Goal: Information Seeking & Learning: Check status

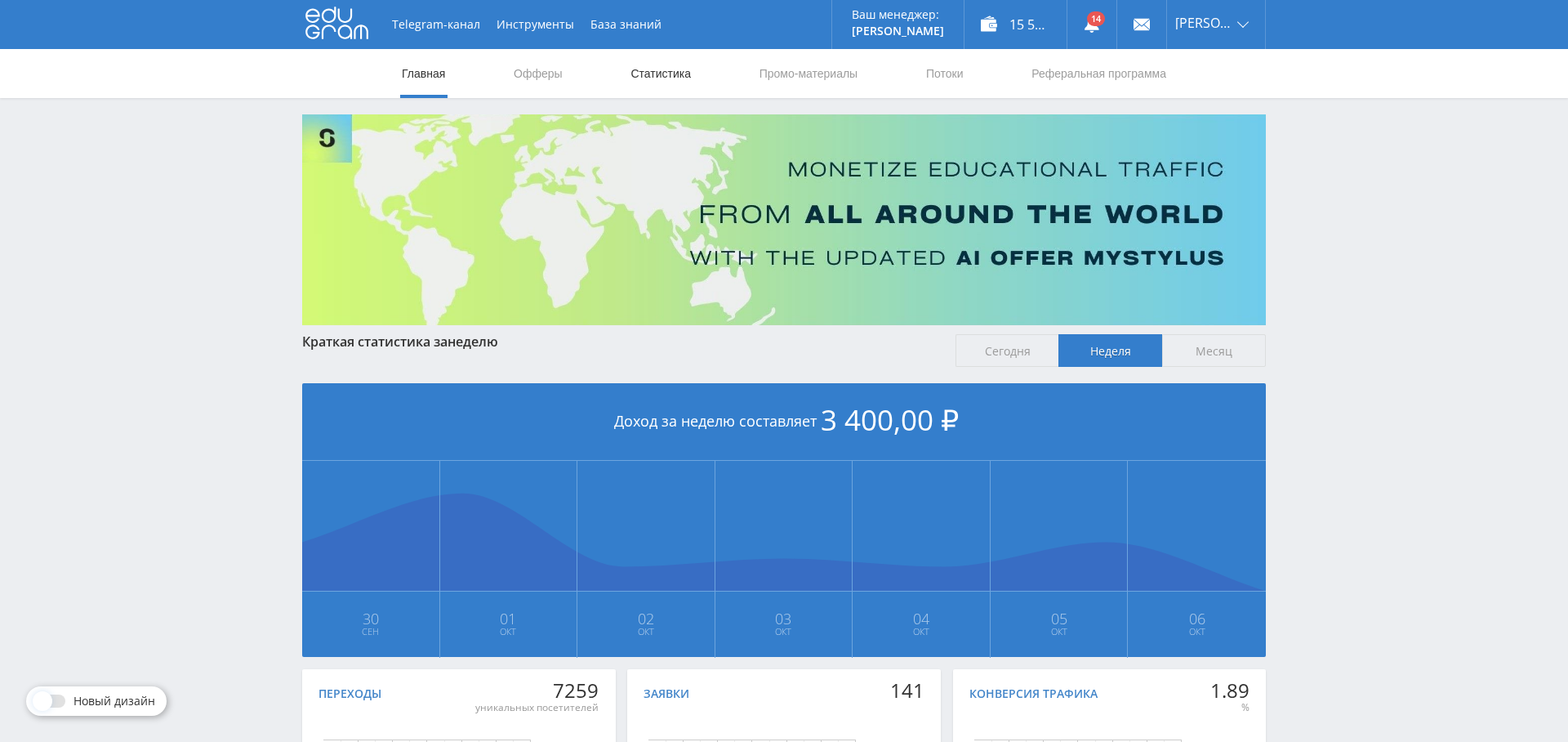
click at [657, 73] on link "Статистика" at bounding box center [661, 73] width 64 height 49
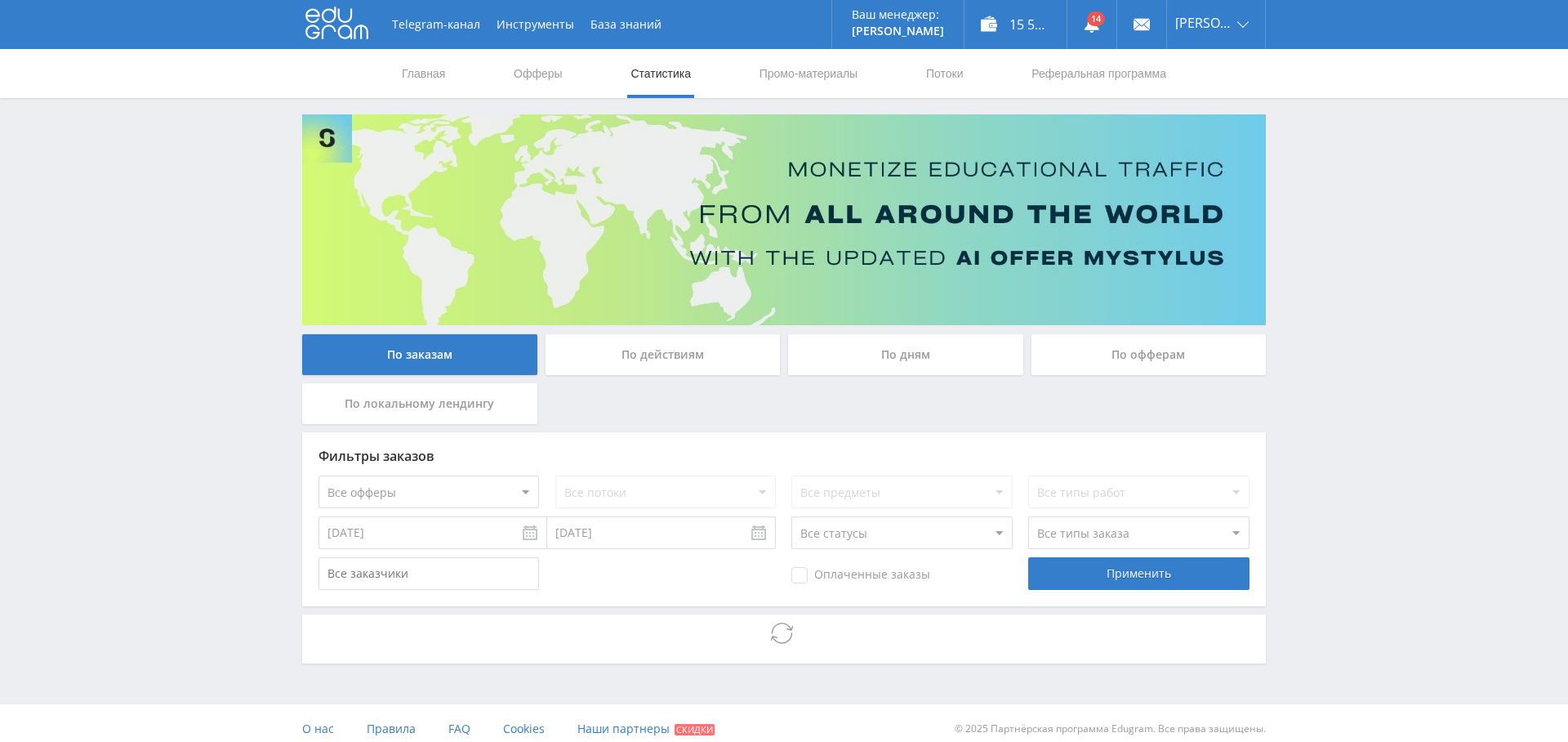
click at [881, 356] on div "По дням" at bounding box center [905, 355] width 235 height 41
click at [0, 0] on input "По дням" at bounding box center [0, 0] width 0 height 0
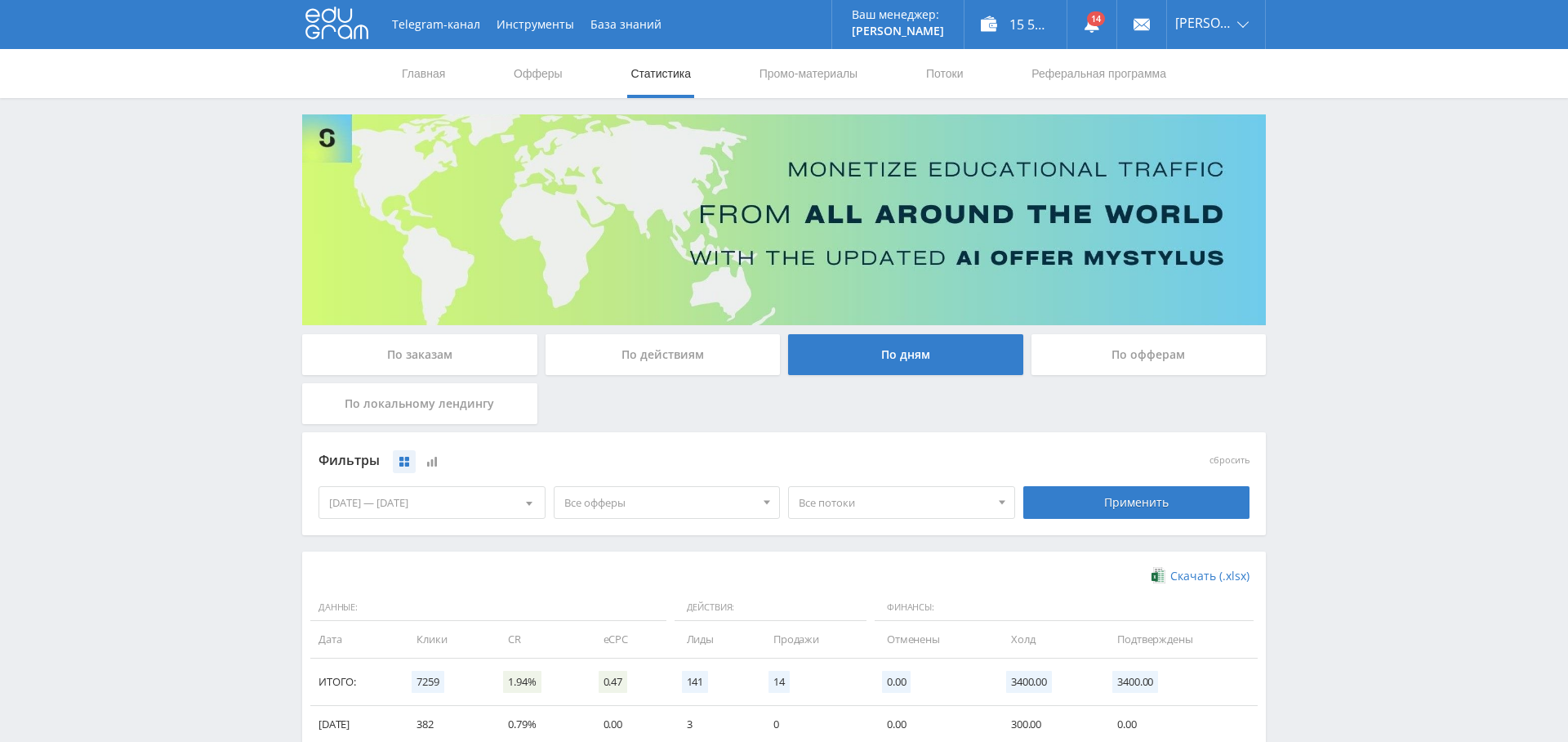
click at [654, 511] on span "Все офферы" at bounding box center [659, 502] width 191 height 31
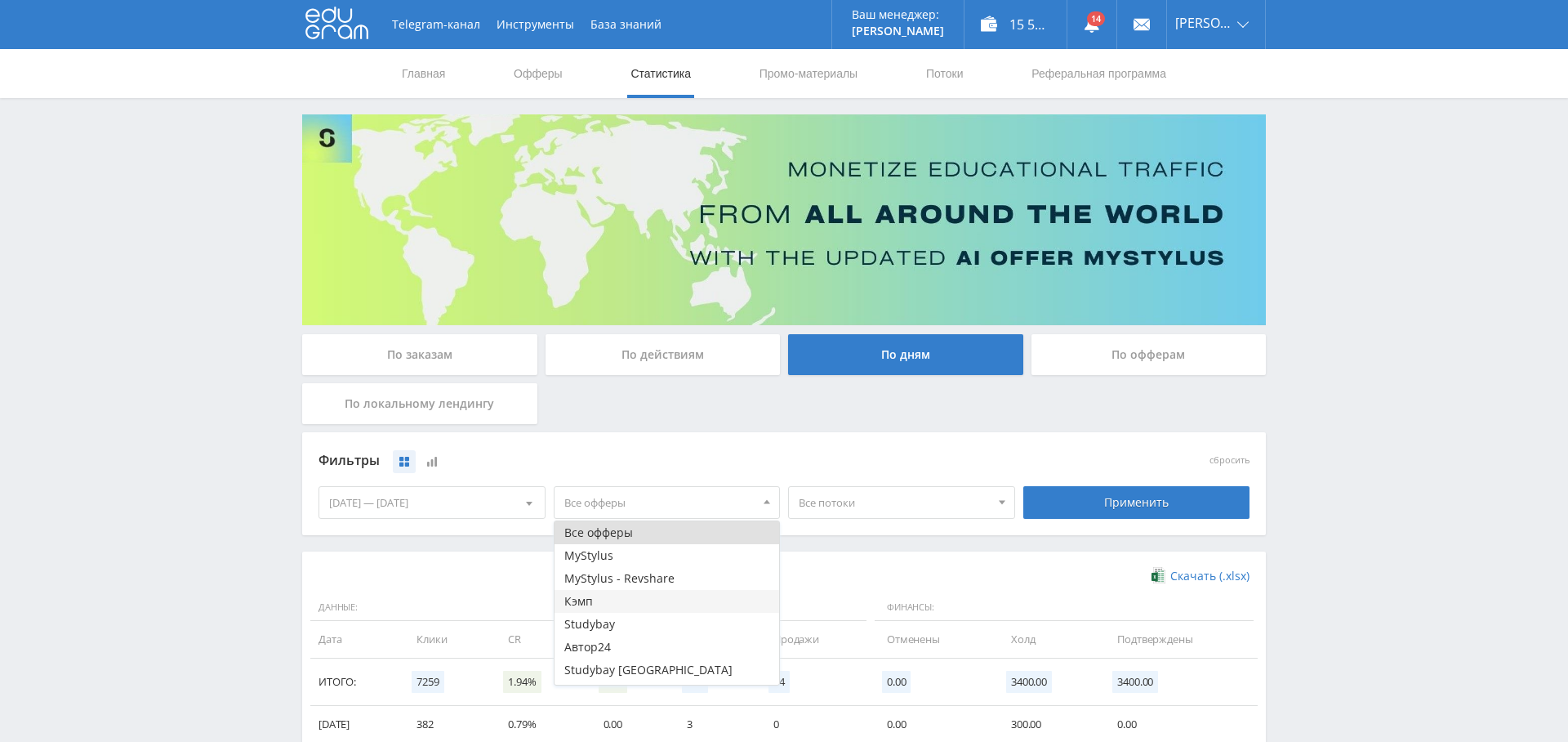
click at [620, 606] on button "Кэмп" at bounding box center [667, 602] width 226 height 23
click at [895, 509] on span "Все потоки" at bounding box center [894, 502] width 191 height 31
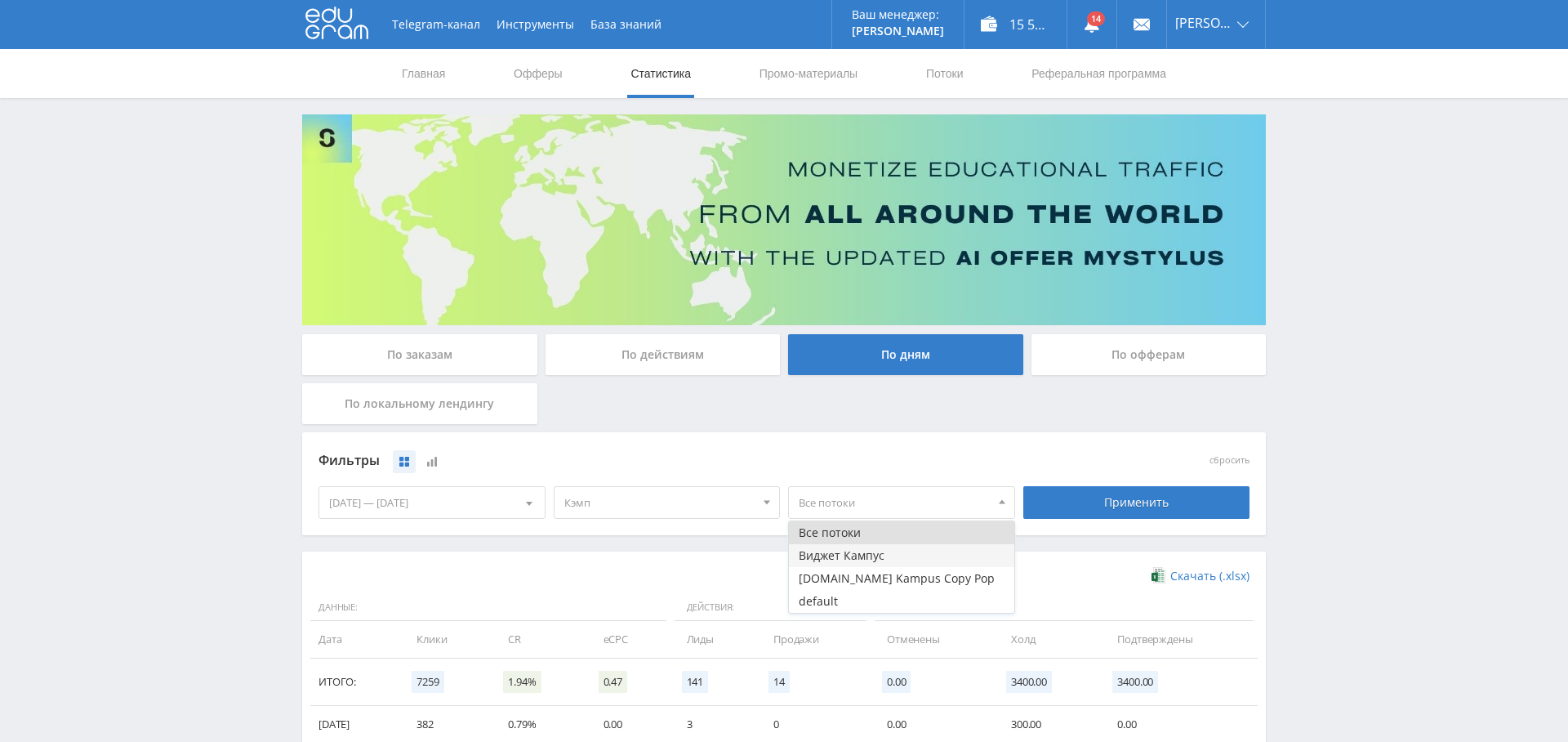
click at [864, 552] on button "Виджет Кампус" at bounding box center [902, 555] width 226 height 23
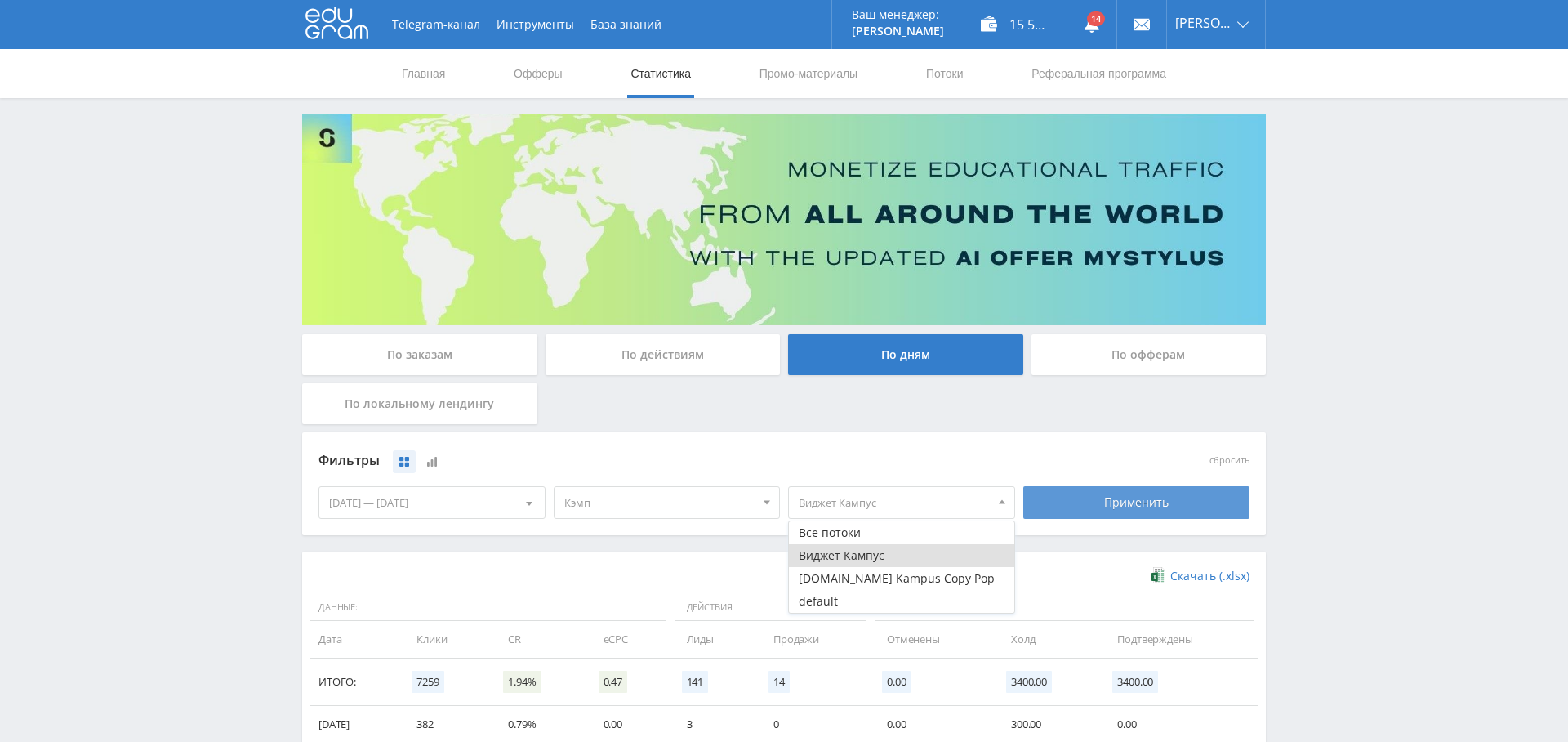
click at [1150, 514] on div "Применить" at bounding box center [1137, 502] width 227 height 33
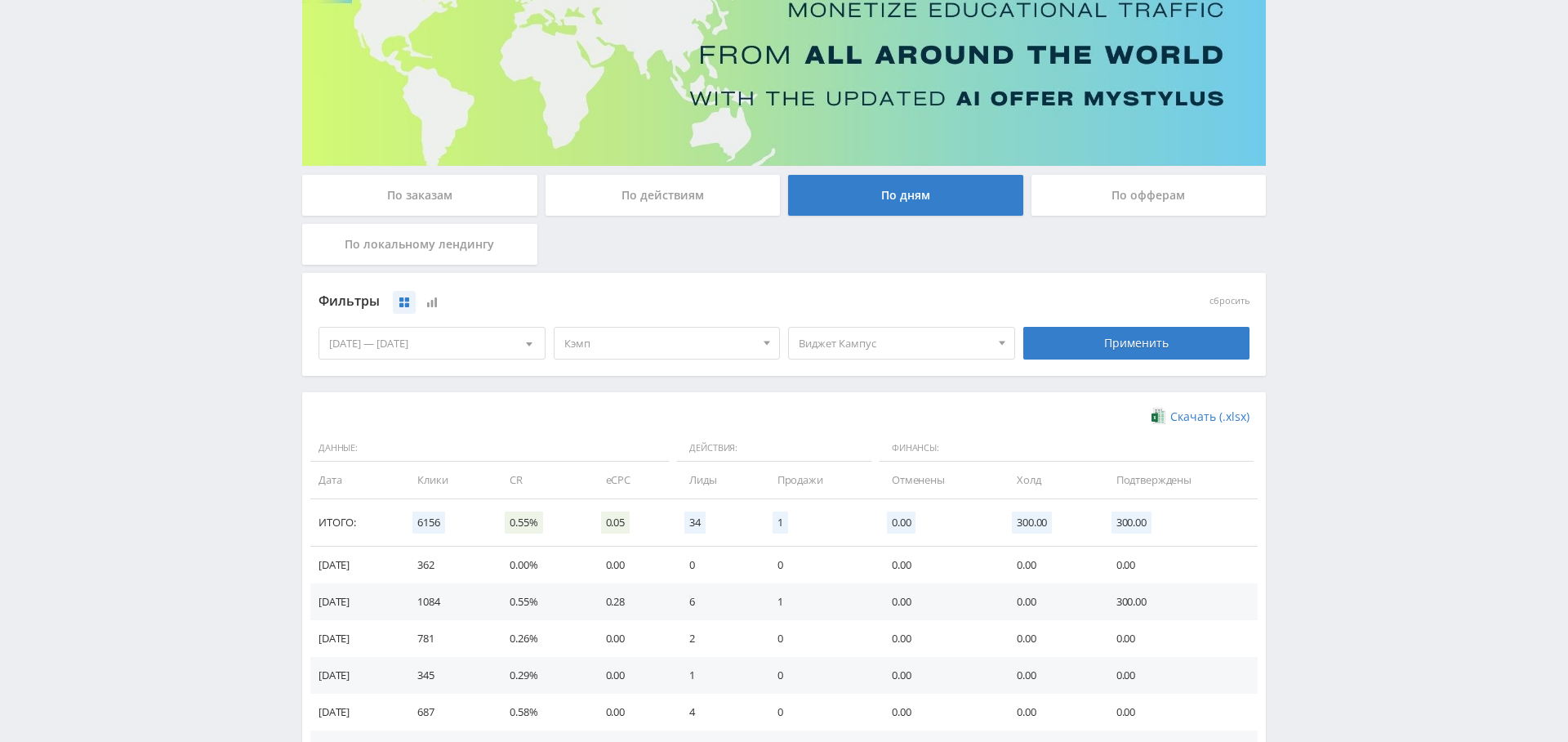
scroll to position [158, 0]
click at [845, 347] on span "Виджет Кампус" at bounding box center [894, 344] width 191 height 31
click at [852, 375] on button "Все потоки" at bounding box center [902, 374] width 226 height 23
click at [1110, 347] on div "Применить" at bounding box center [1137, 344] width 227 height 33
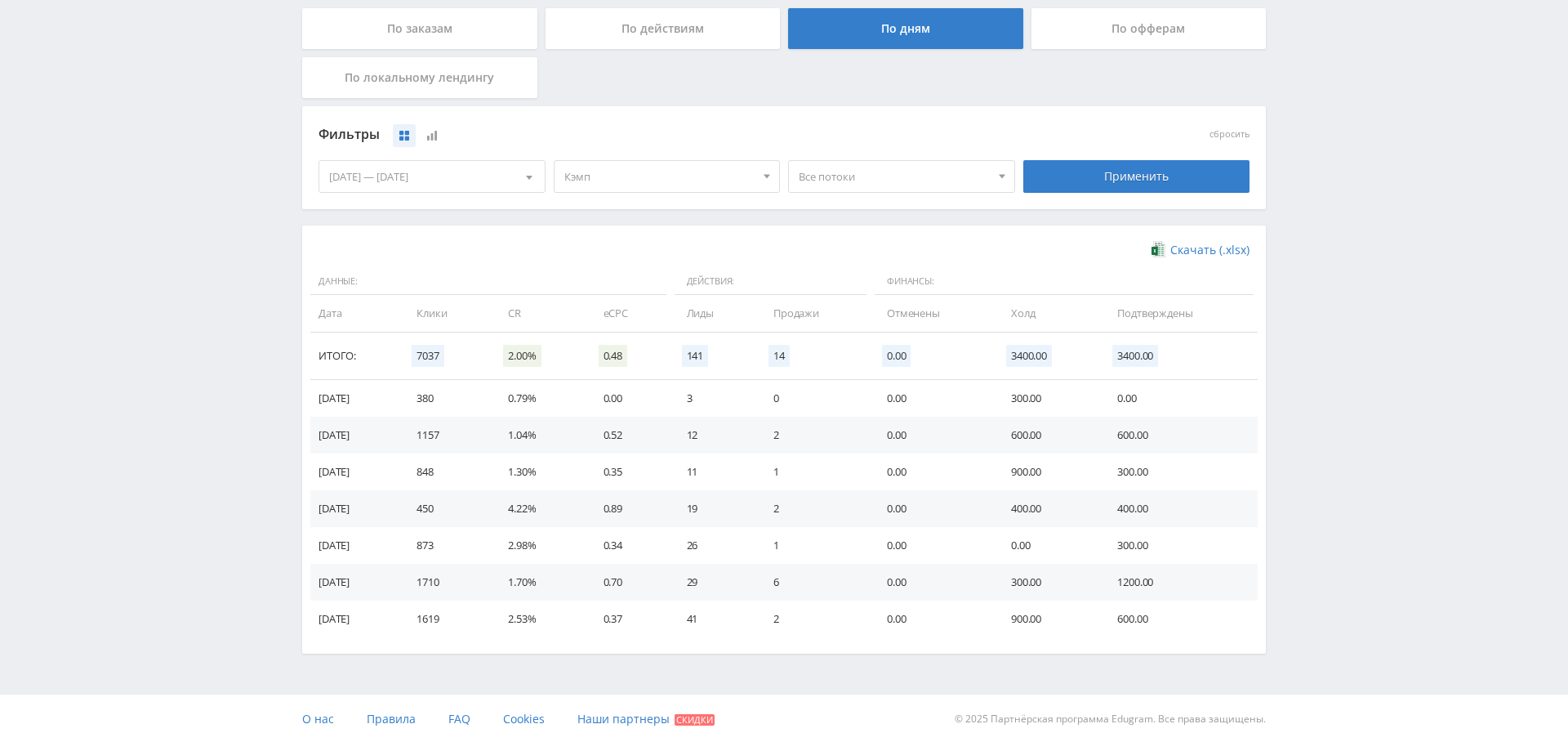
scroll to position [0, 0]
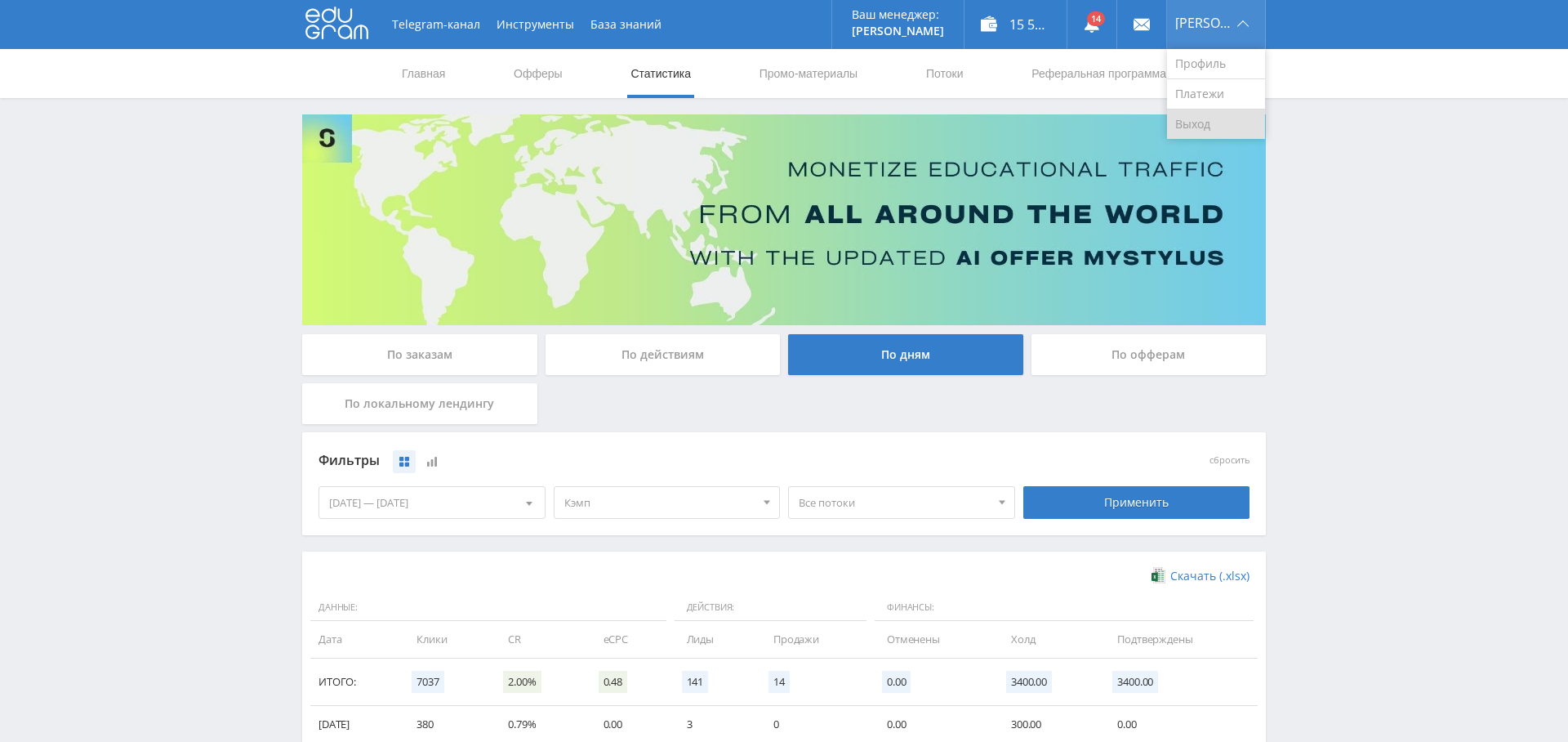
click at [1216, 122] on link "Выход" at bounding box center [1216, 124] width 98 height 29
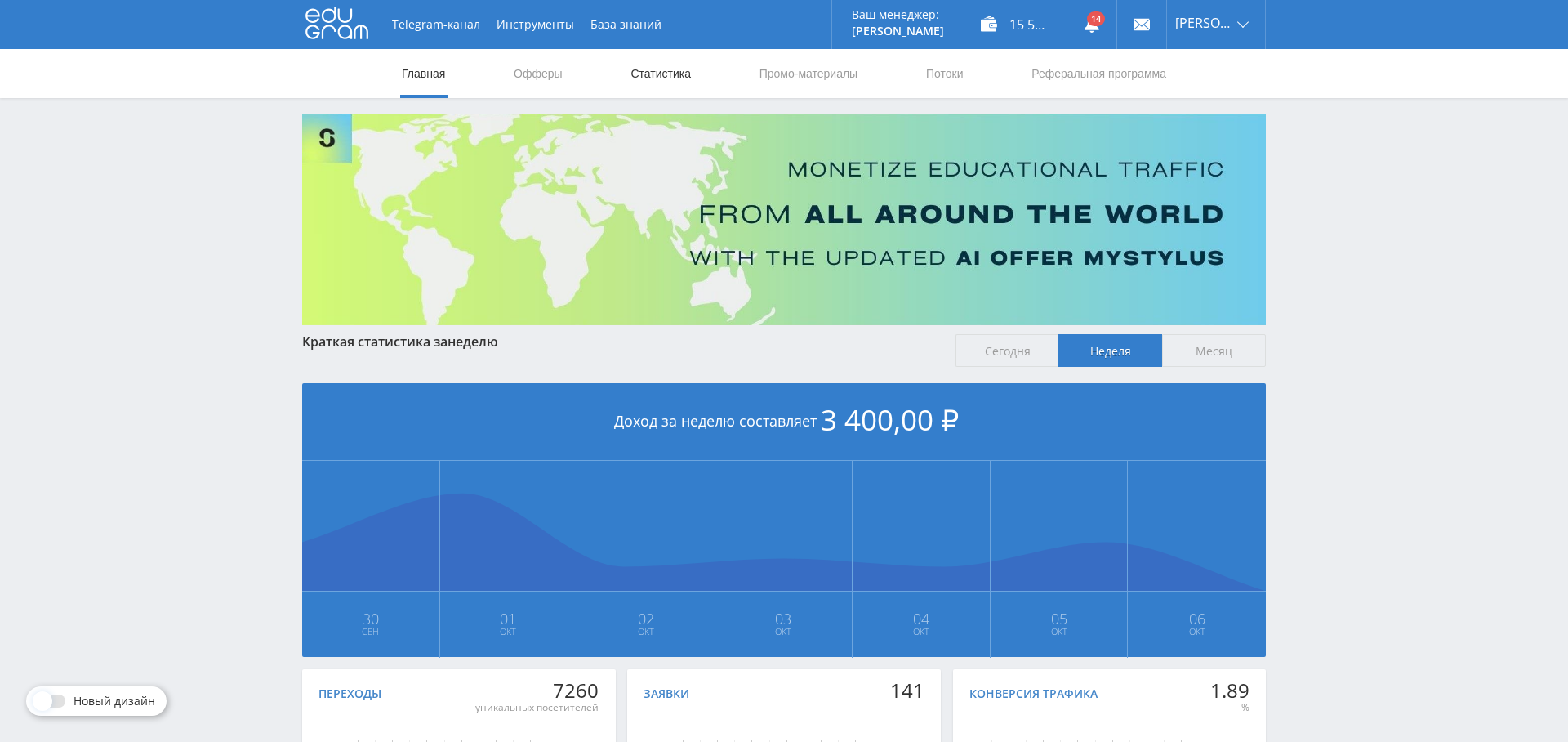
click at [679, 72] on link "Статистика" at bounding box center [661, 73] width 64 height 49
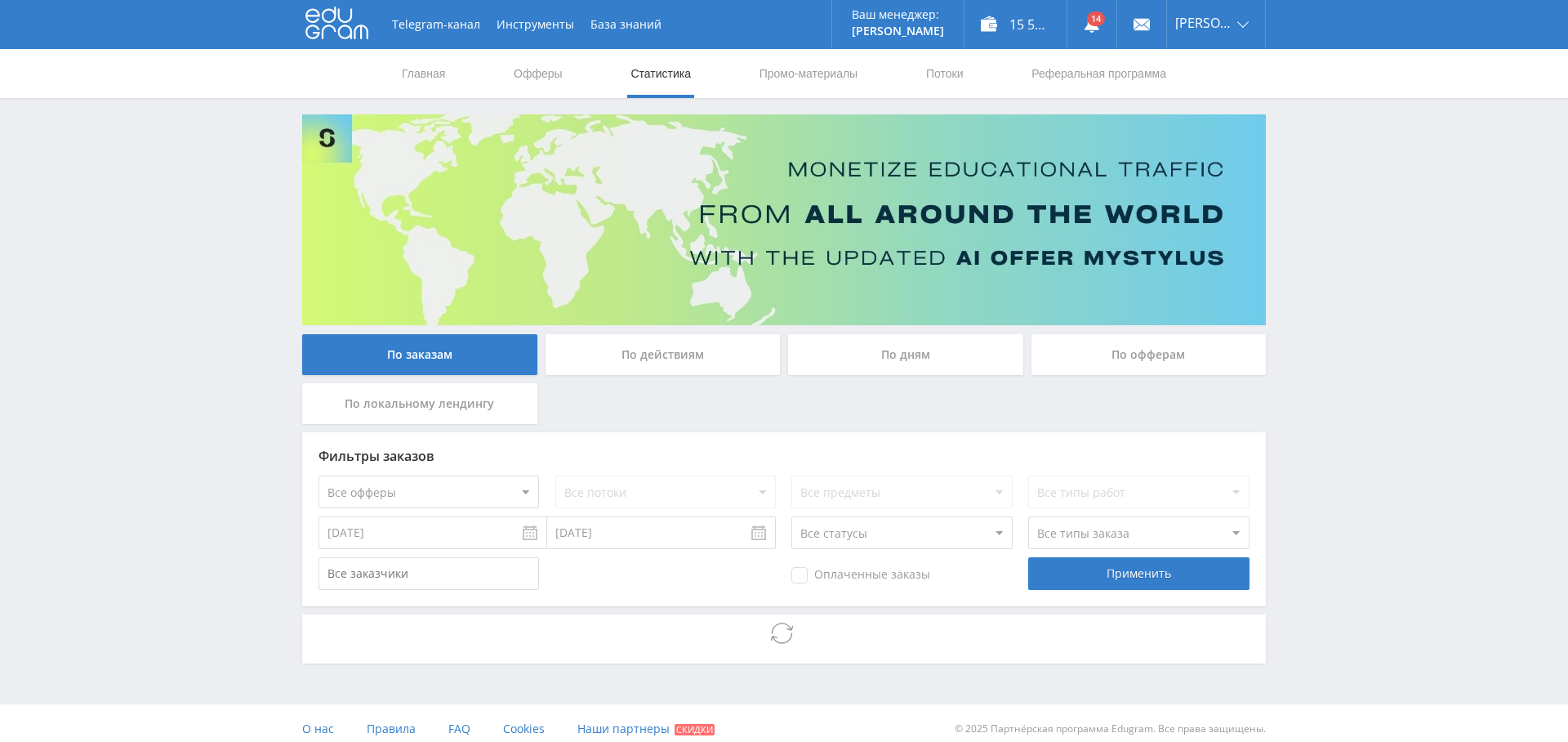
click at [891, 348] on div "По дням" at bounding box center [905, 355] width 235 height 41
click at [0, 0] on input "По дням" at bounding box center [0, 0] width 0 height 0
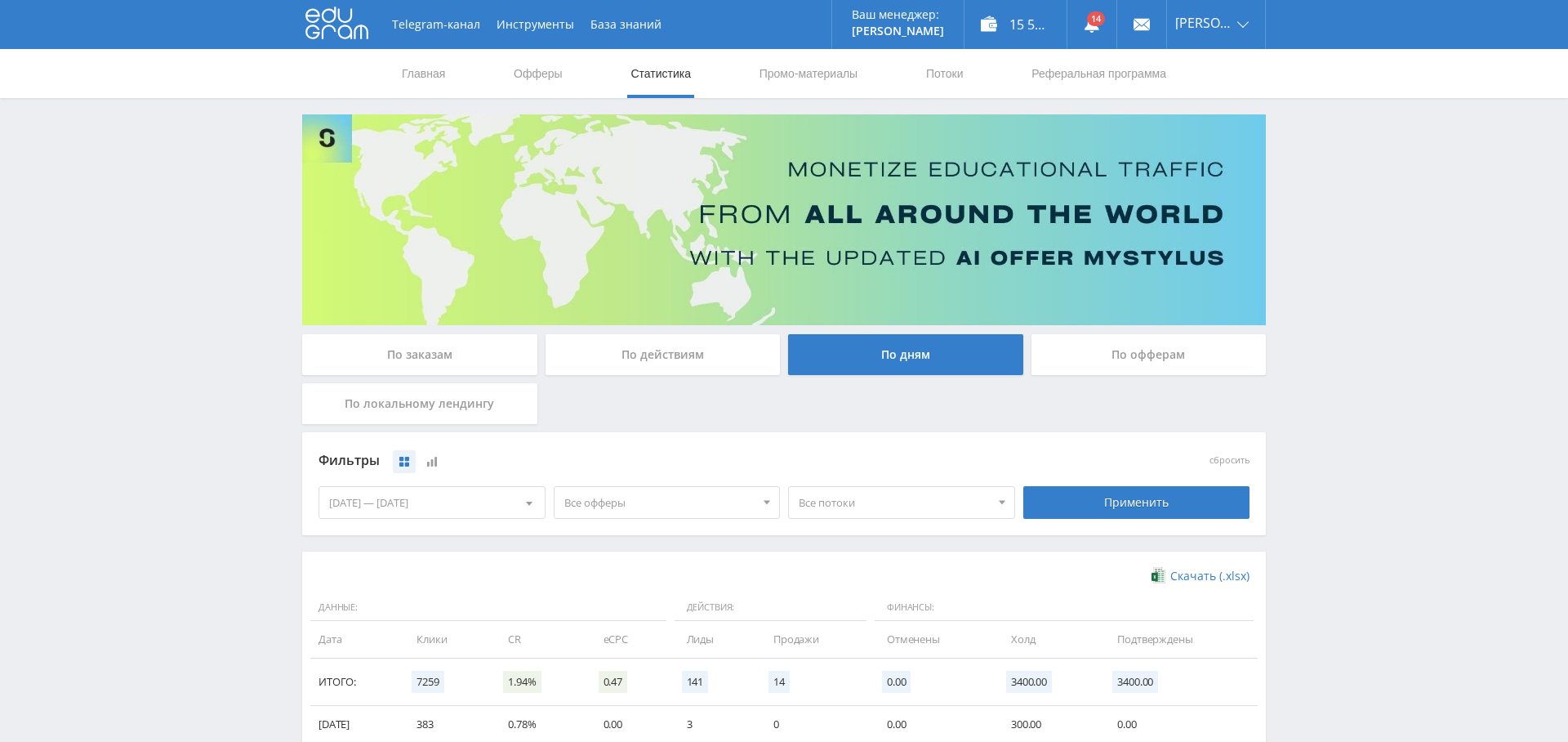
click at [679, 498] on span "Все офферы" at bounding box center [659, 502] width 191 height 31
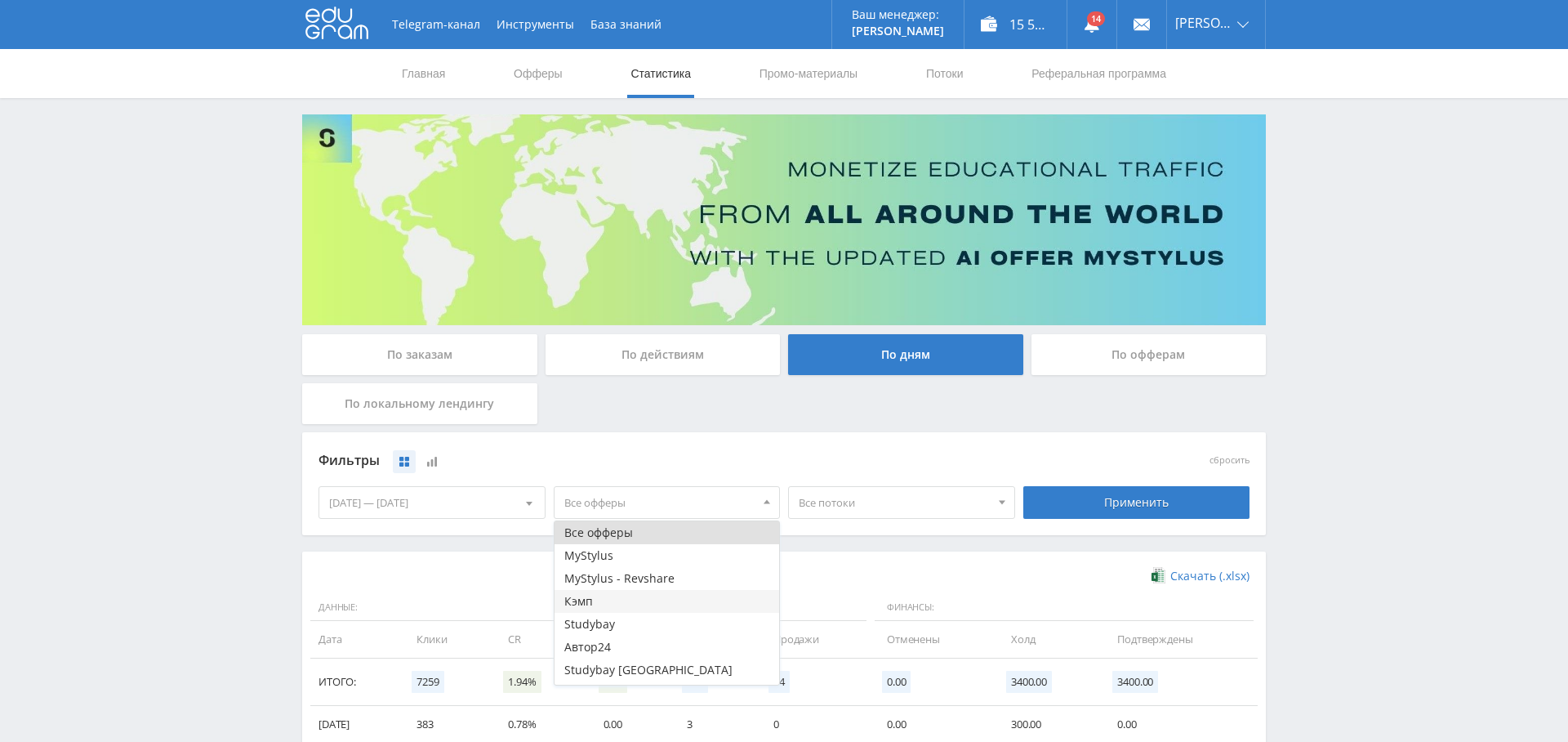
scroll to position [43, 0]
click at [642, 555] on button "Кэмп" at bounding box center [667, 559] width 226 height 23
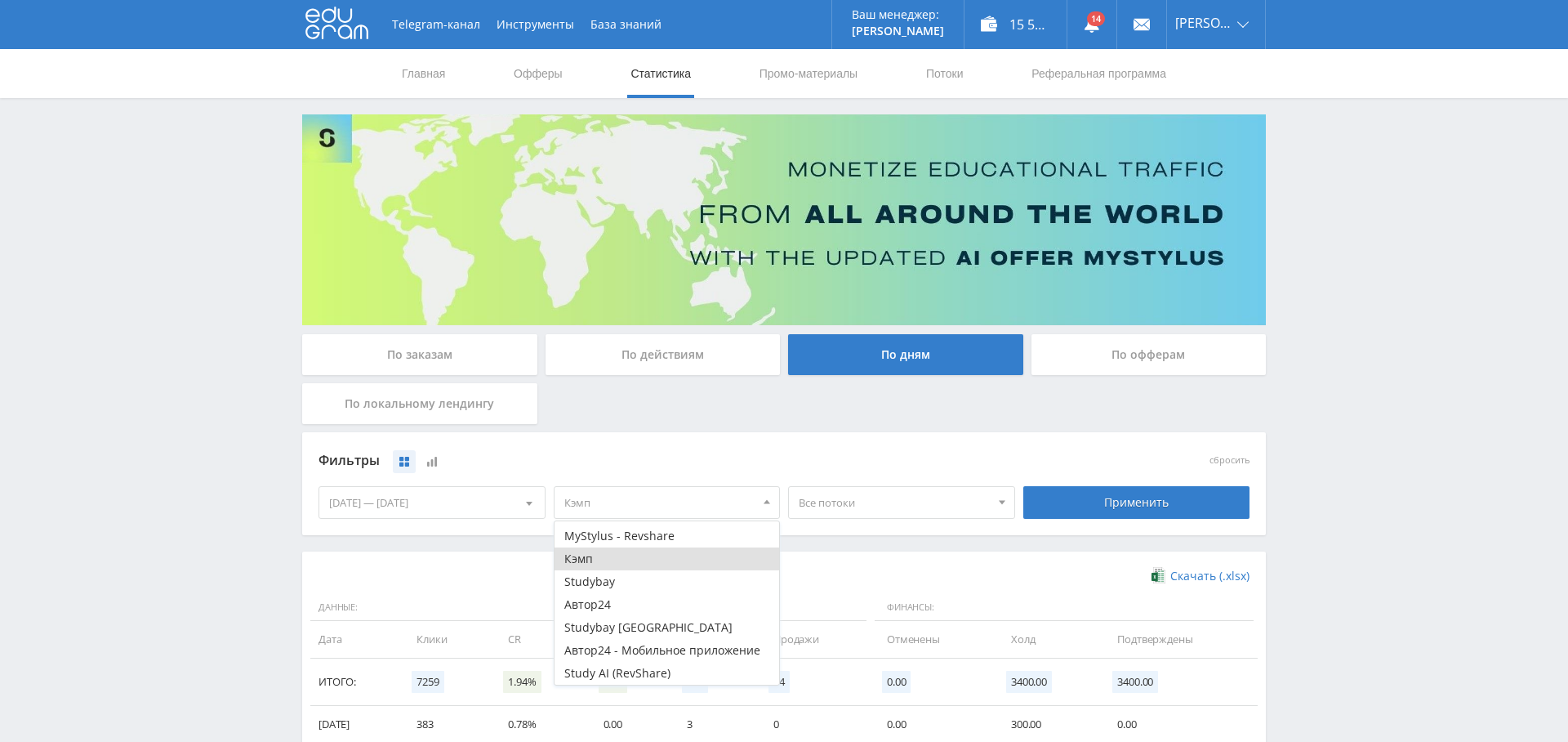
click at [880, 499] on span "Все потоки" at bounding box center [894, 502] width 191 height 31
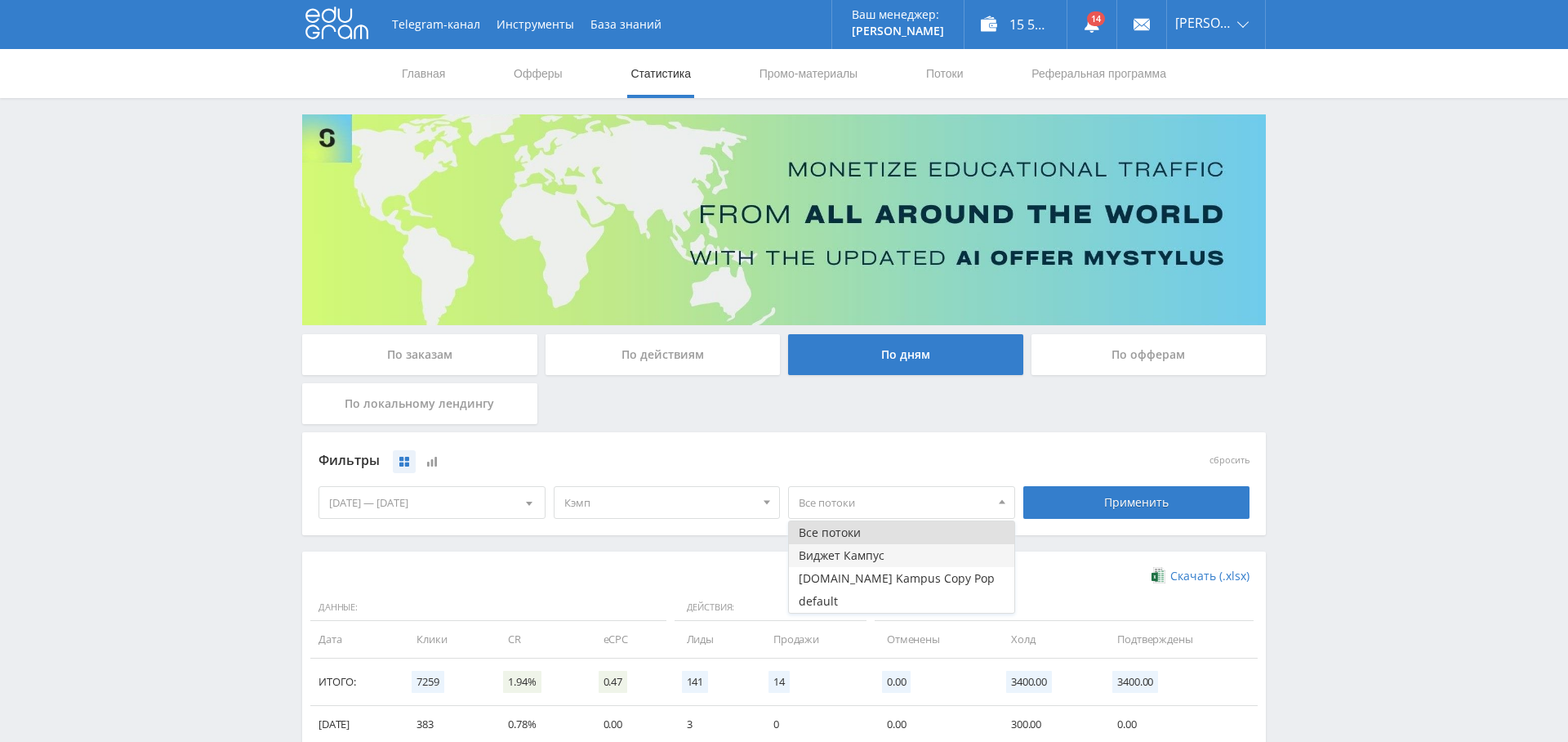
drag, startPoint x: 868, startPoint y: 555, endPoint x: 894, endPoint y: 550, distance: 26.5
click at [868, 555] on button "Виджет Кампус" at bounding box center [902, 555] width 226 height 23
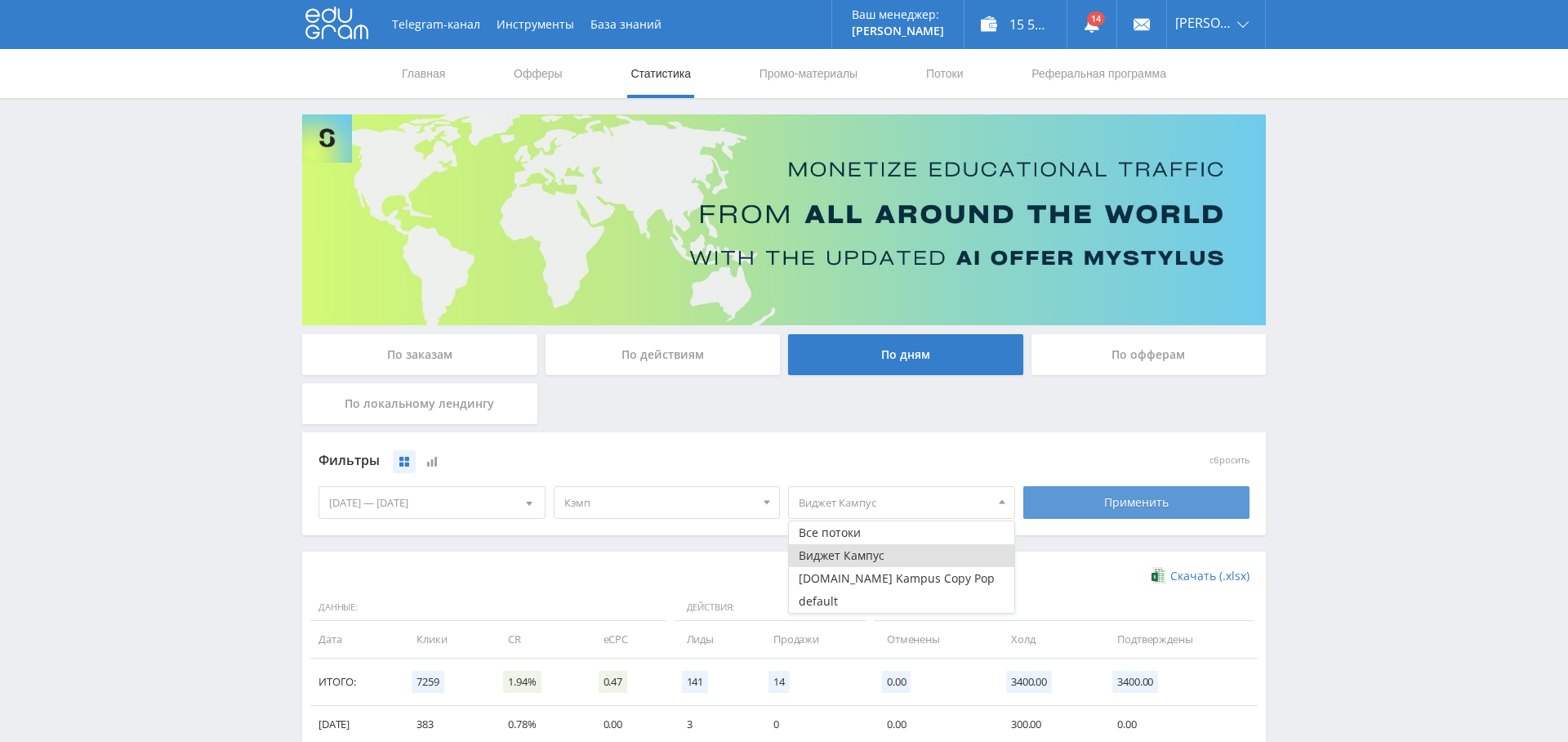
click at [1104, 505] on div "Применить" at bounding box center [1137, 502] width 227 height 33
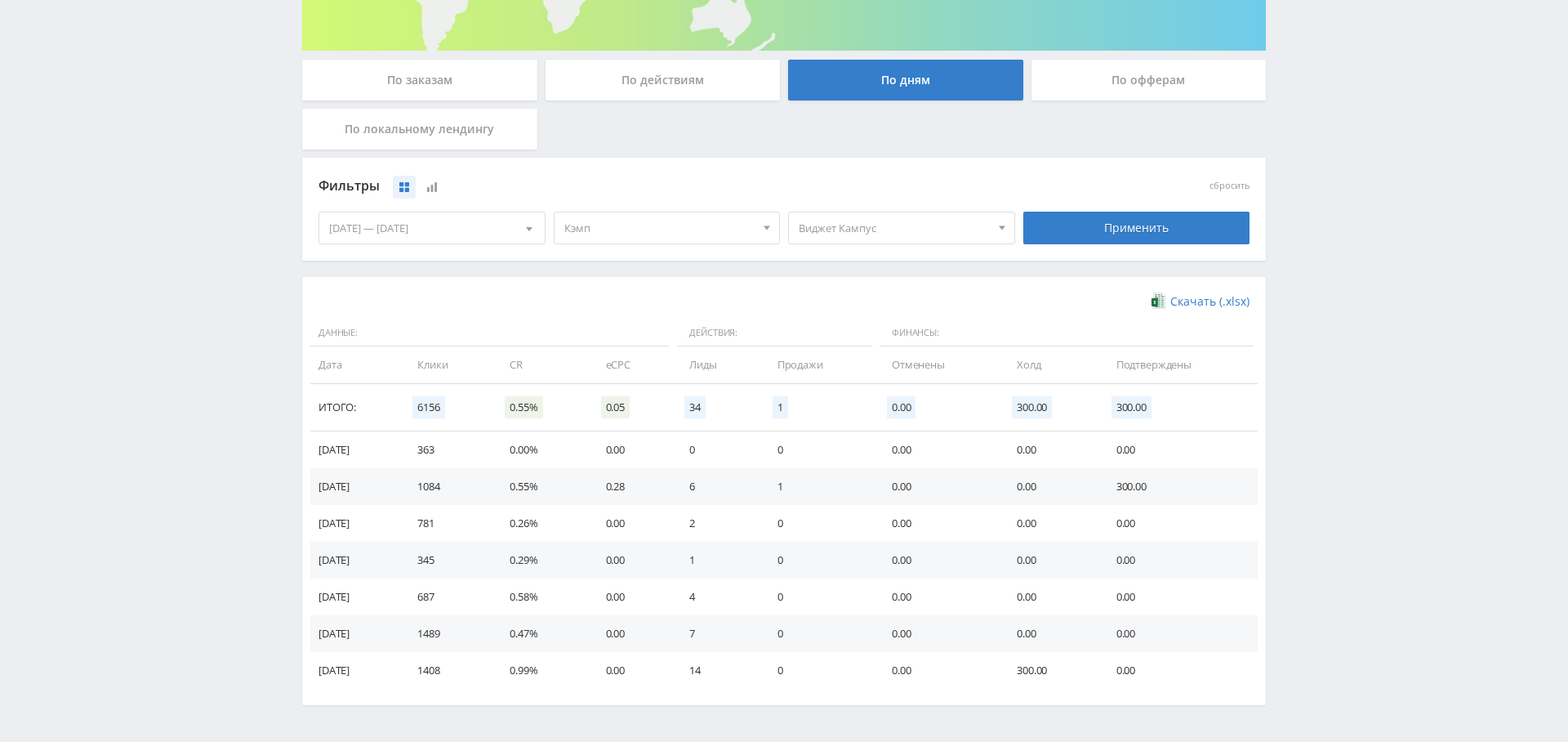
scroll to position [0, 0]
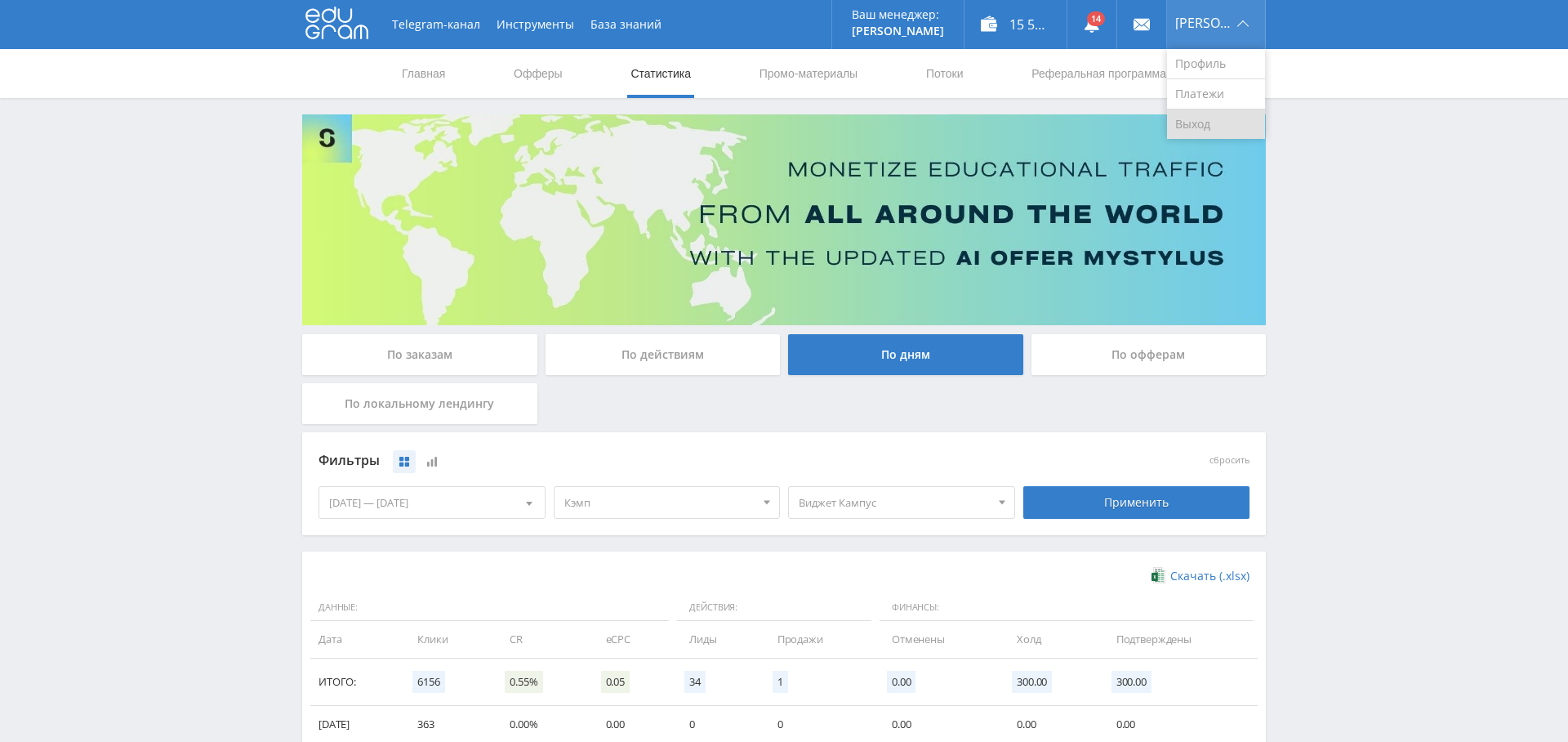
click at [1222, 121] on link "Выход" at bounding box center [1216, 124] width 98 height 29
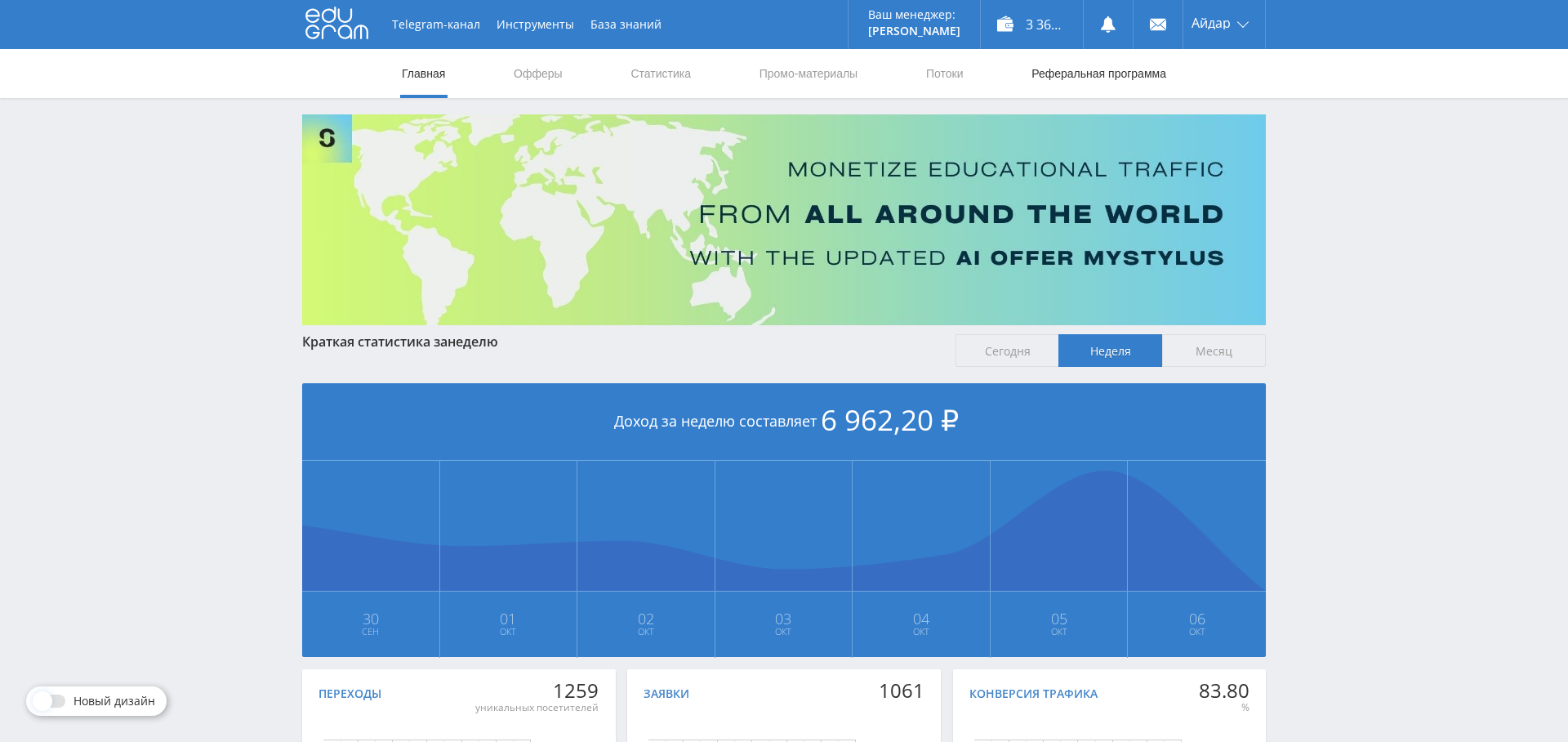
click at [1115, 74] on link "Реферальная программа" at bounding box center [1098, 73] width 138 height 49
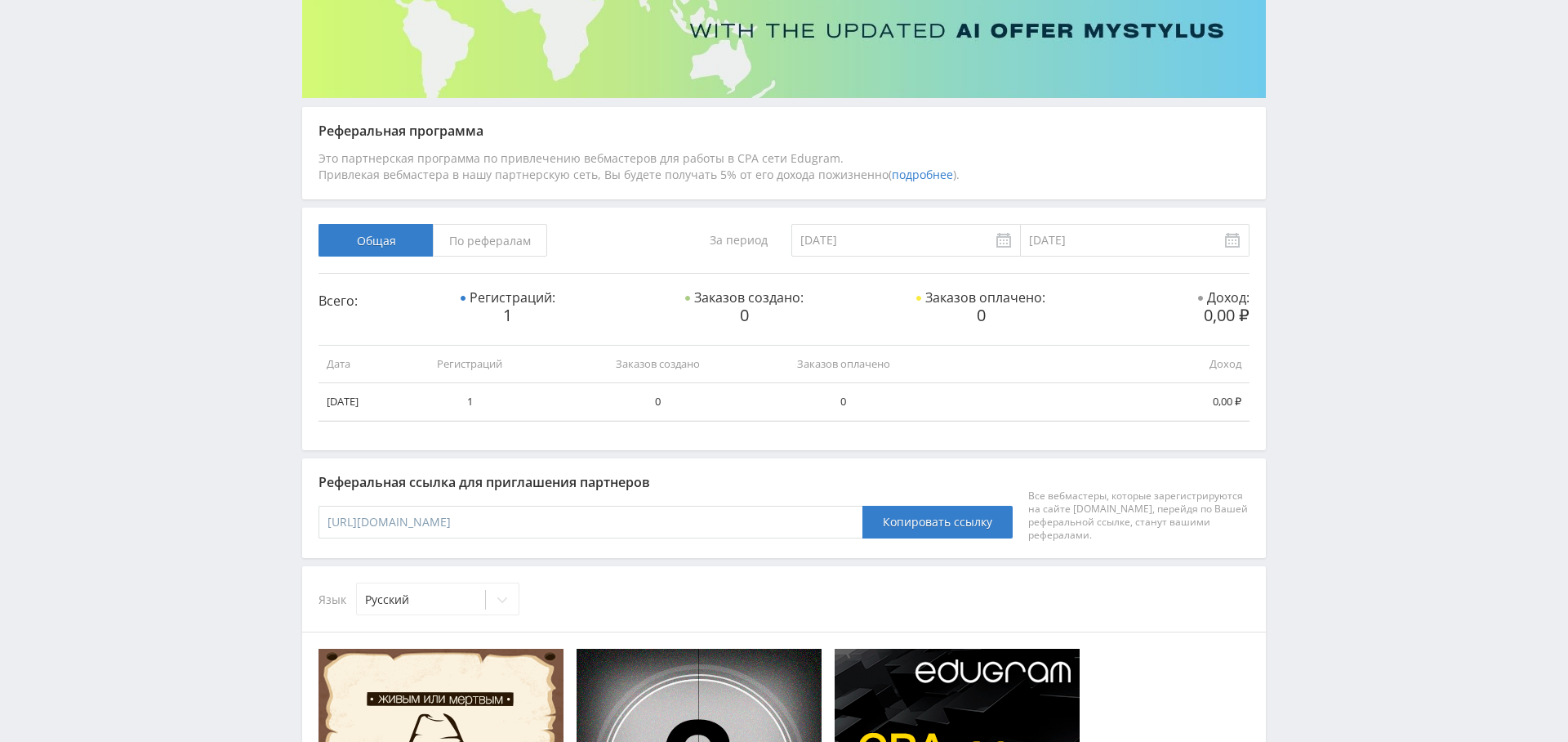
scroll to position [237, 0]
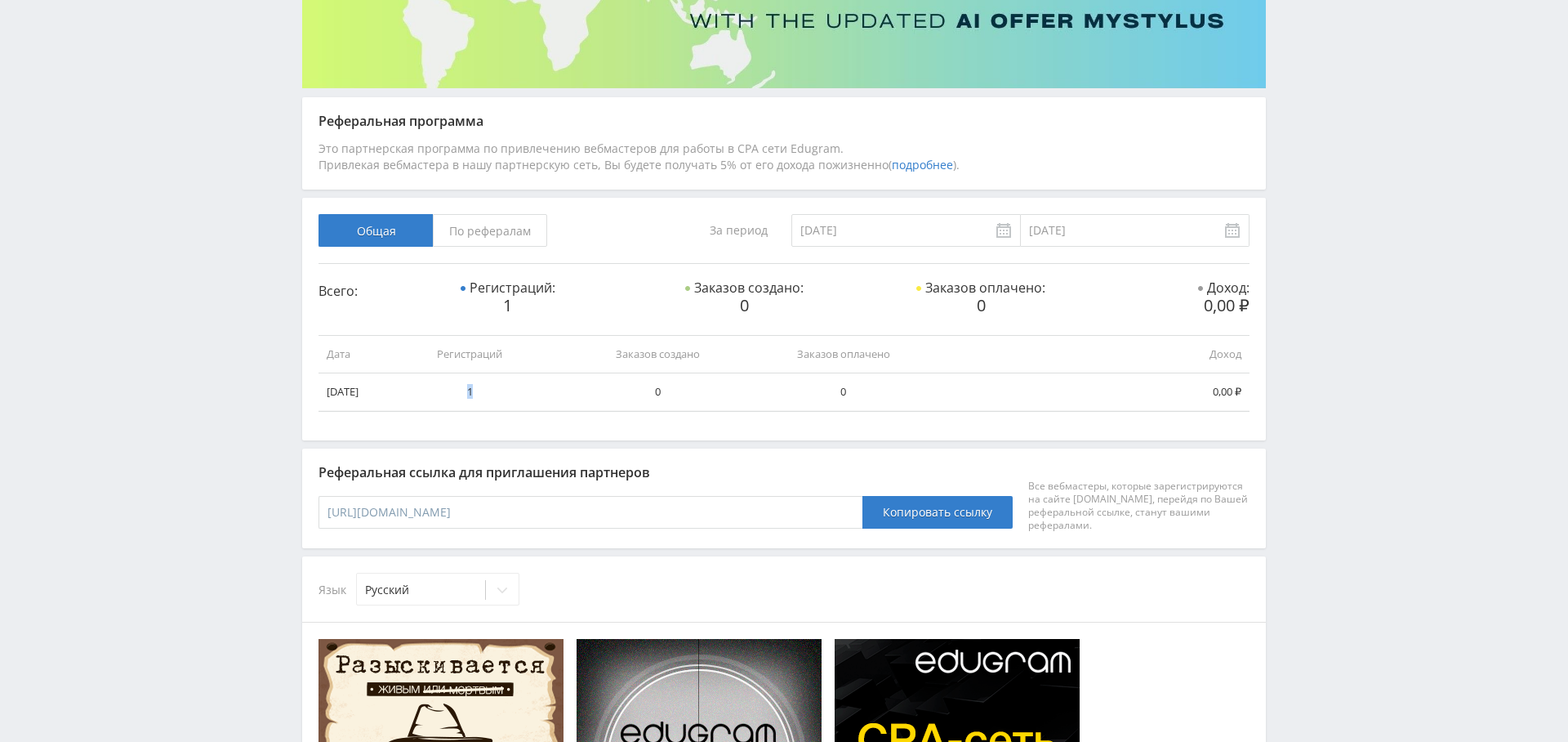
drag, startPoint x: 464, startPoint y: 388, endPoint x: 478, endPoint y: 410, distance: 26.1
click at [477, 394] on td "1" at bounding box center [469, 392] width 155 height 37
click at [502, 385] on td "1" at bounding box center [469, 392] width 155 height 37
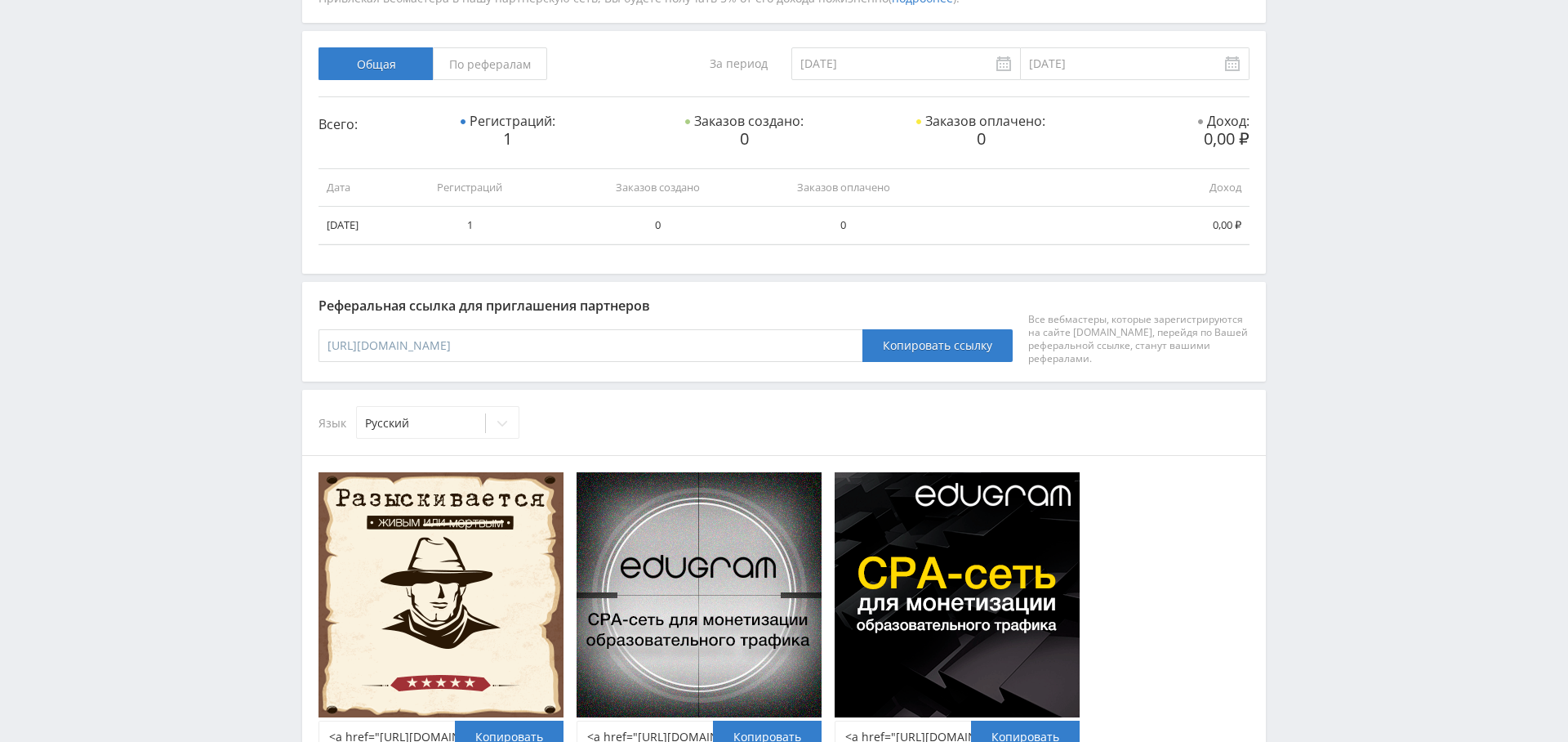
scroll to position [139, 0]
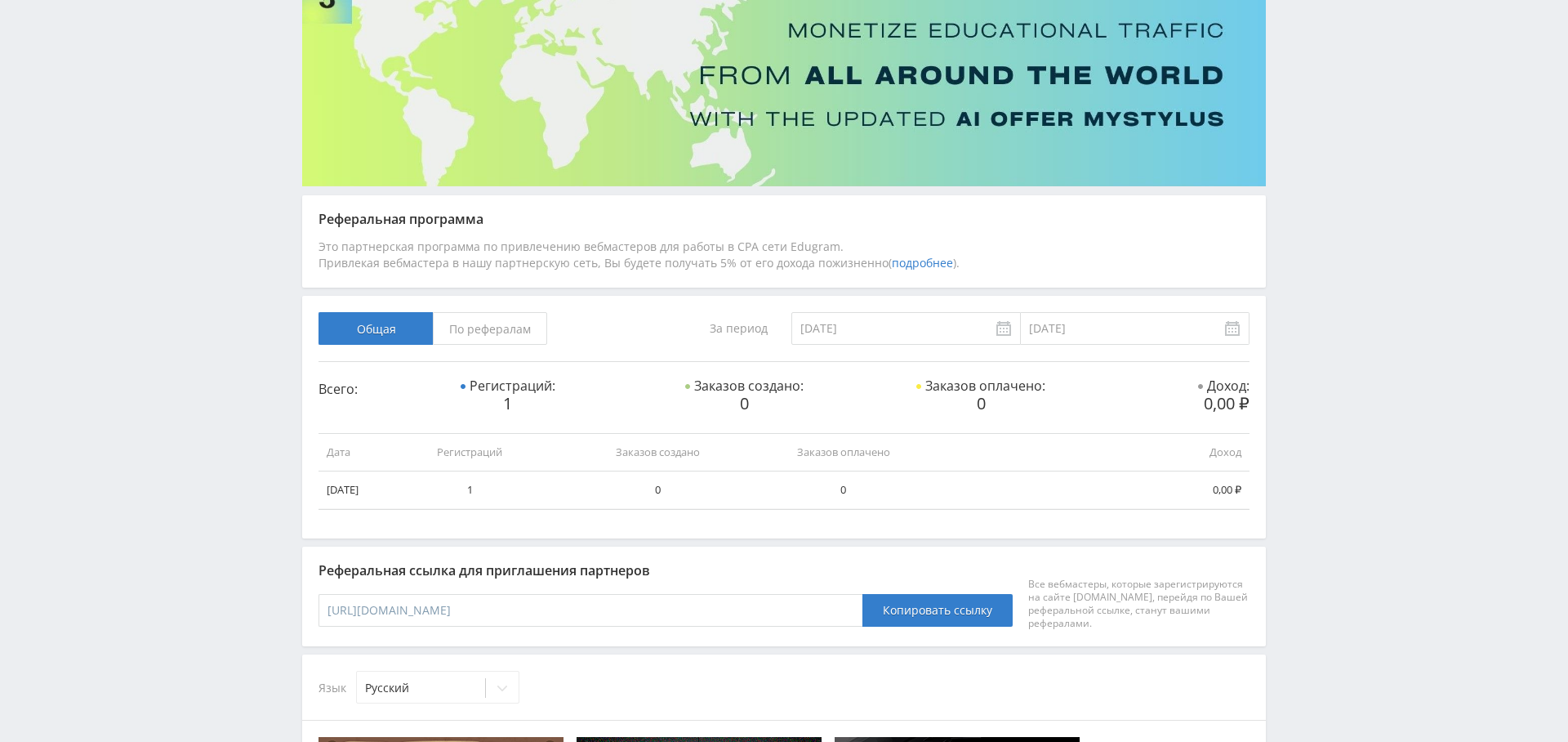
click at [499, 335] on span "По рефералам" at bounding box center [490, 328] width 115 height 33
click at [0, 0] on input "По рефералам" at bounding box center [0, 0] width 0 height 0
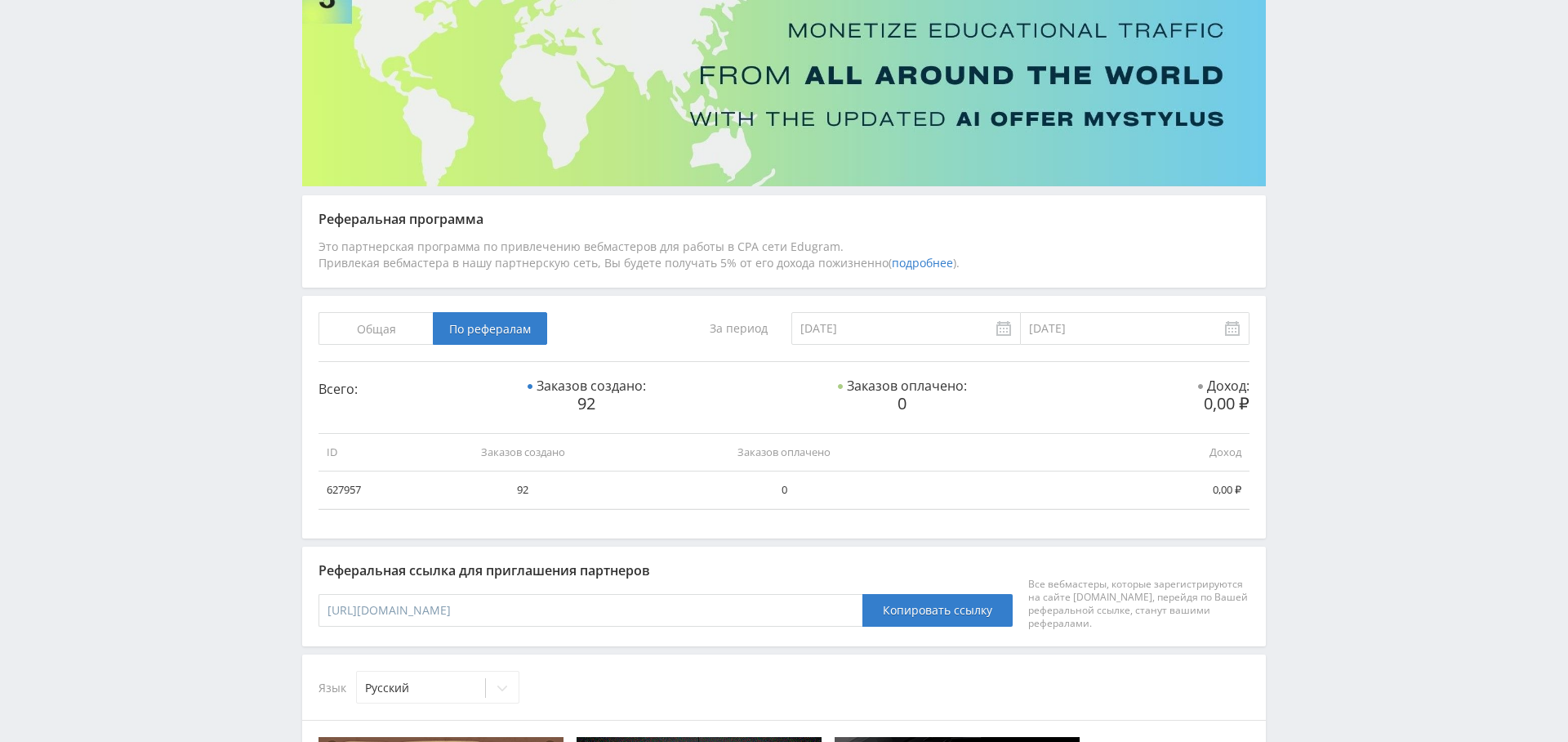
click at [347, 488] on td "627957" at bounding box center [355, 490] width 74 height 37
drag, startPoint x: 347, startPoint y: 488, endPoint x: 371, endPoint y: 497, distance: 25.6
click at [347, 489] on td "627957" at bounding box center [355, 490] width 74 height 37
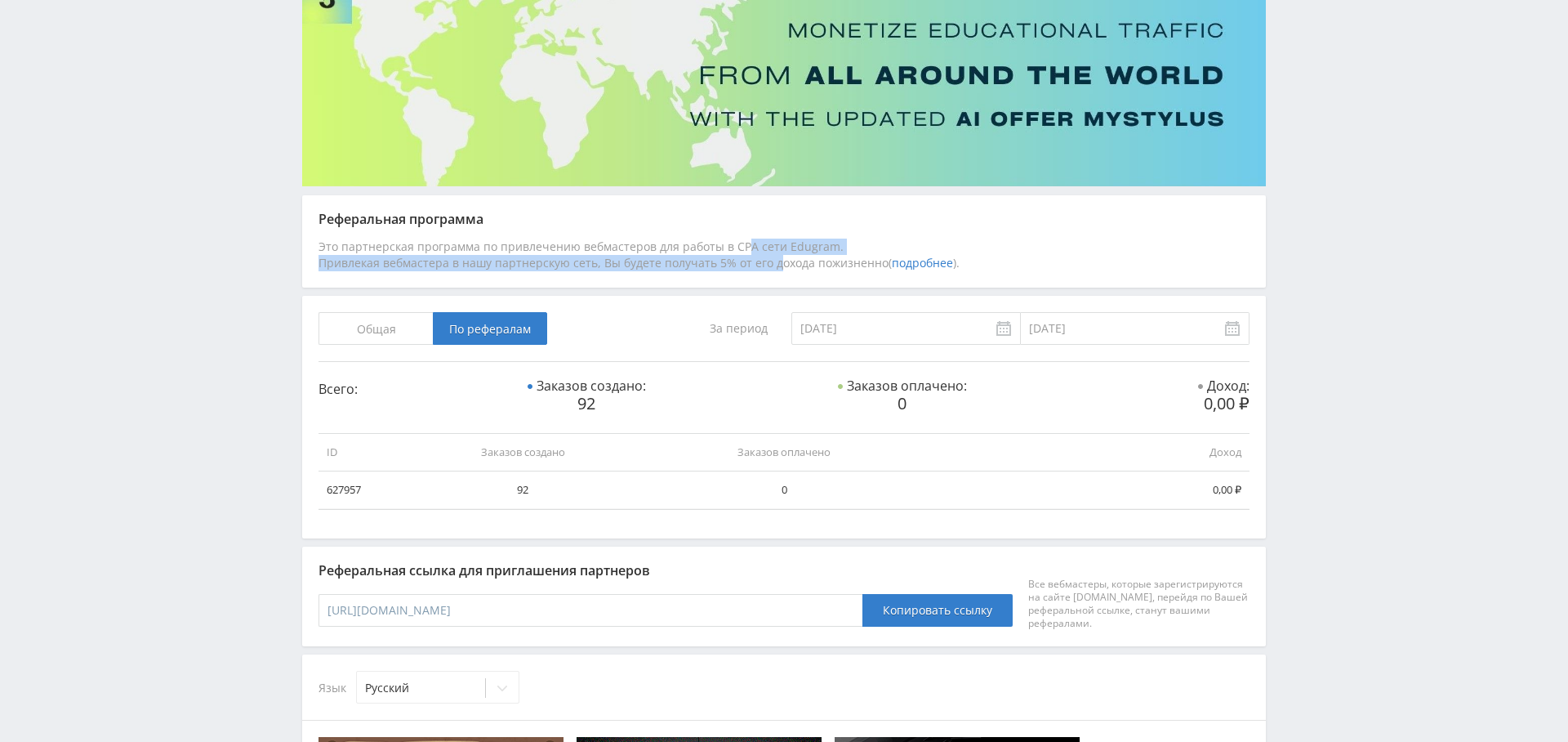
drag, startPoint x: 695, startPoint y: 254, endPoint x: 777, endPoint y: 259, distance: 82.2
click at [777, 259] on div "Это партнерская программа по привлечению вебмастеров для работы в CPA сети Edug…" at bounding box center [784, 254] width 931 height 33
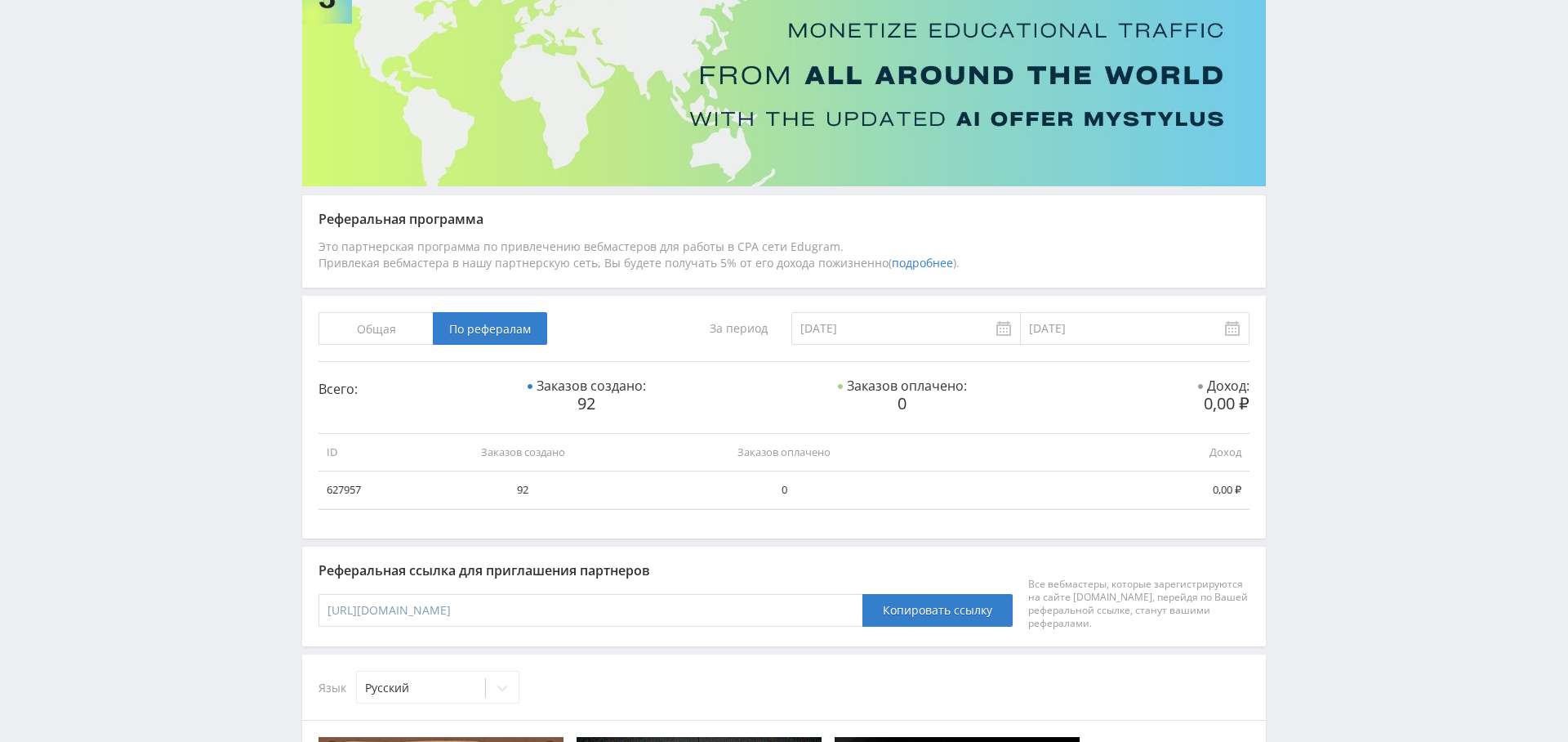
click at [784, 253] on div "Это партнерская программа по привлечению вебмастеров для работы в CPA сети Edug…" at bounding box center [784, 254] width 931 height 33
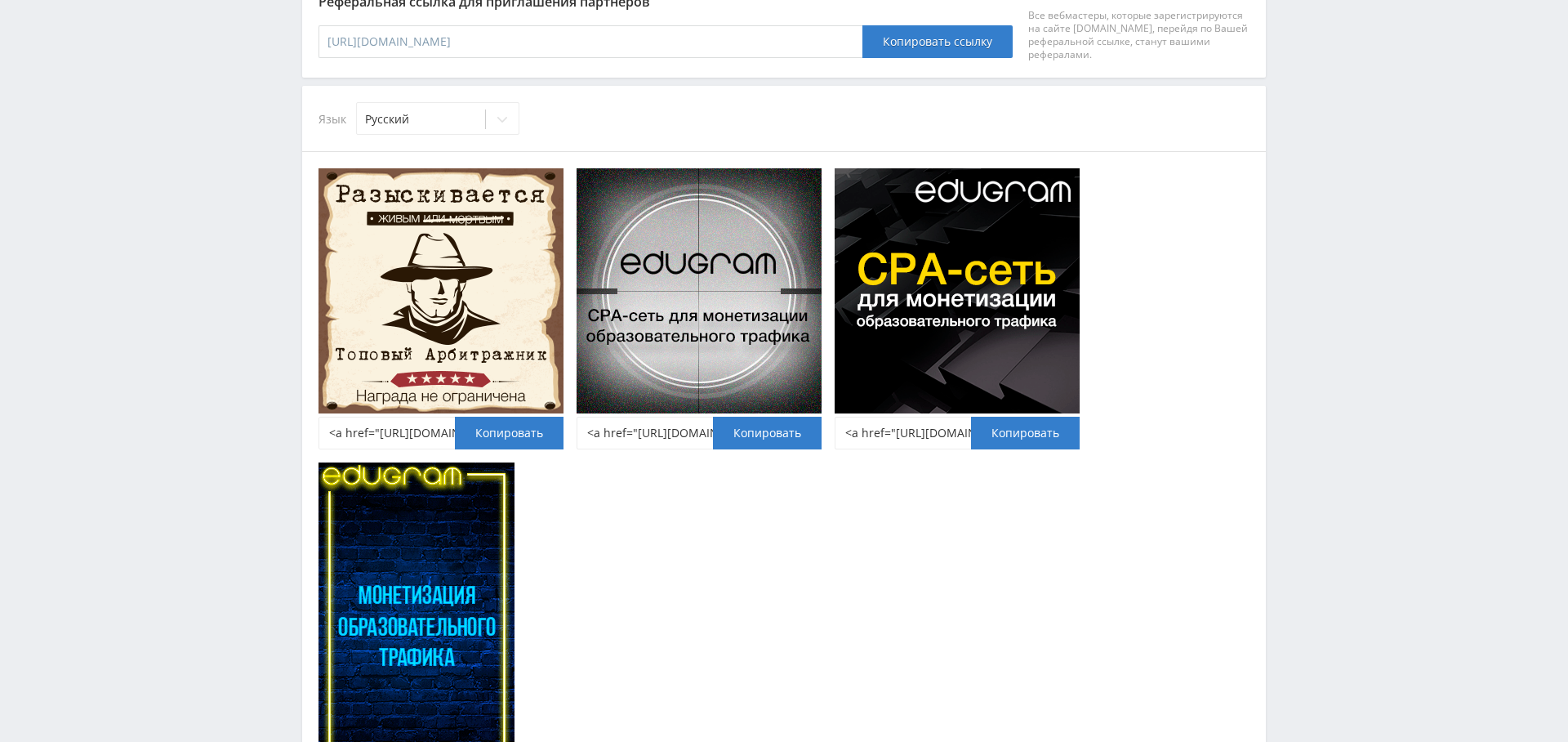
scroll to position [0, 0]
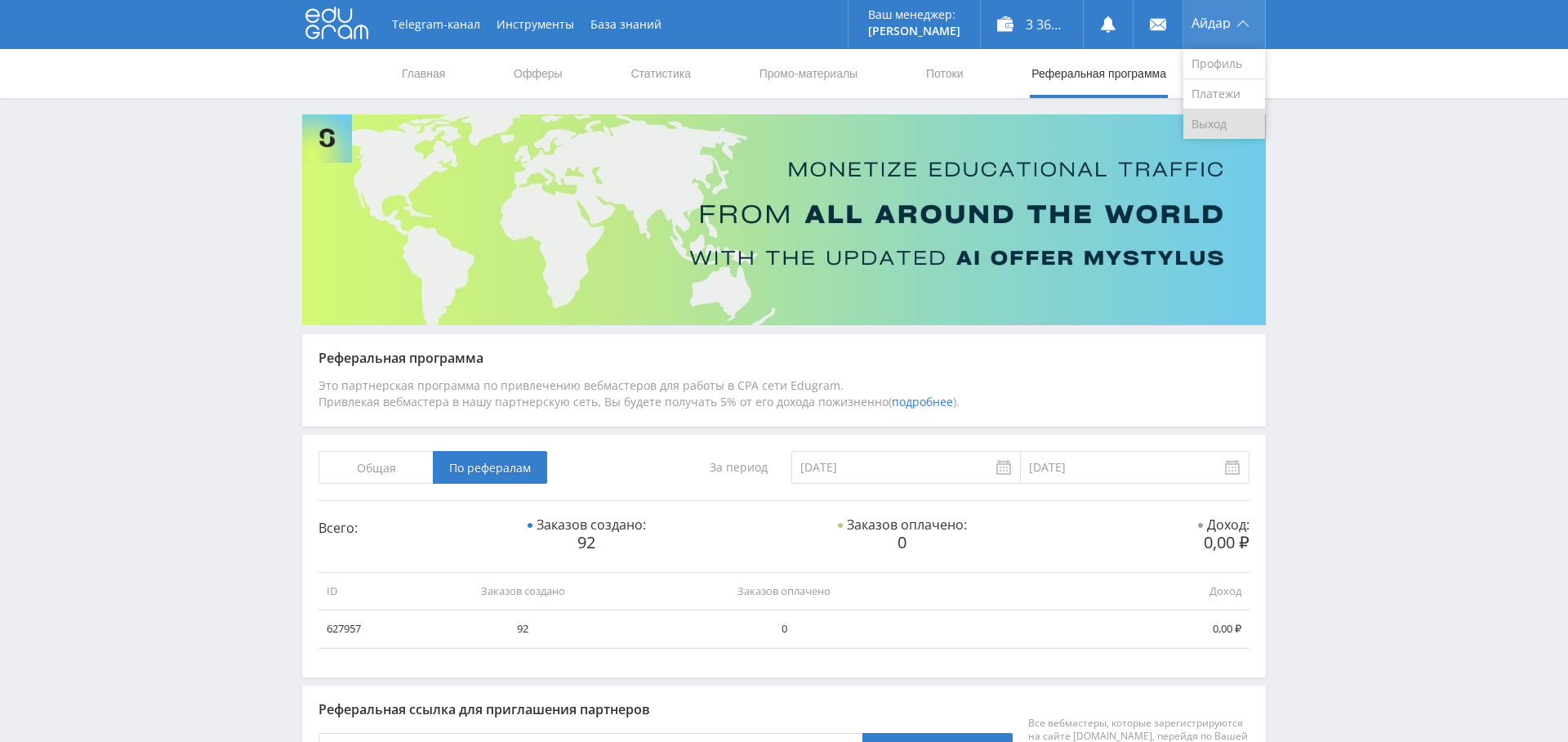
click at [1223, 117] on link "Выход" at bounding box center [1224, 124] width 82 height 29
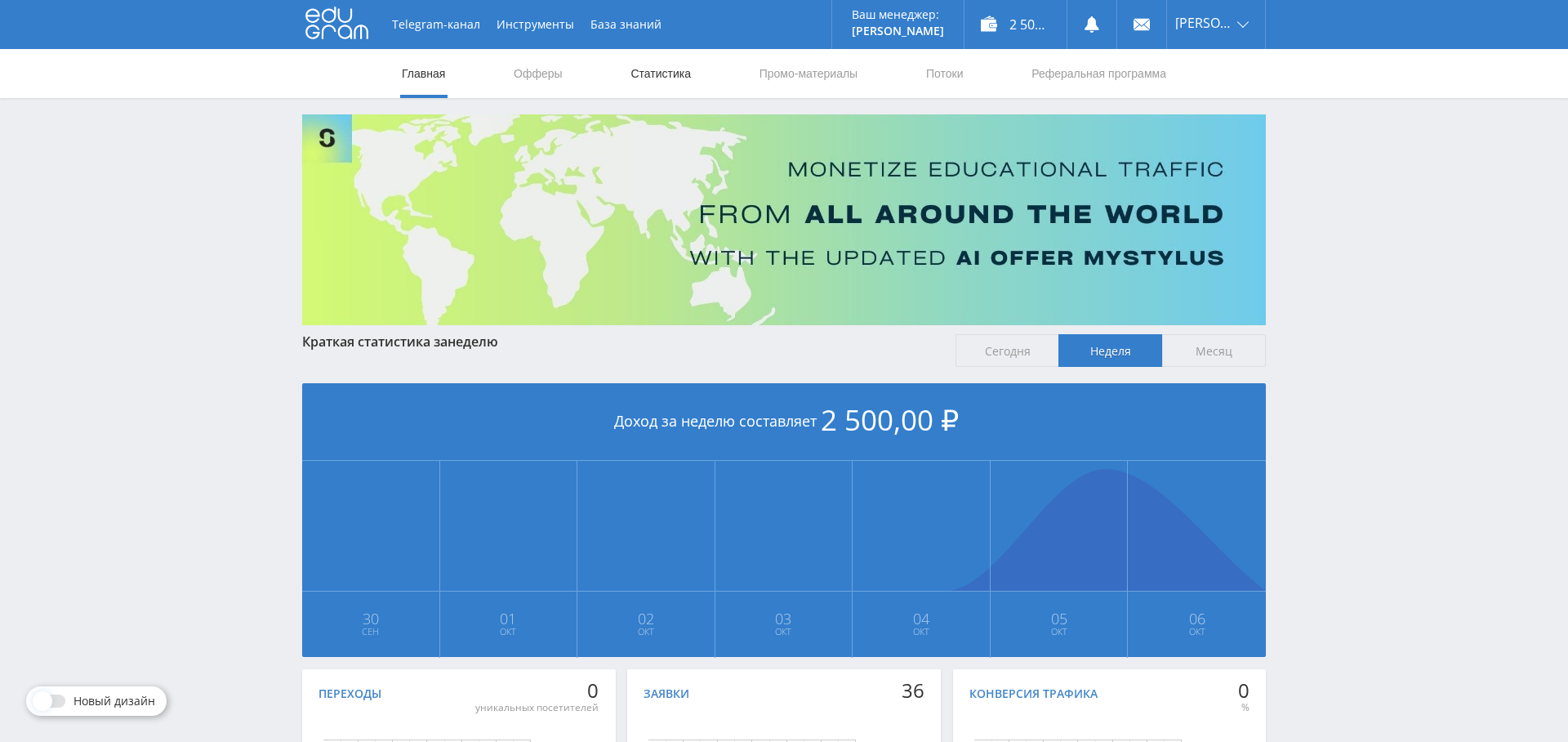
click at [678, 72] on link "Статистика" at bounding box center [661, 73] width 64 height 49
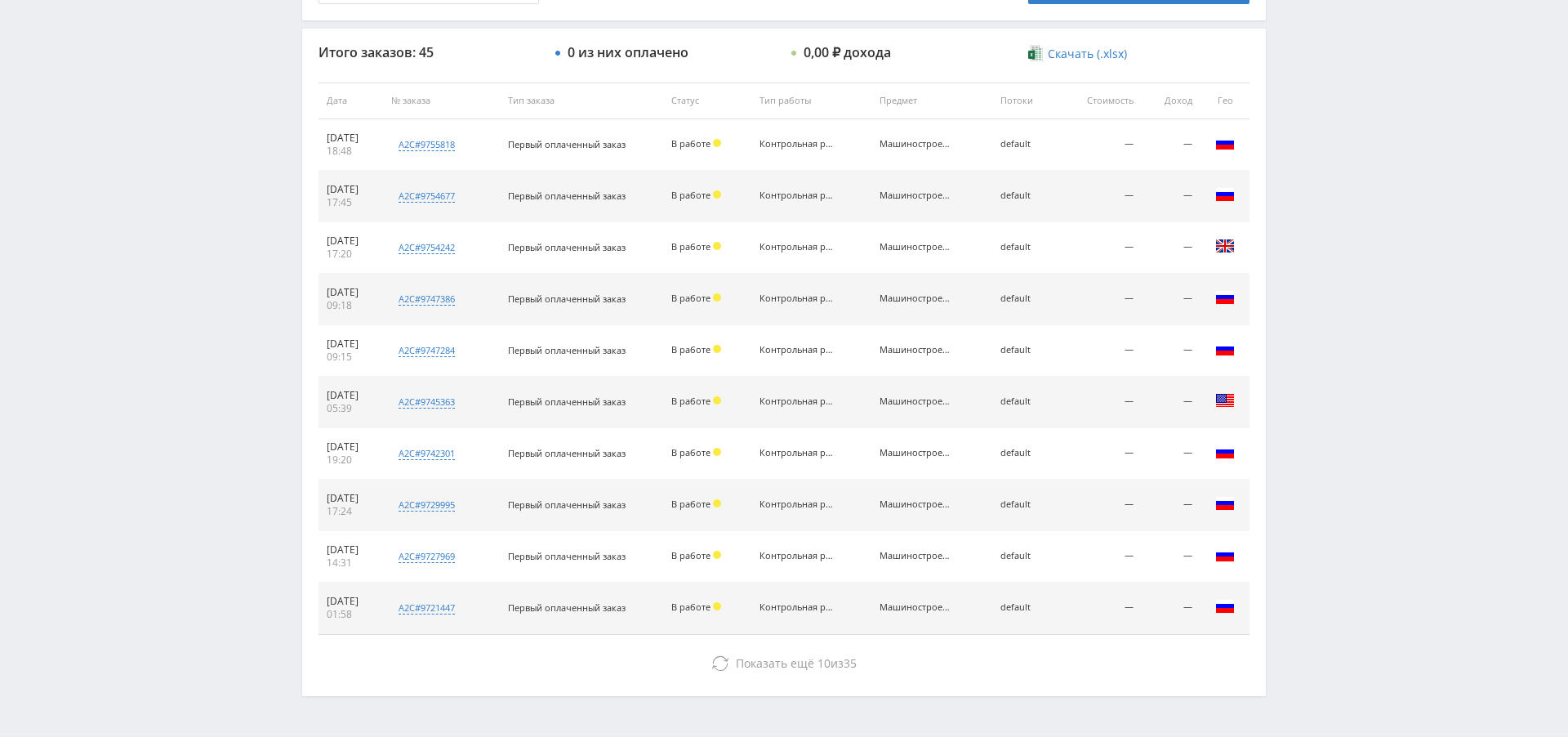
scroll to position [626, 0]
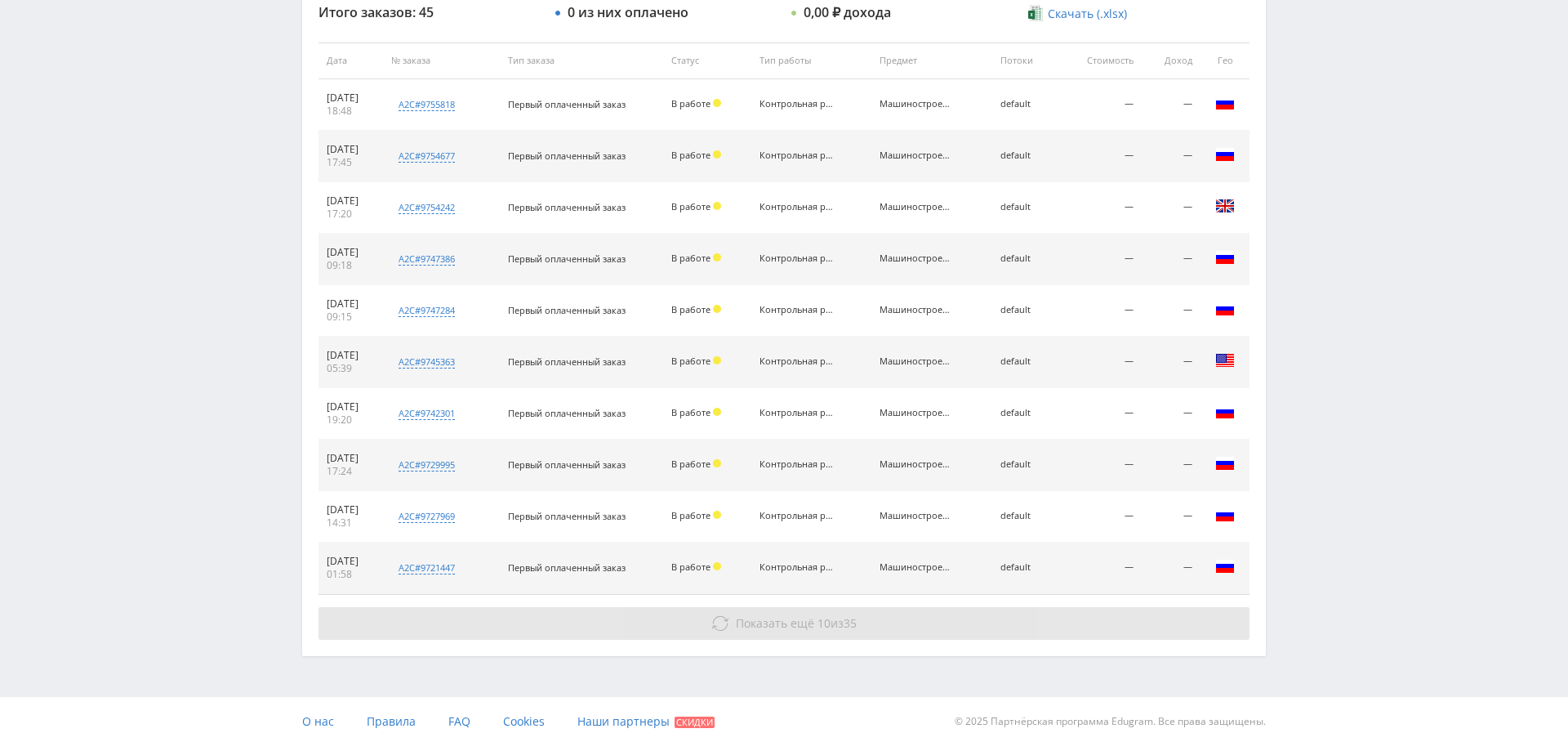
click at [786, 627] on button "Показать ещё 10 из 35" at bounding box center [784, 623] width 931 height 33
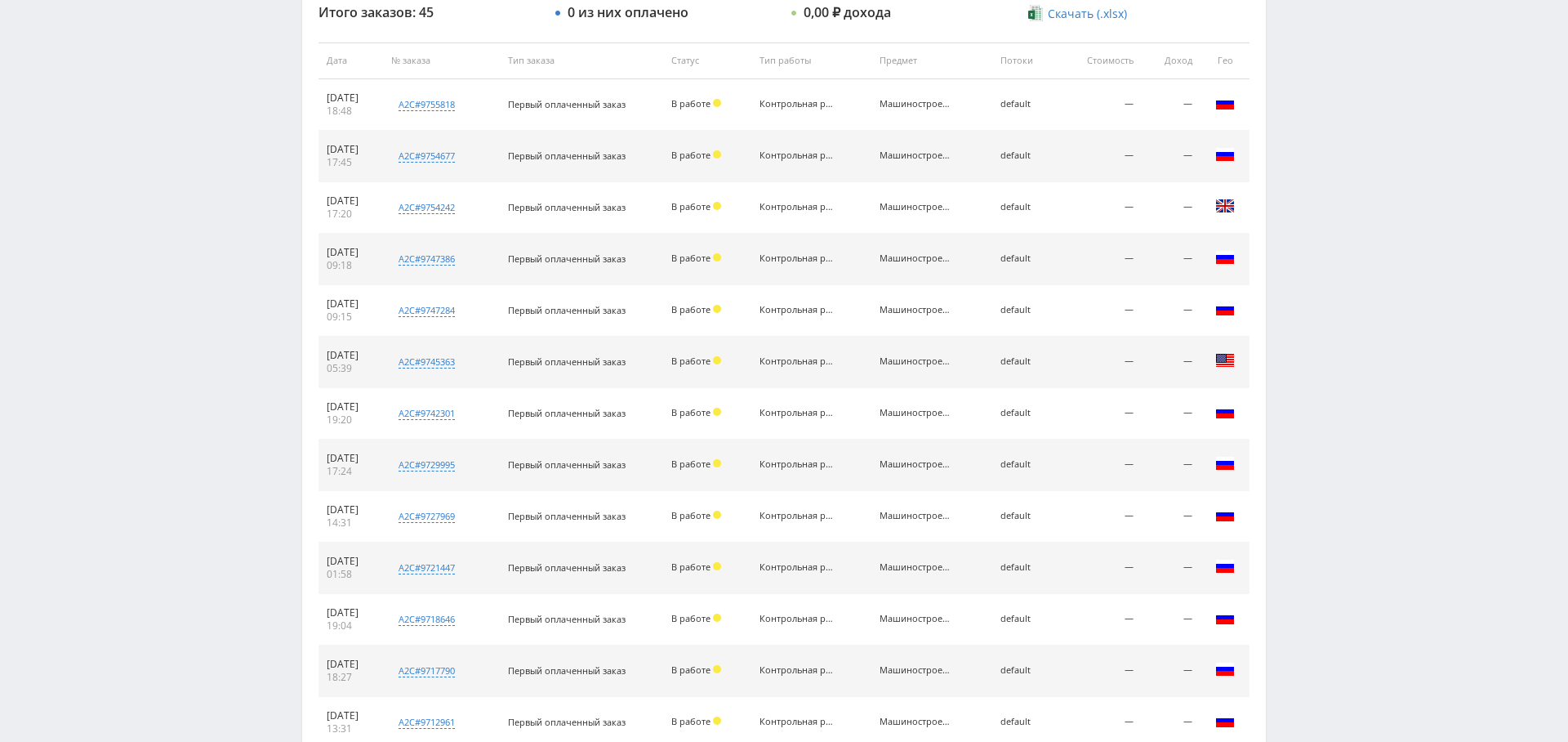
click at [775, 624] on td "Контрольная работа" at bounding box center [811, 619] width 120 height 52
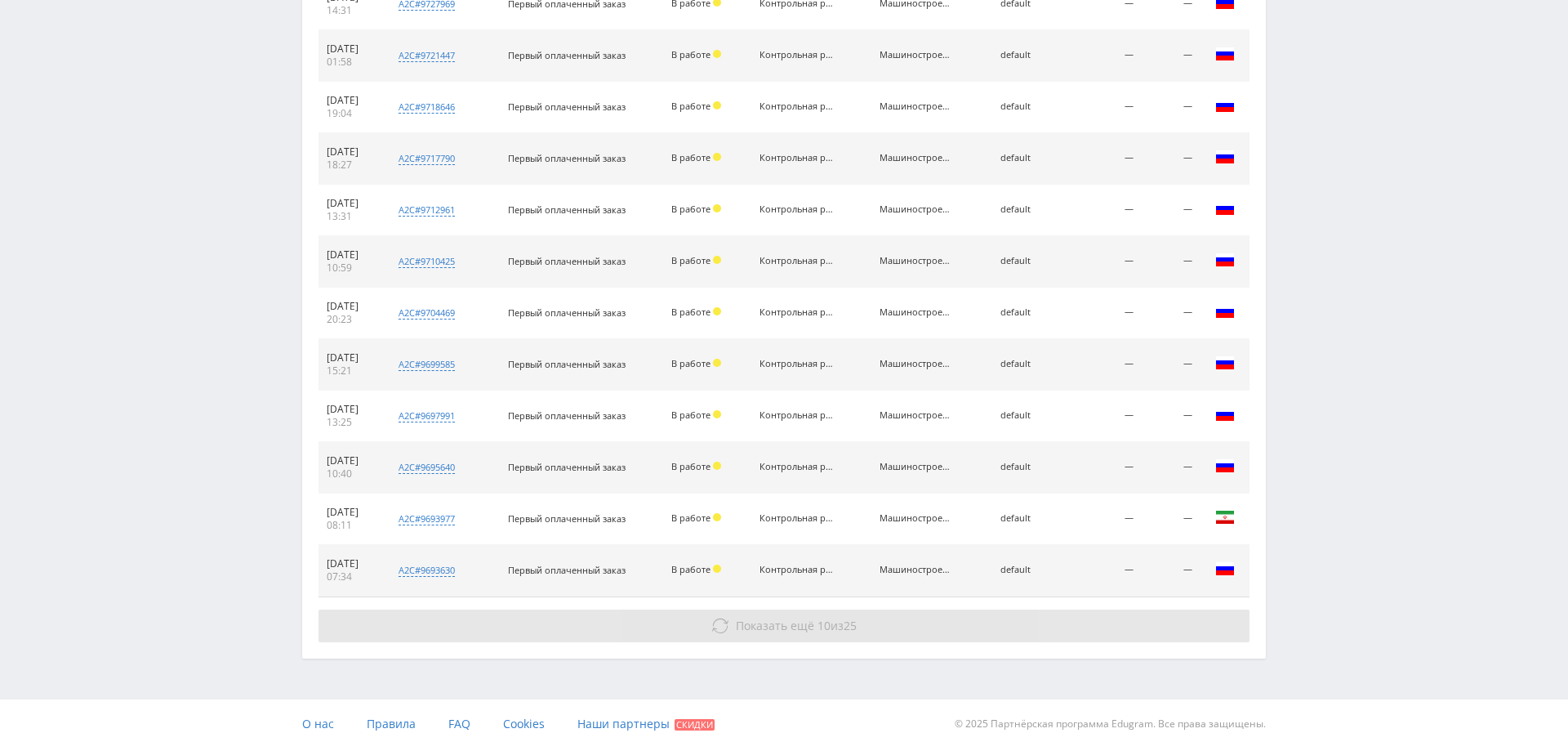
scroll to position [1137, 0]
click at [784, 626] on span "Показать ещё" at bounding box center [775, 626] width 78 height 15
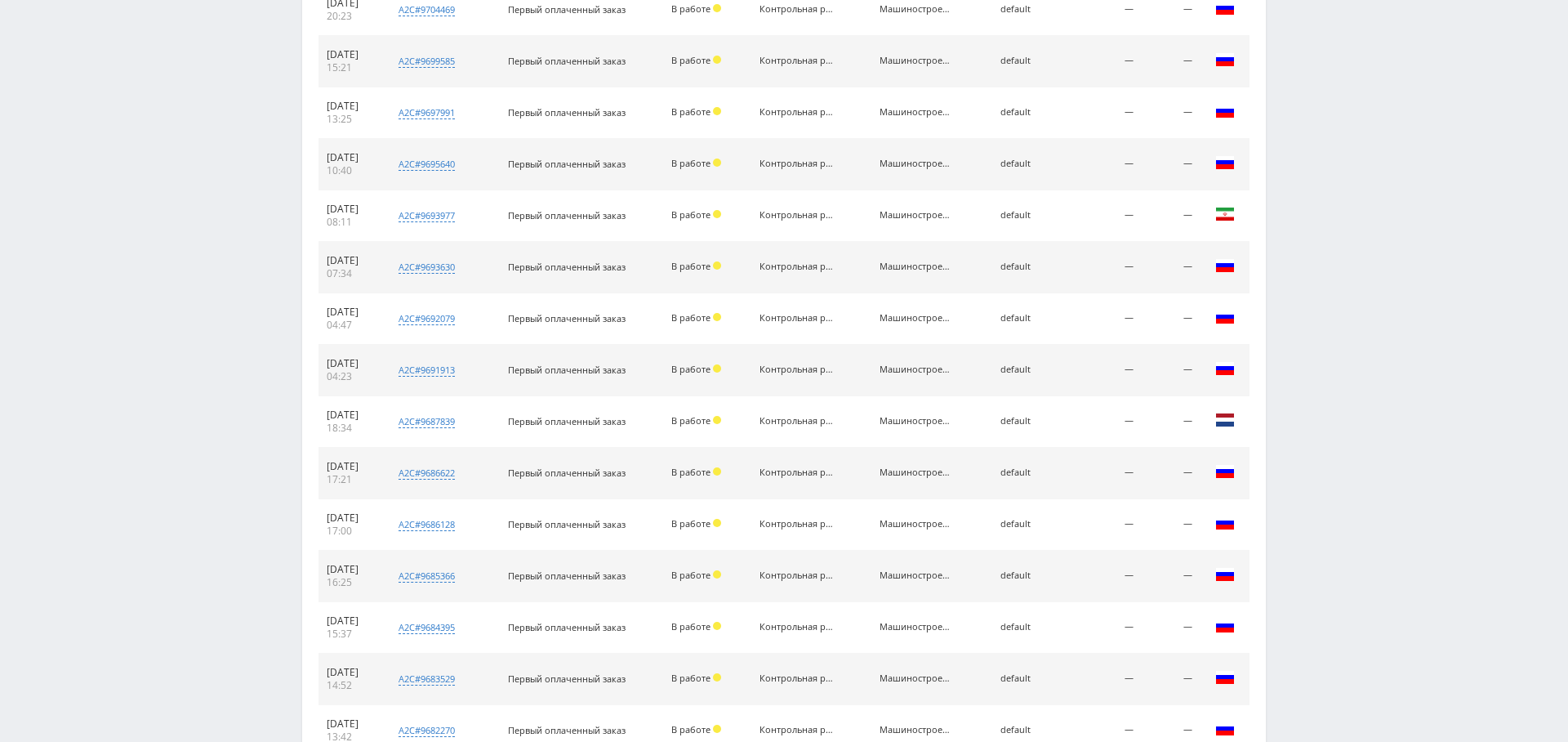
scroll to position [1650, 0]
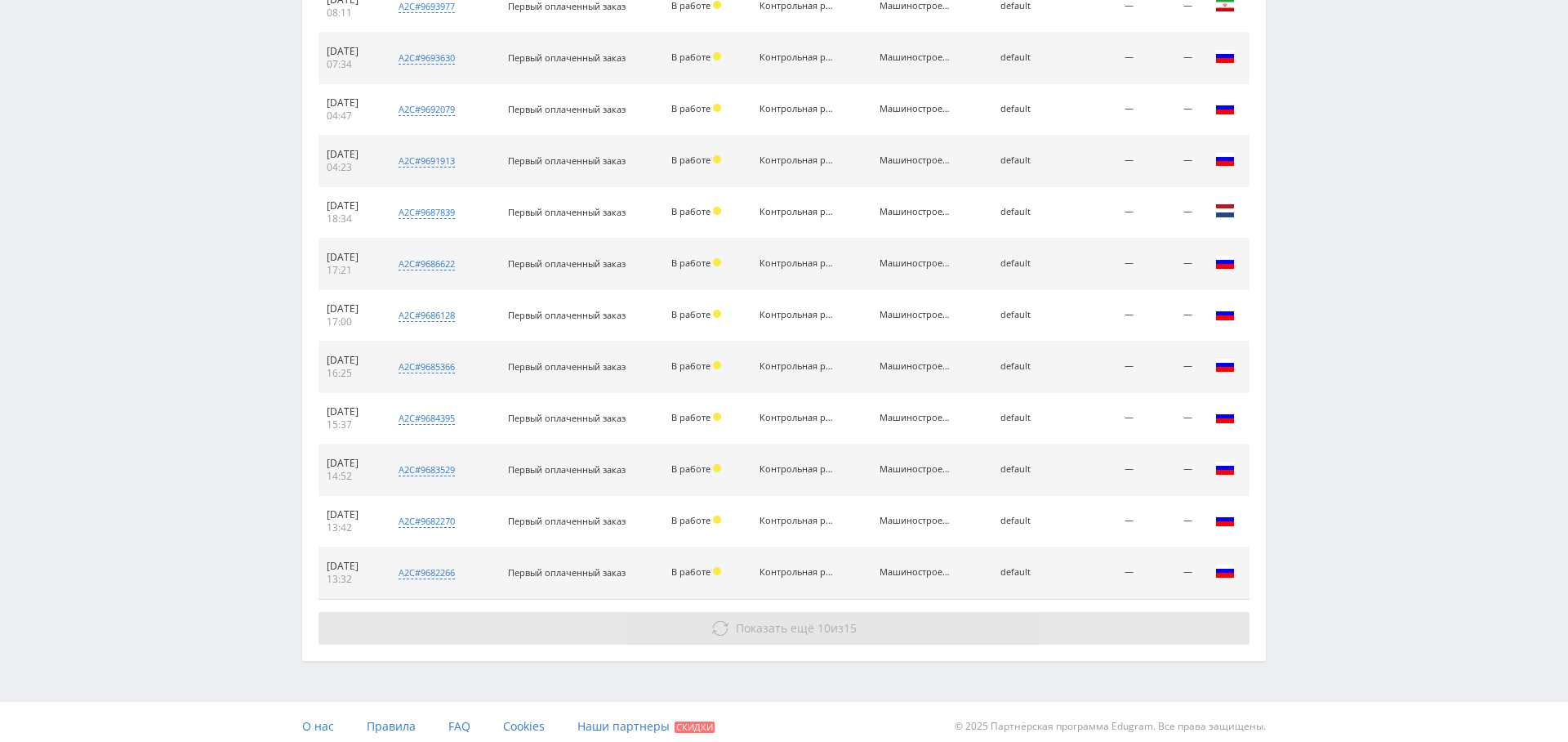
click at [778, 630] on button "Показать ещё 10 из 15" at bounding box center [784, 628] width 931 height 33
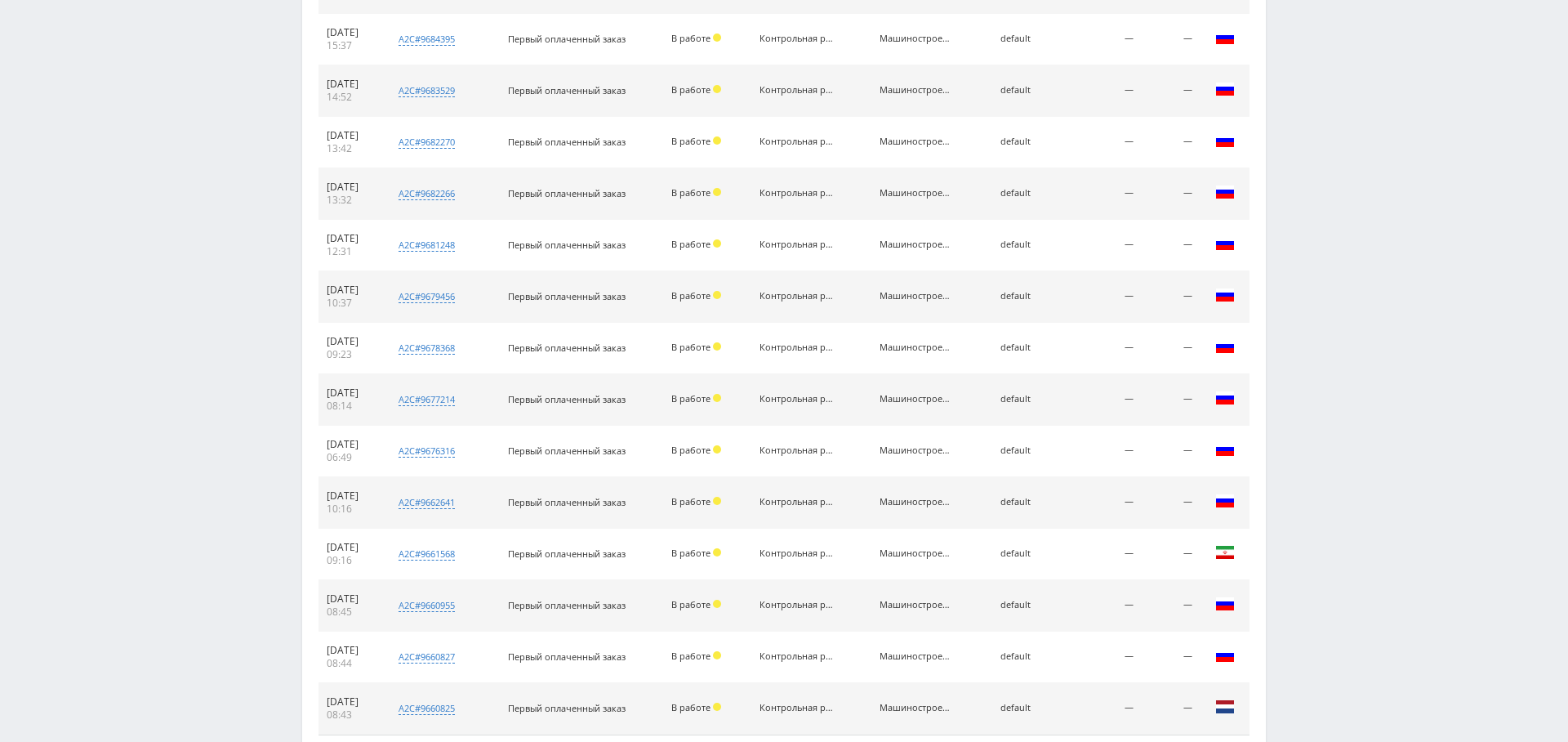
scroll to position [2161, 0]
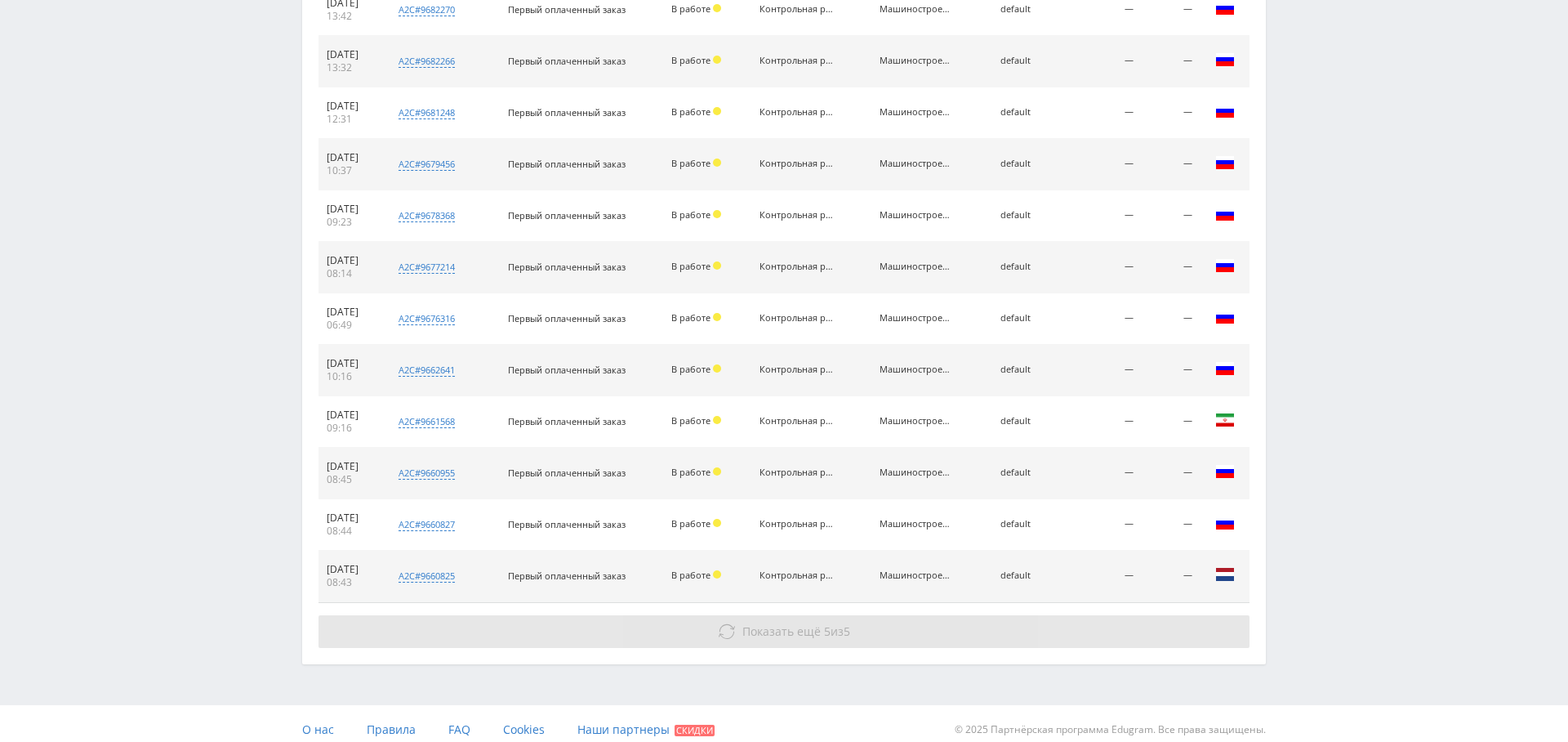
click at [750, 623] on span "Показать ещё" at bounding box center [782, 630] width 78 height 15
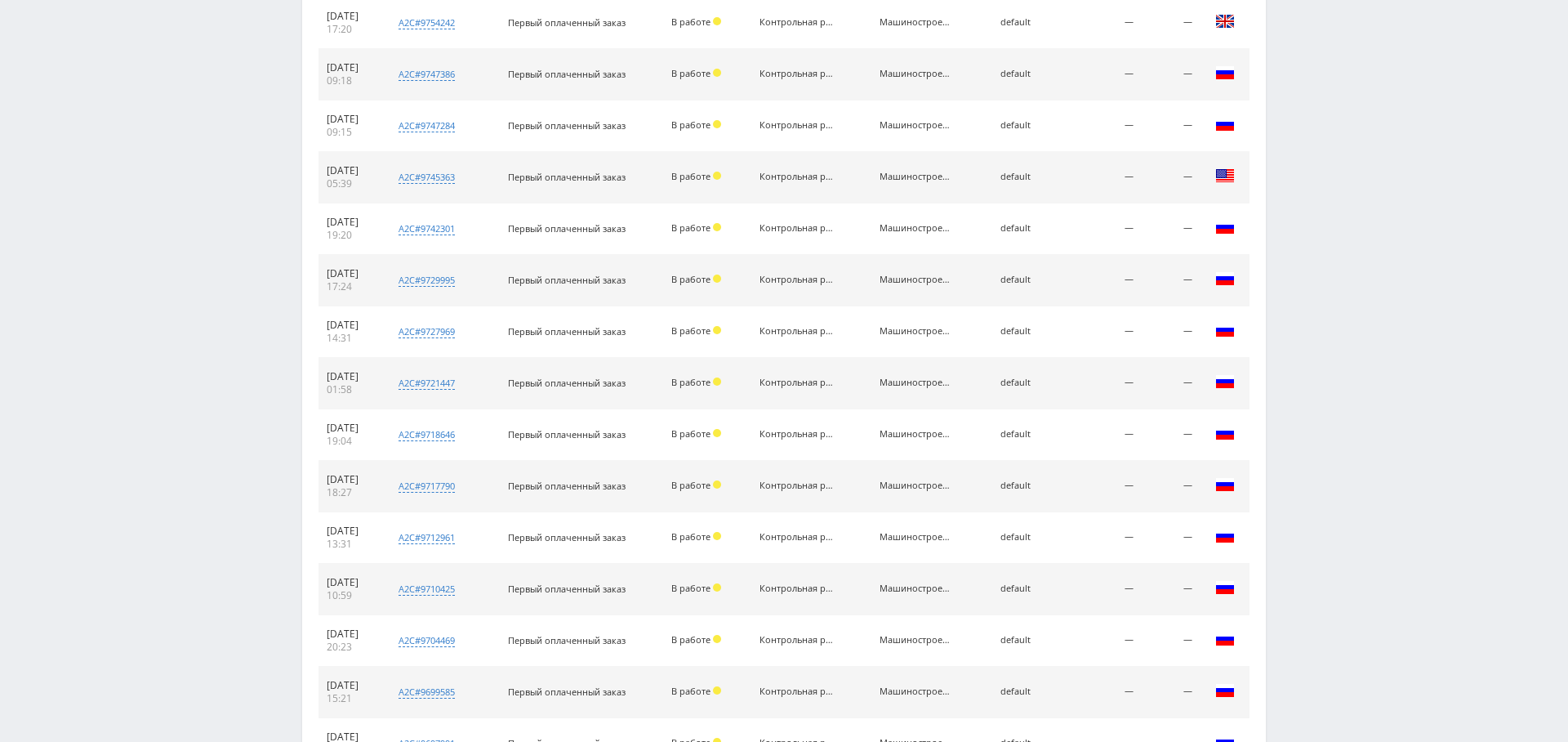
scroll to position [0, 0]
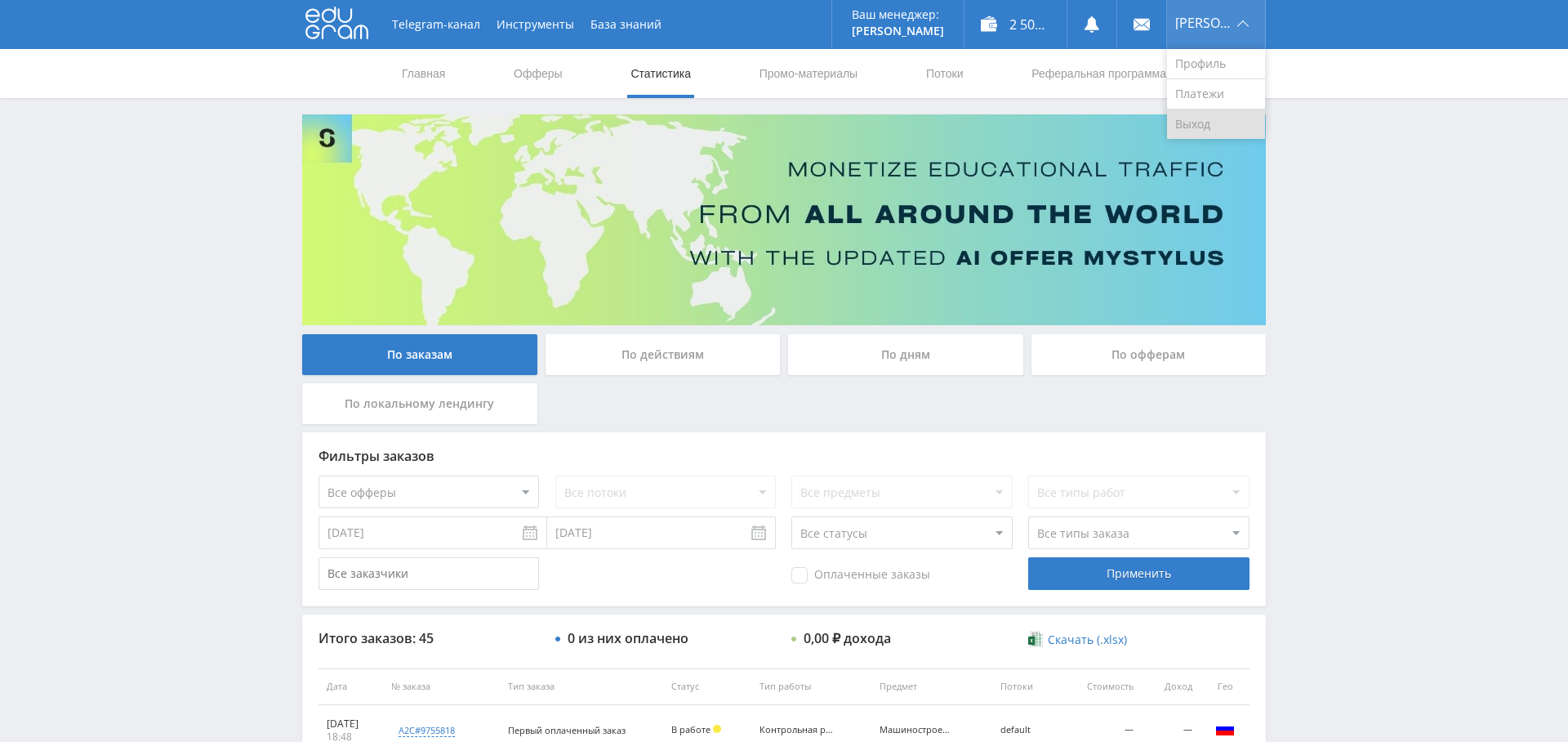
click at [1219, 116] on link "Выход" at bounding box center [1216, 124] width 98 height 29
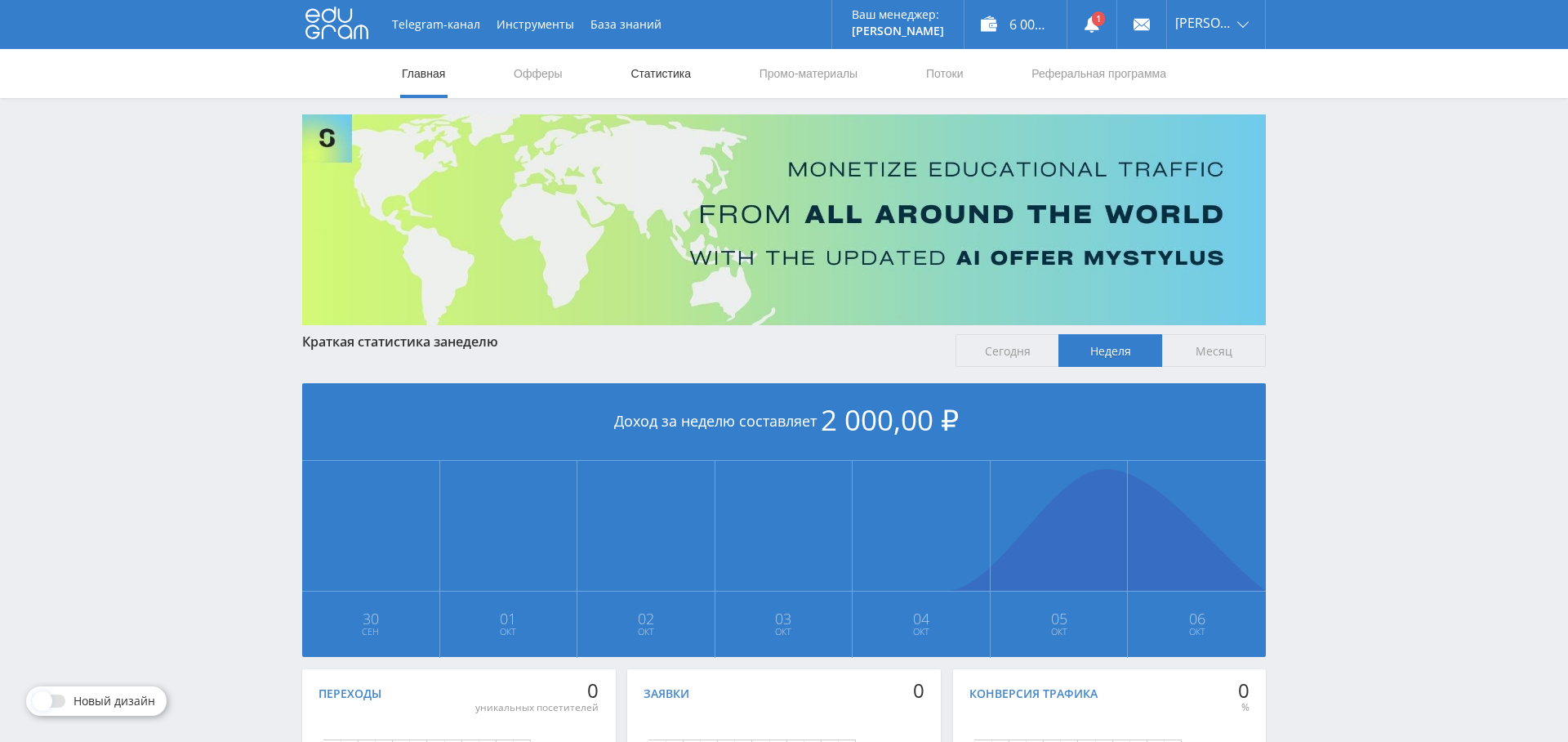
click at [669, 78] on link "Статистика" at bounding box center [661, 73] width 64 height 49
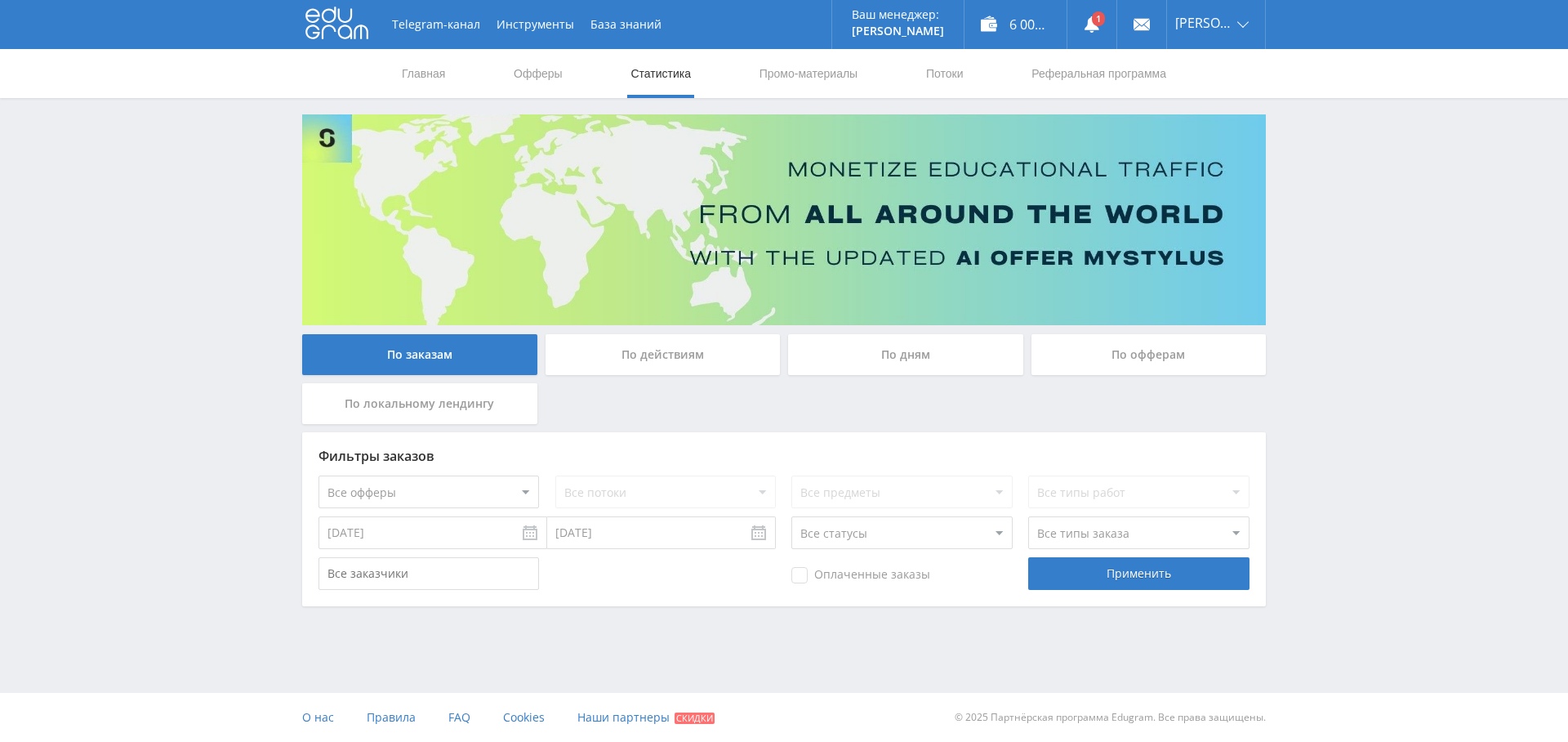
drag, startPoint x: 924, startPoint y: 336, endPoint x: 916, endPoint y: 354, distance: 19.7
click at [924, 336] on div "По дням" at bounding box center [905, 355] width 235 height 41
click at [0, 0] on input "По дням" at bounding box center [0, 0] width 0 height 0
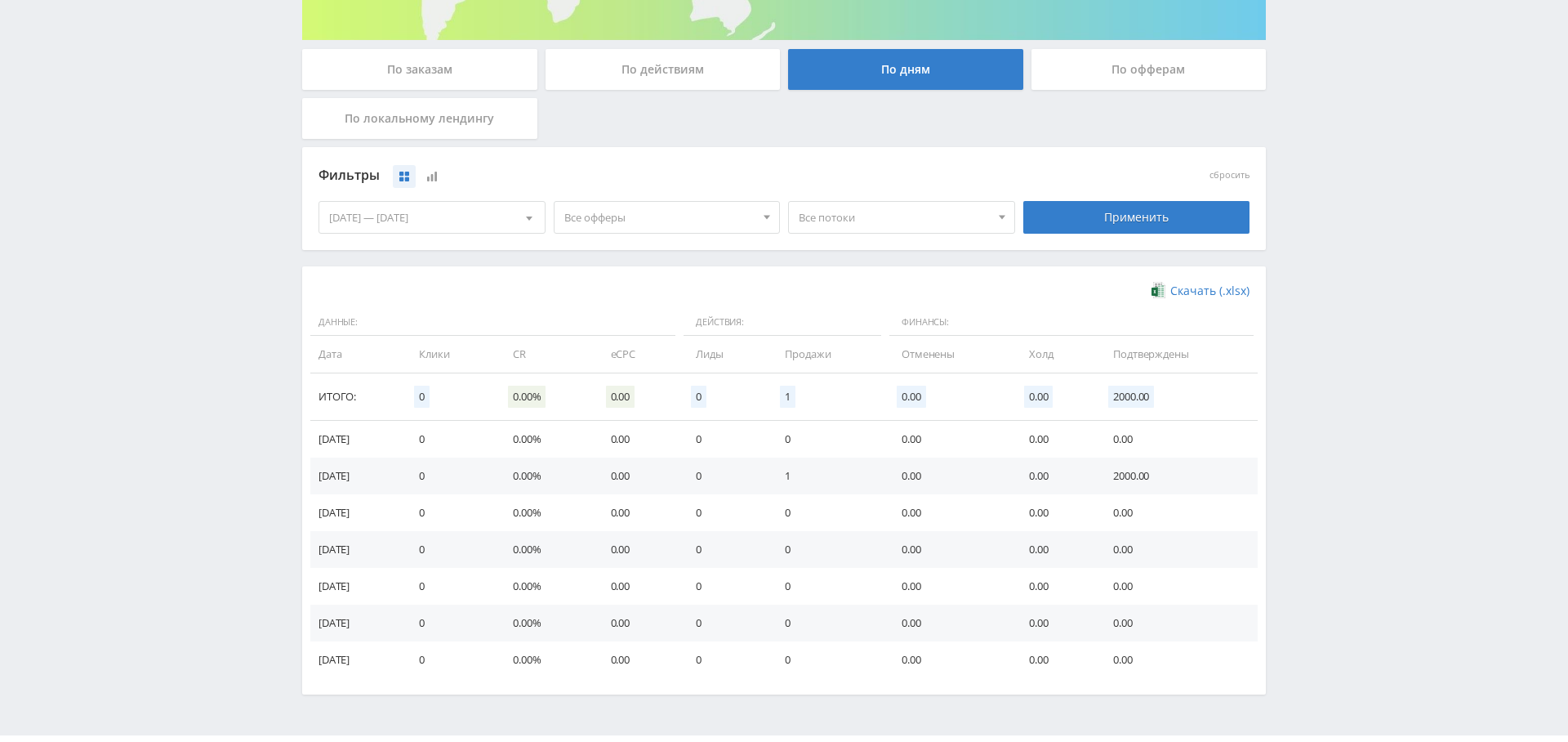
scroll to position [323, 0]
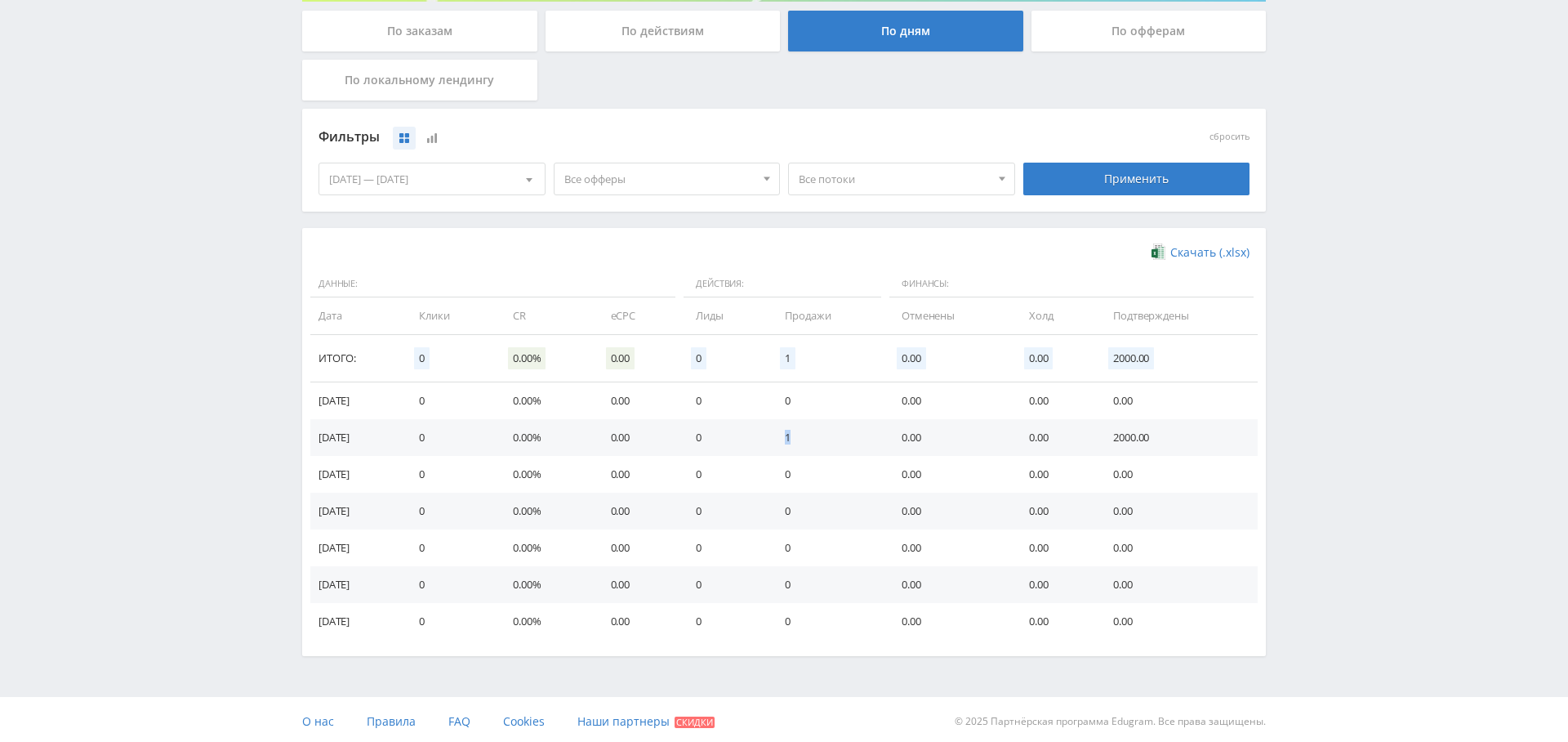
drag, startPoint x: 792, startPoint y: 435, endPoint x: 865, endPoint y: 437, distance: 73.0
click at [864, 437] on td "1" at bounding box center [826, 437] width 116 height 36
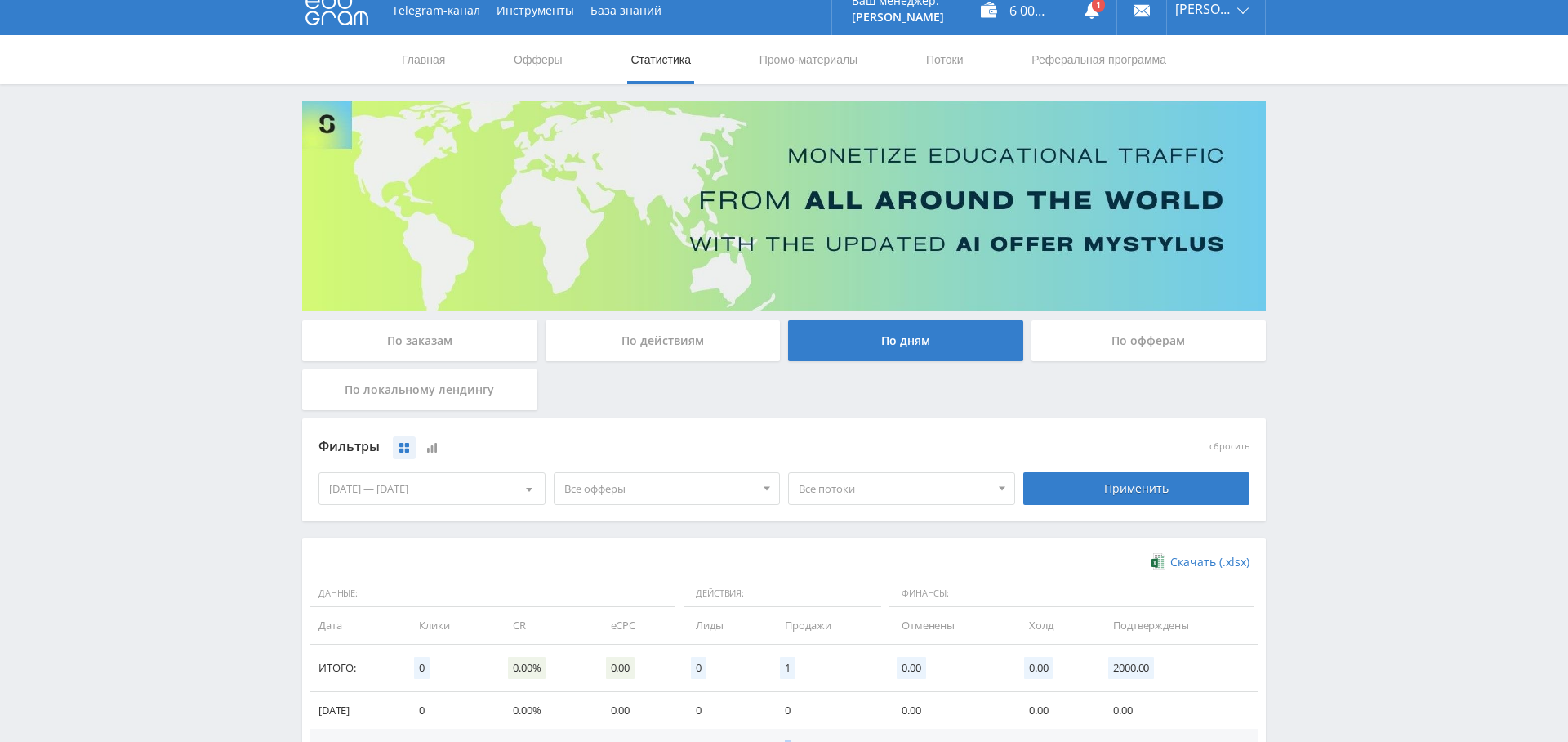
scroll to position [0, 0]
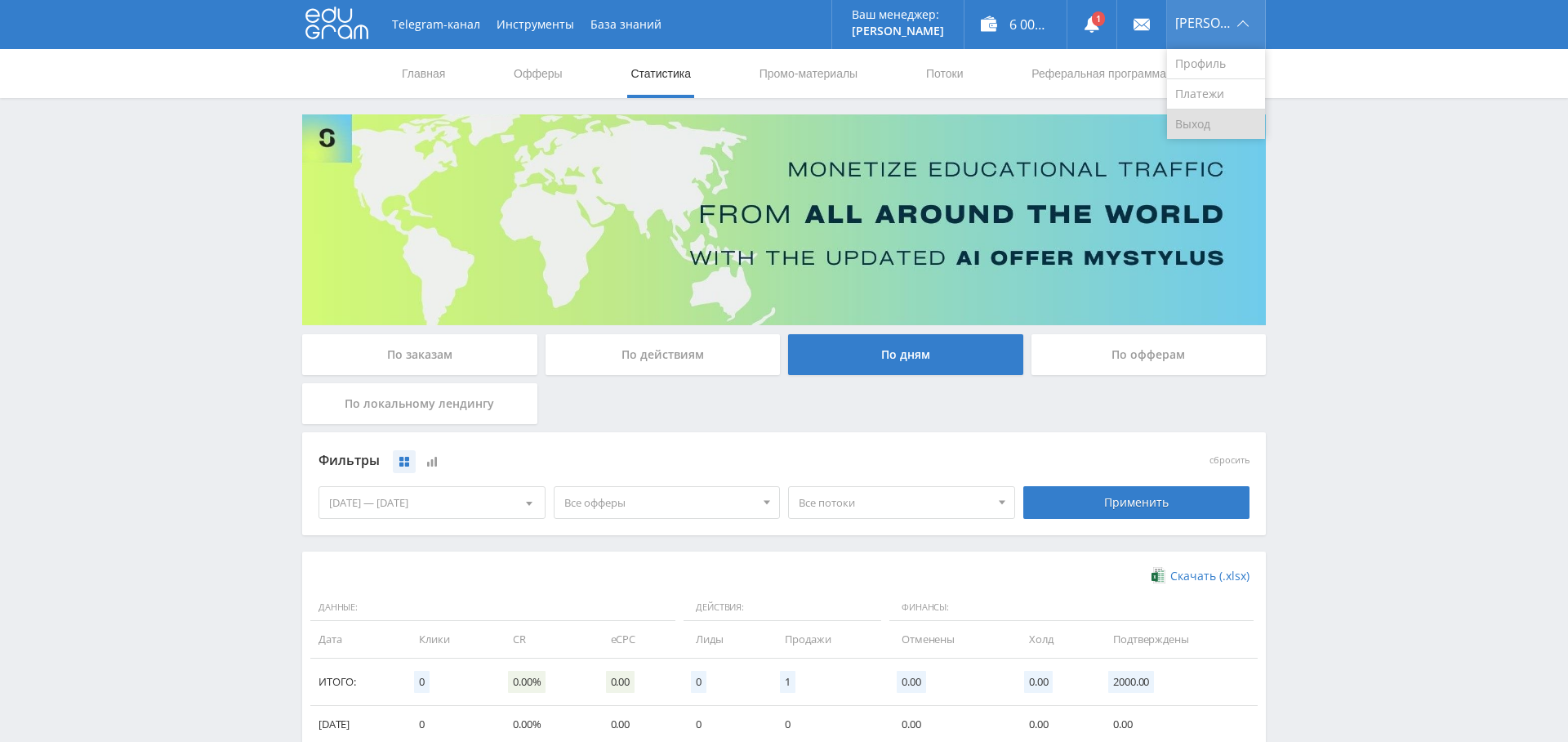
click at [1195, 122] on link "Выход" at bounding box center [1216, 124] width 98 height 29
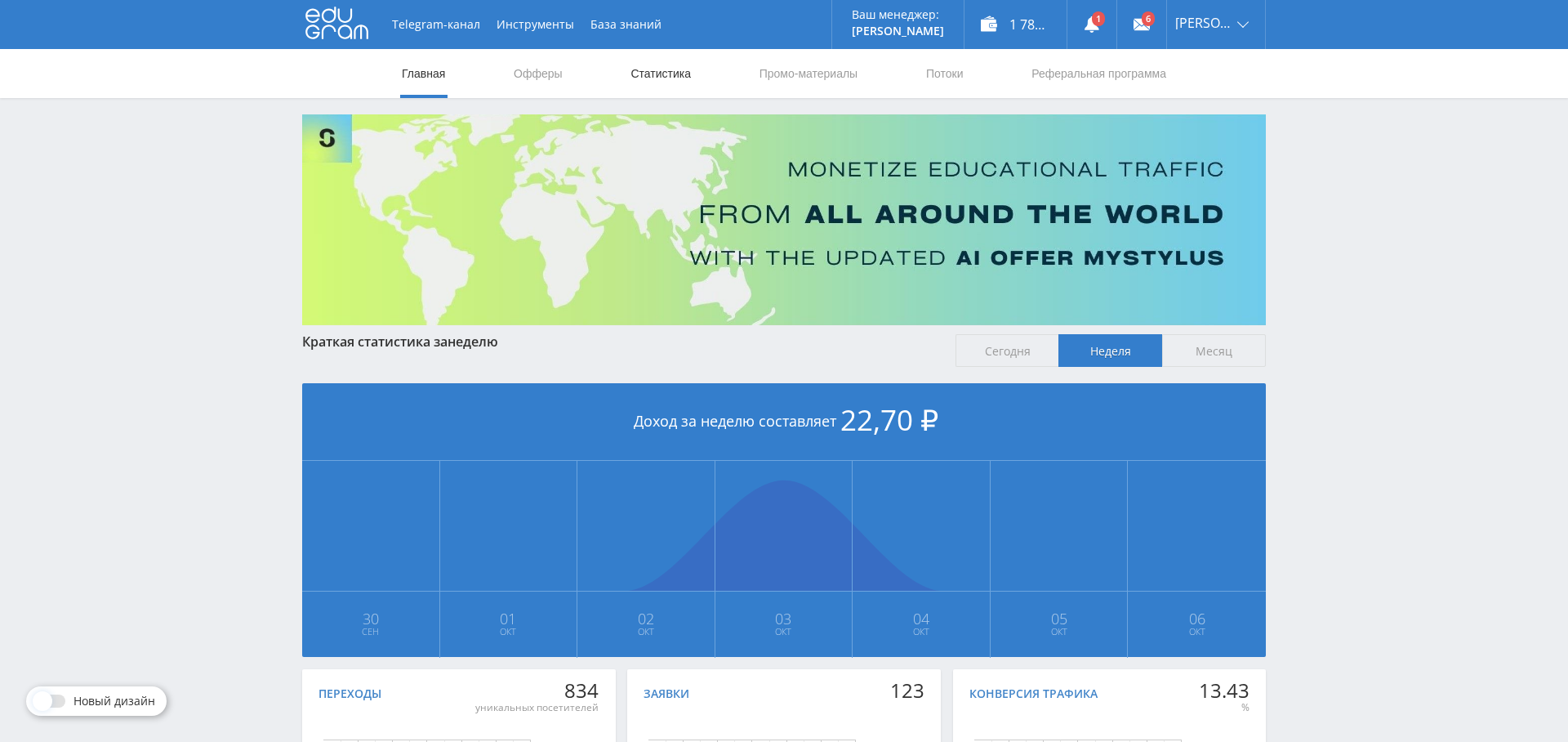
click at [683, 64] on link "Статистика" at bounding box center [661, 73] width 64 height 49
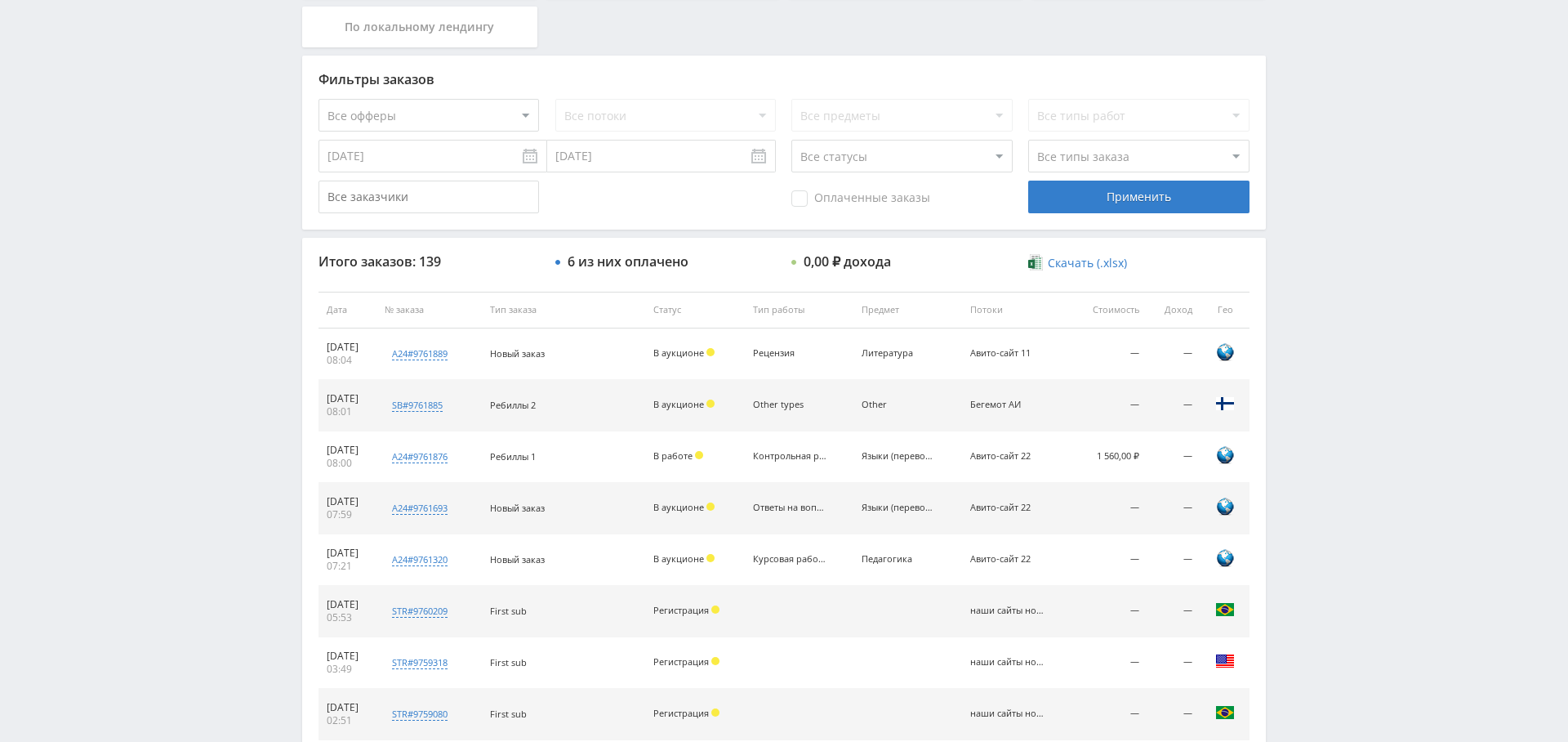
scroll to position [382, 0]
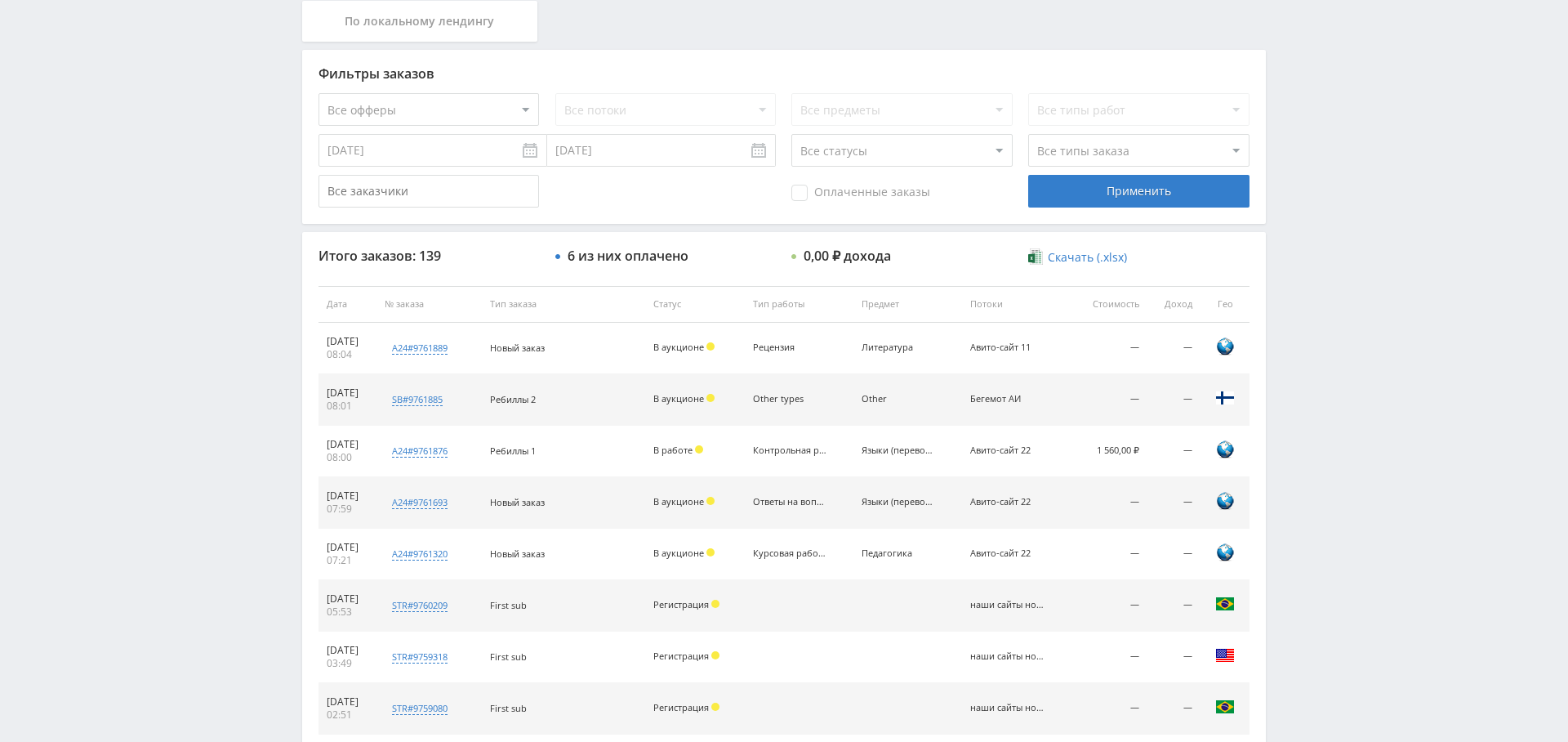
drag, startPoint x: 1098, startPoint y: 450, endPoint x: 1193, endPoint y: 451, distance: 95.0
click at [1193, 451] on tr "06.10.2025 08:00 a24#9761876 Новое задание по Языки (переводы) Кол-во ставок 13…" at bounding box center [784, 451] width 931 height 52
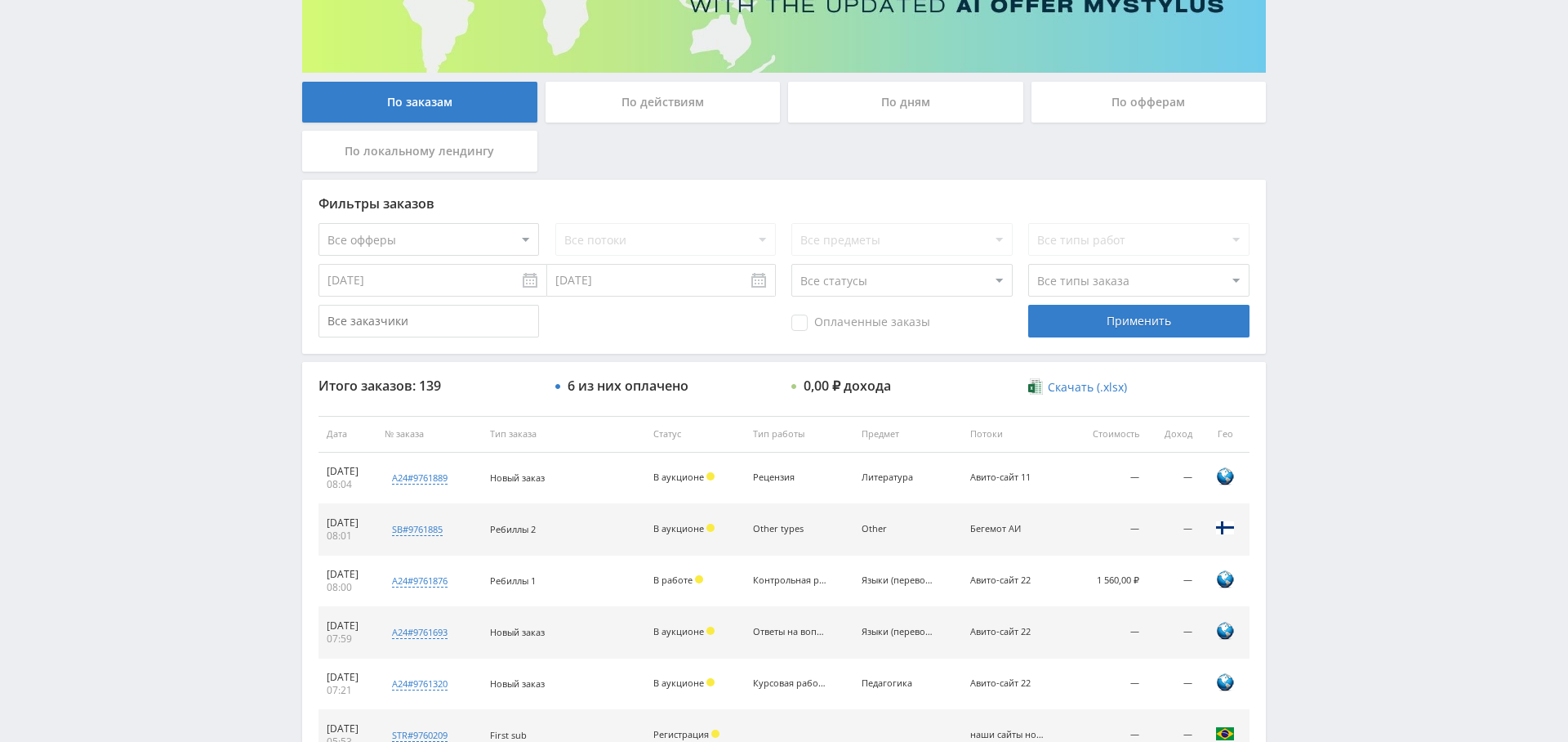
scroll to position [0, 0]
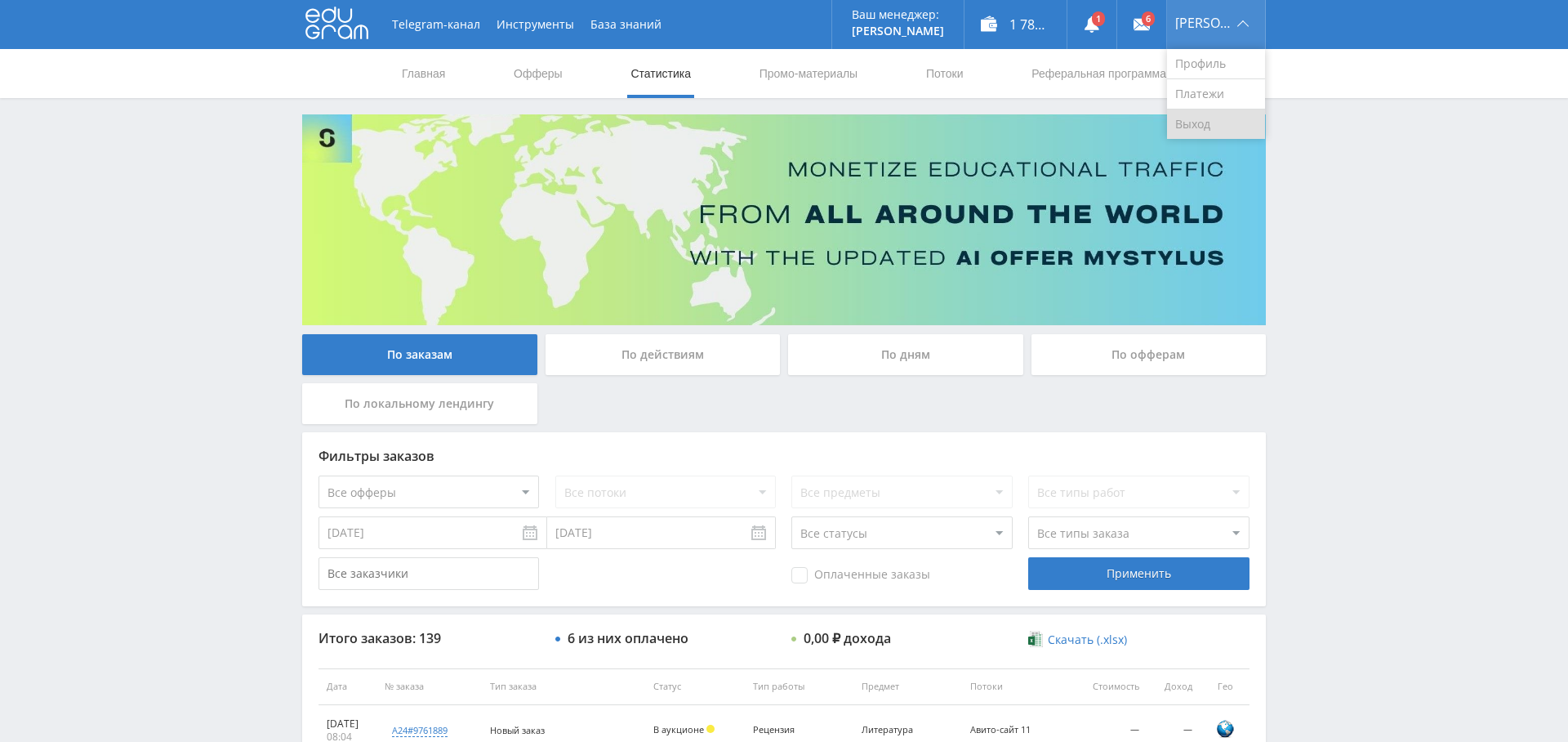
click at [1224, 122] on link "Выход" at bounding box center [1216, 124] width 98 height 29
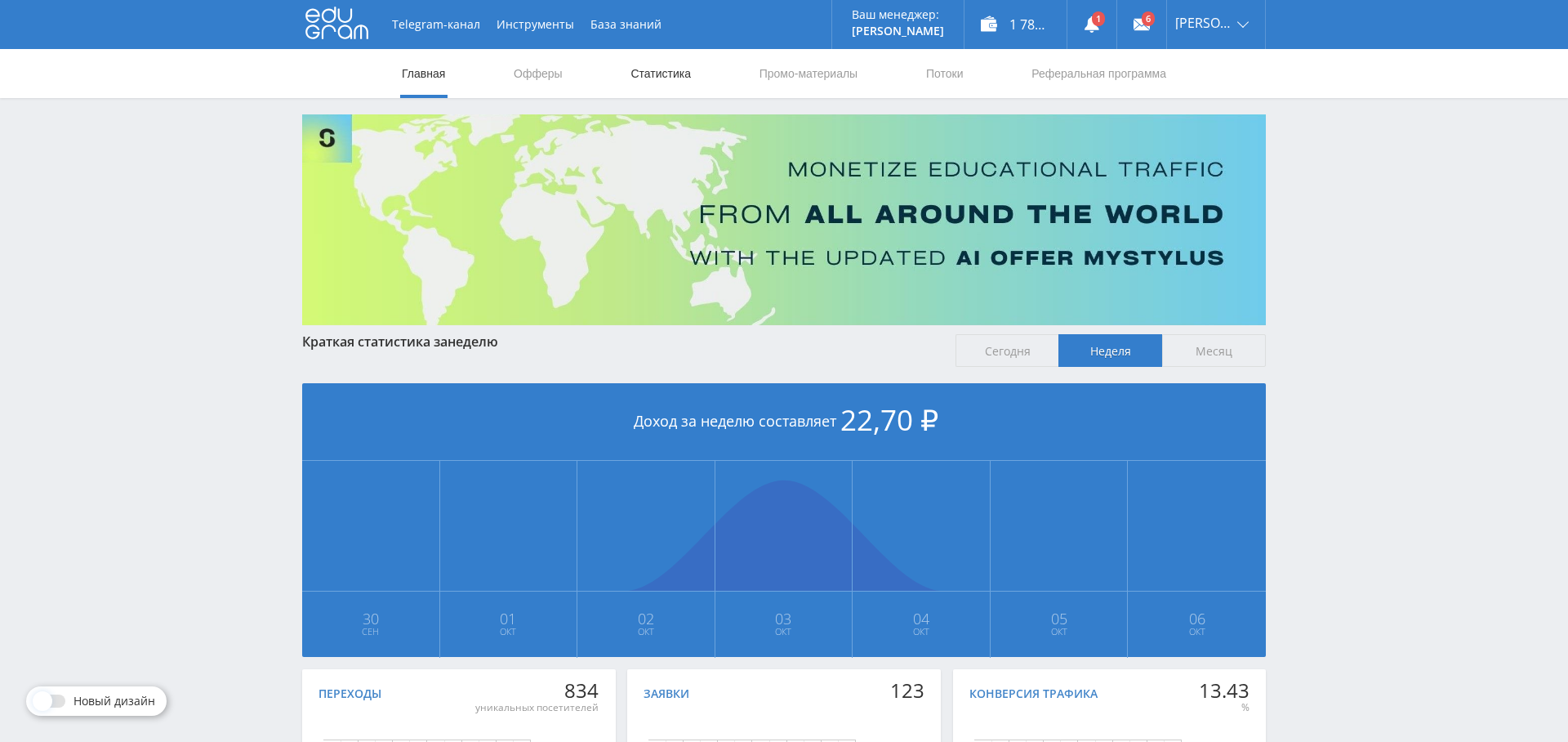
click at [673, 79] on link "Статистика" at bounding box center [661, 73] width 64 height 49
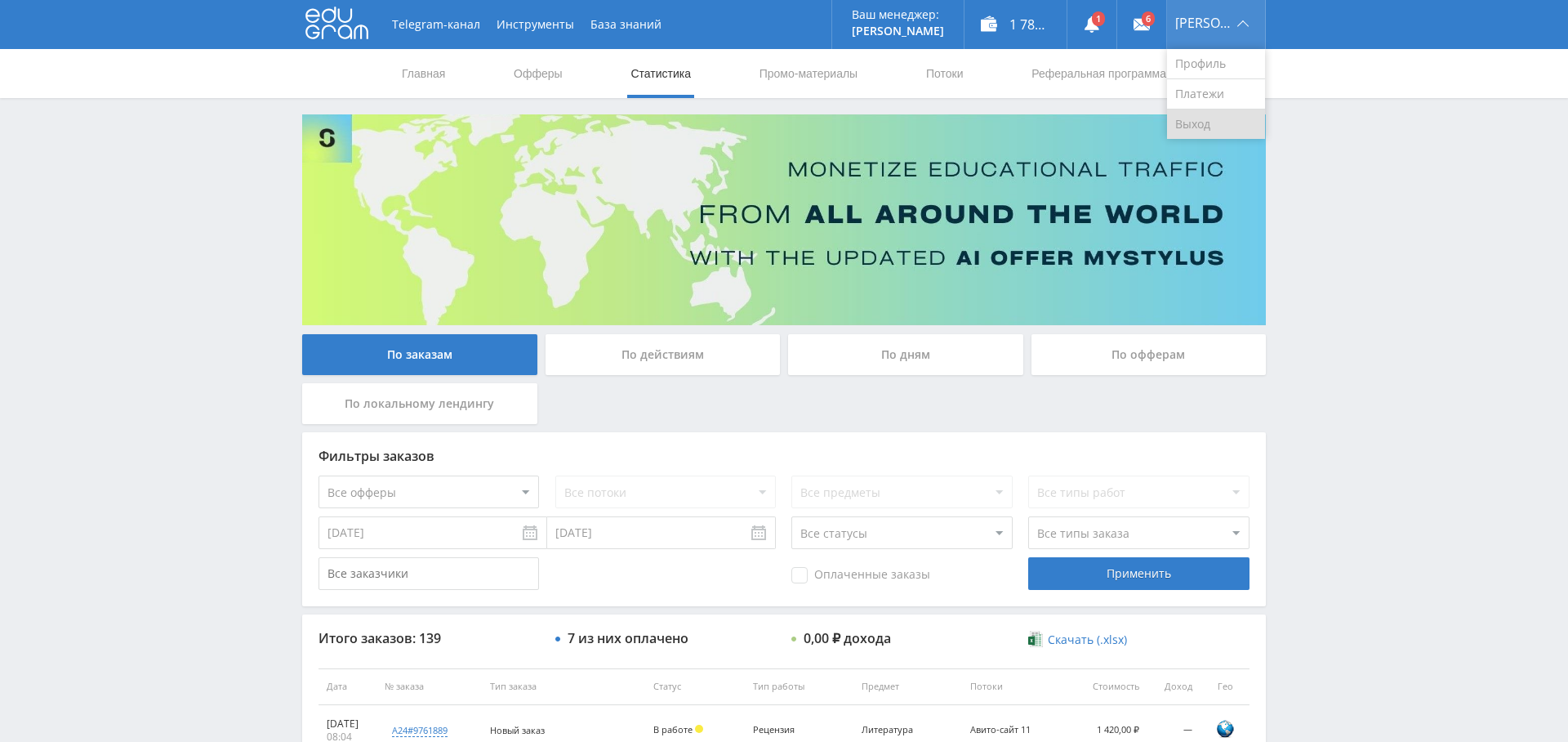
click at [1210, 127] on link "Выход" at bounding box center [1216, 124] width 98 height 29
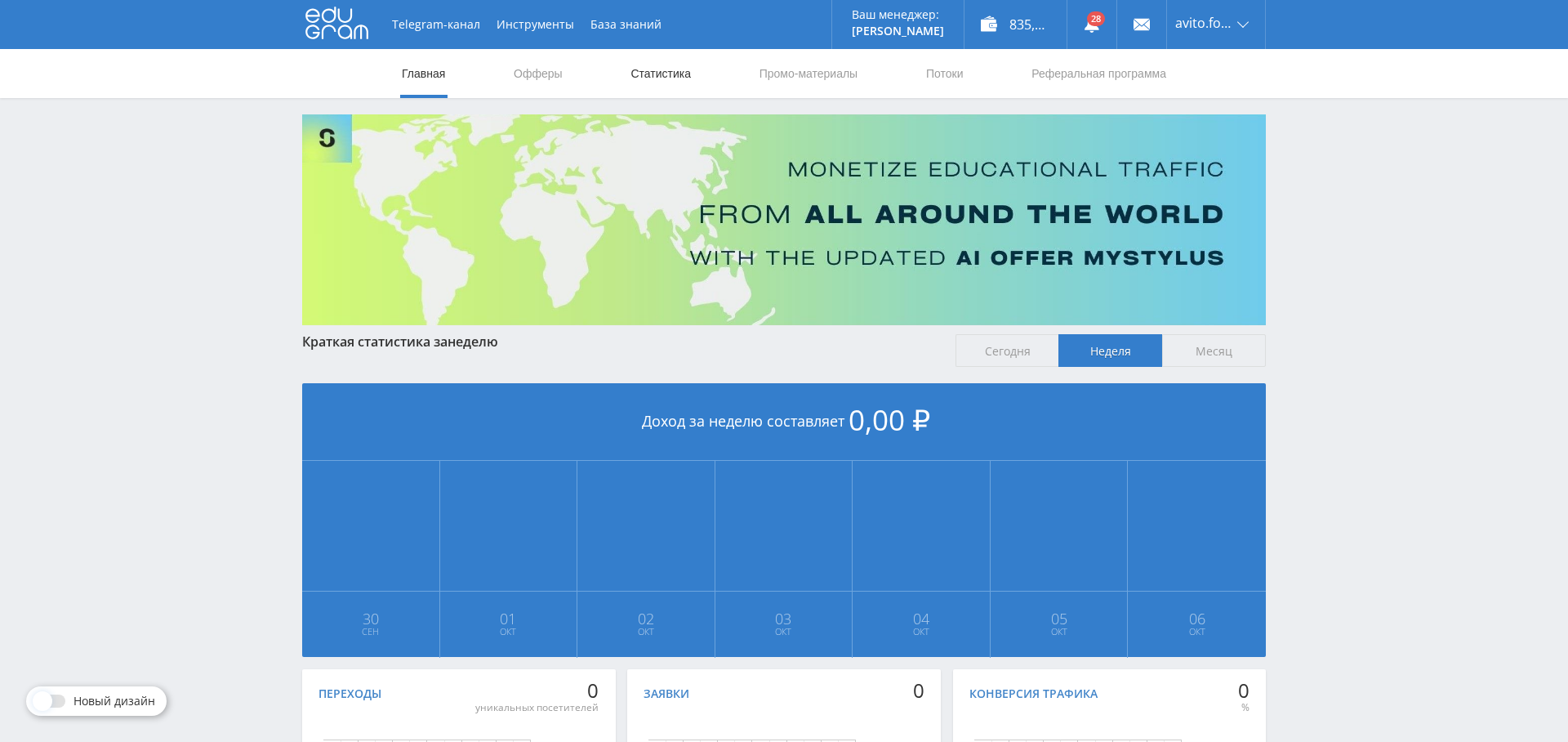
click at [673, 74] on link "Статистика" at bounding box center [661, 73] width 64 height 49
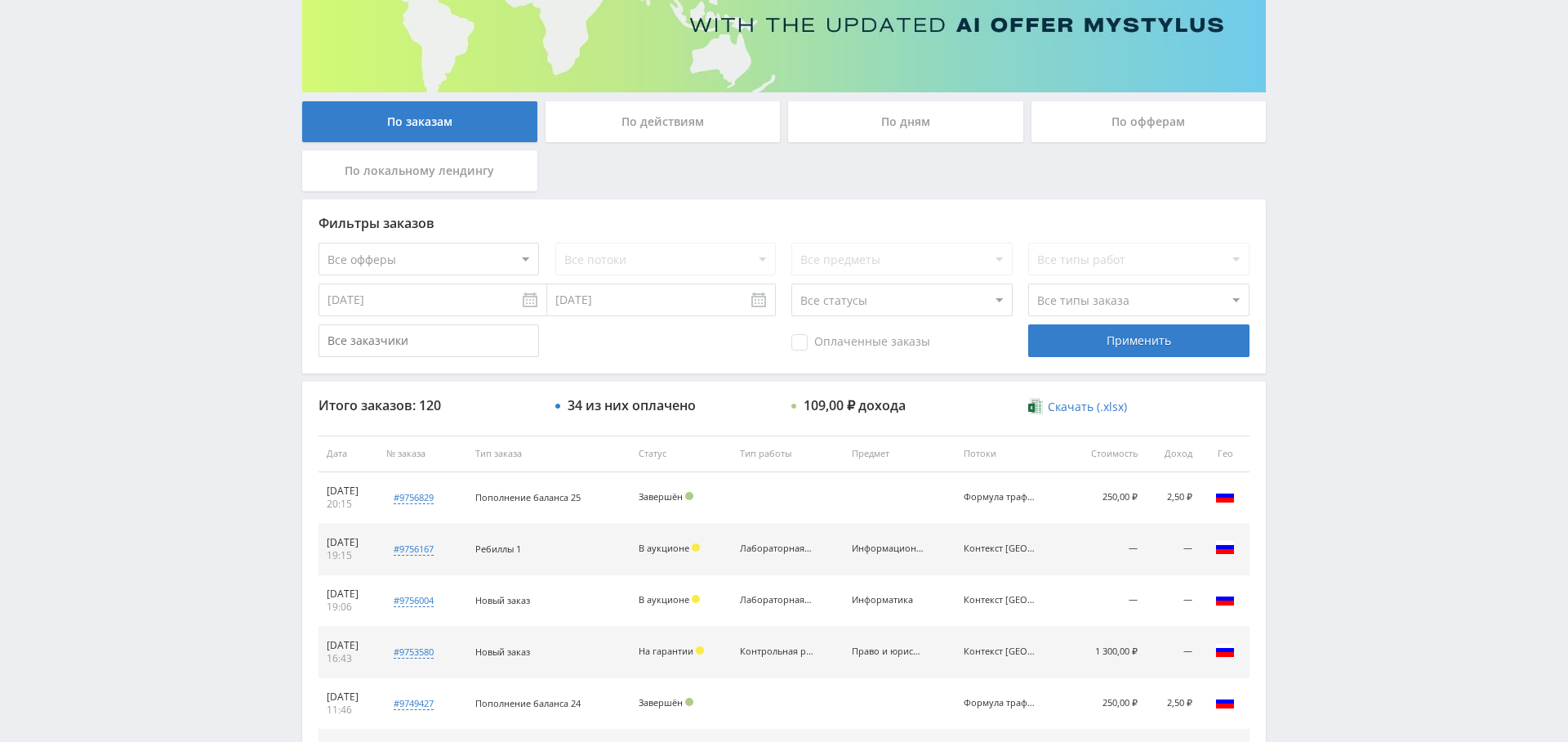
scroll to position [66, 0]
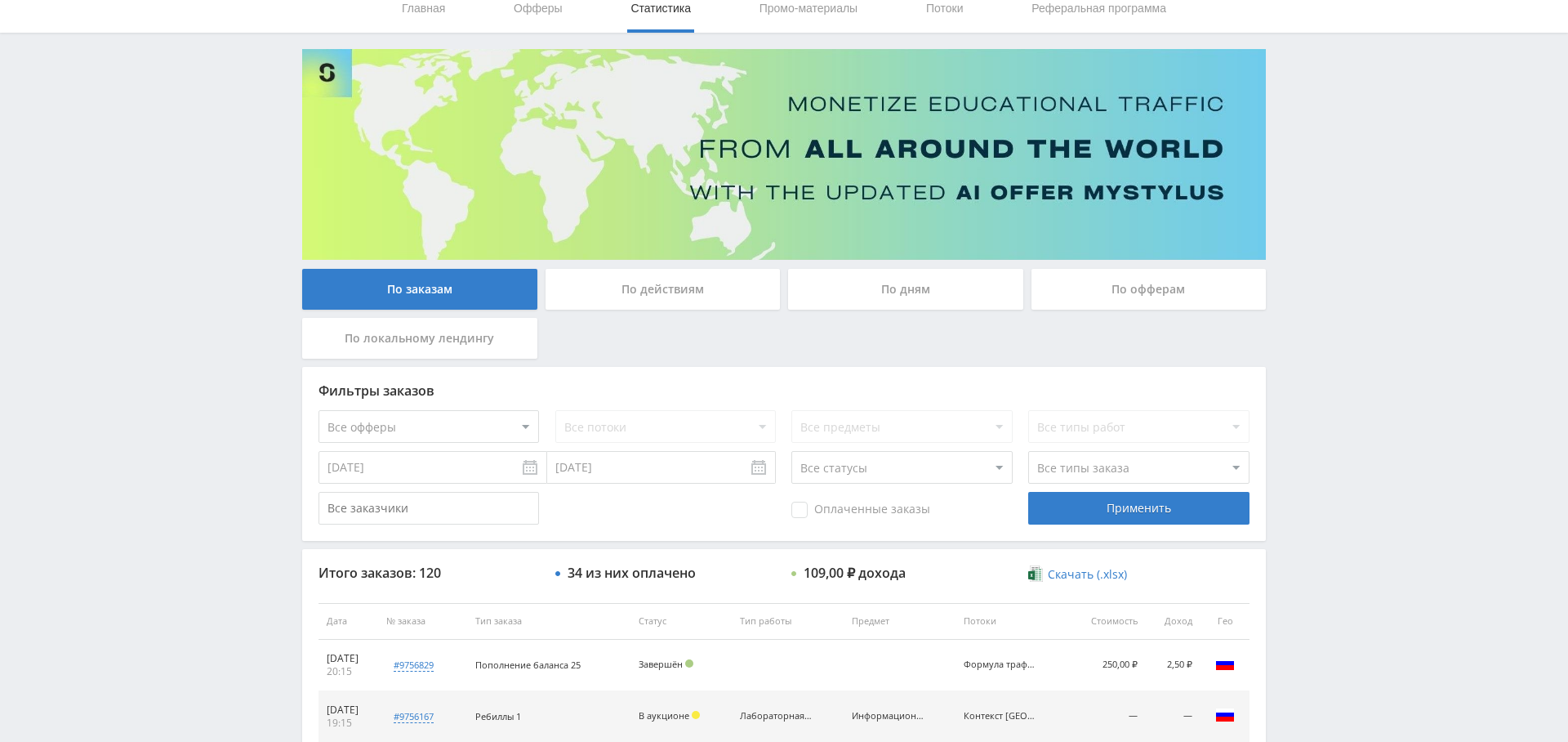
click at [443, 431] on select "Все офферы" at bounding box center [429, 426] width 220 height 33
click at [426, 447] on div "Фильтры заказов Все офферы Все потоки Все предметы Все типы работ [DATE] [DATE]…" at bounding box center [784, 454] width 964 height 174
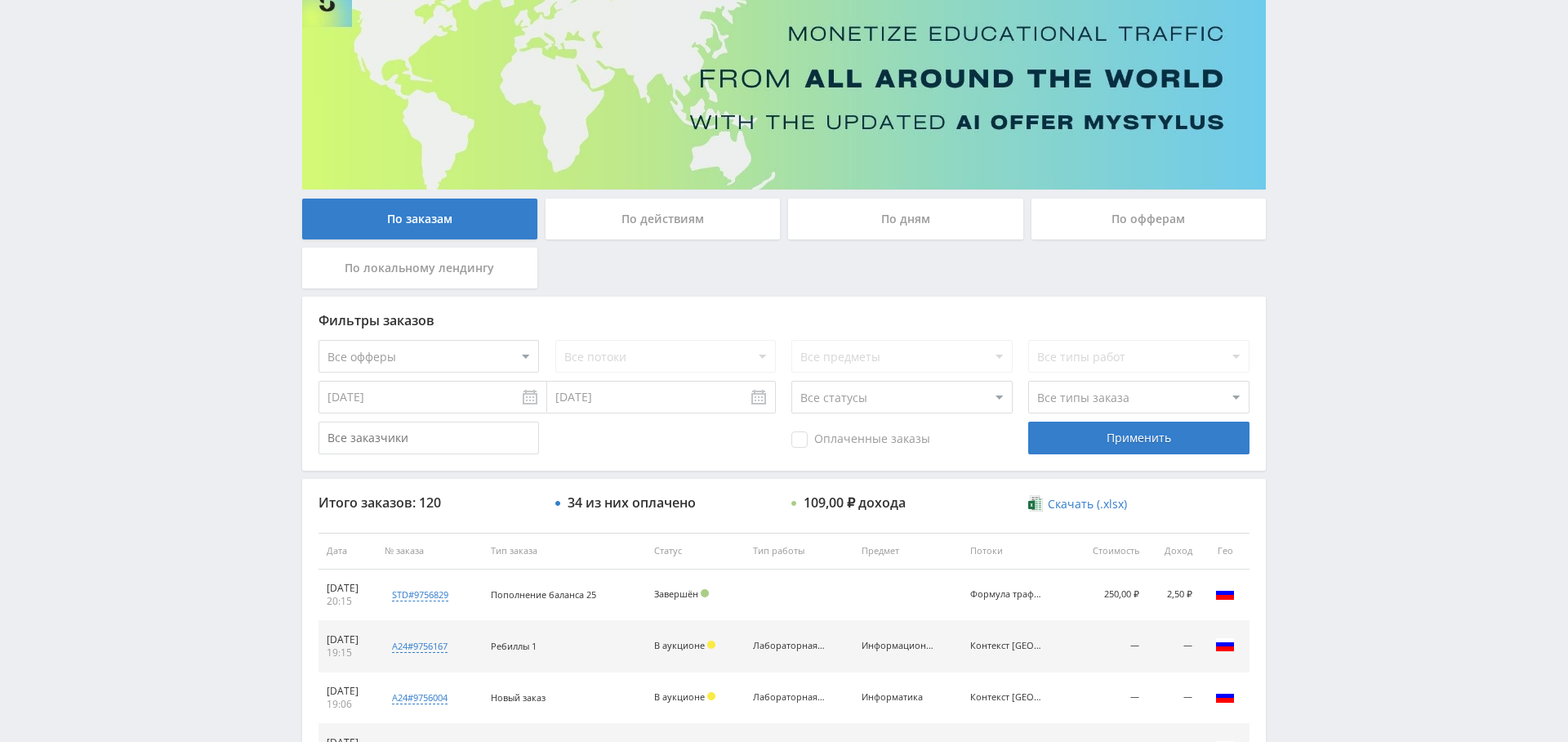
scroll to position [162, 0]
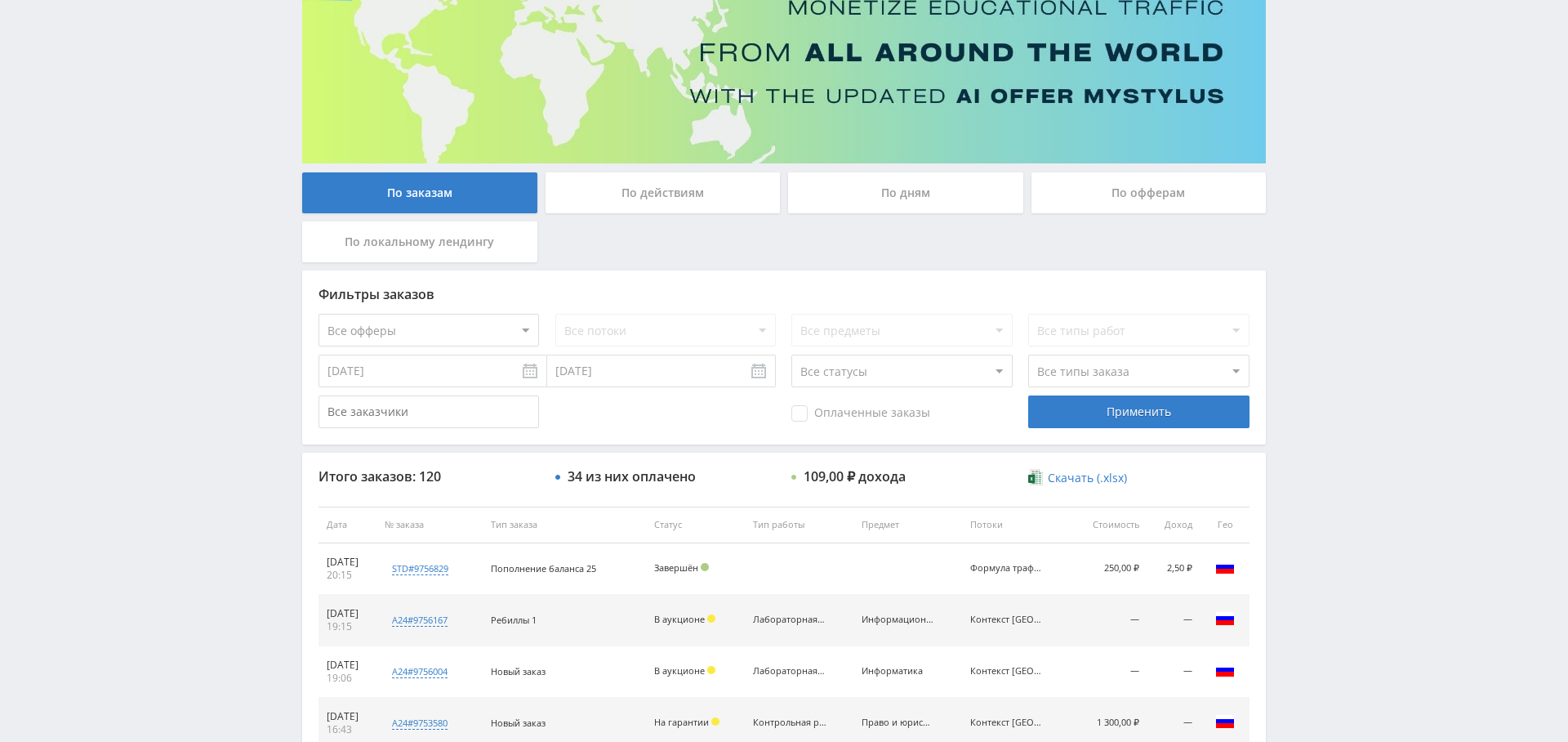
drag, startPoint x: 450, startPoint y: 293, endPoint x: 448, endPoint y: 319, distance: 26.1
click at [450, 294] on div "Фильтры заказов" at bounding box center [784, 294] width 931 height 15
click at [448, 320] on select "Все офферы MyStylus MyStylus - Revshare Кэмп Studybay Автор24 Studybay [GEOGRAP…" at bounding box center [429, 330] width 220 height 33
select select "1"
drag, startPoint x: 1143, startPoint y: 412, endPoint x: 1127, endPoint y: 413, distance: 16.0
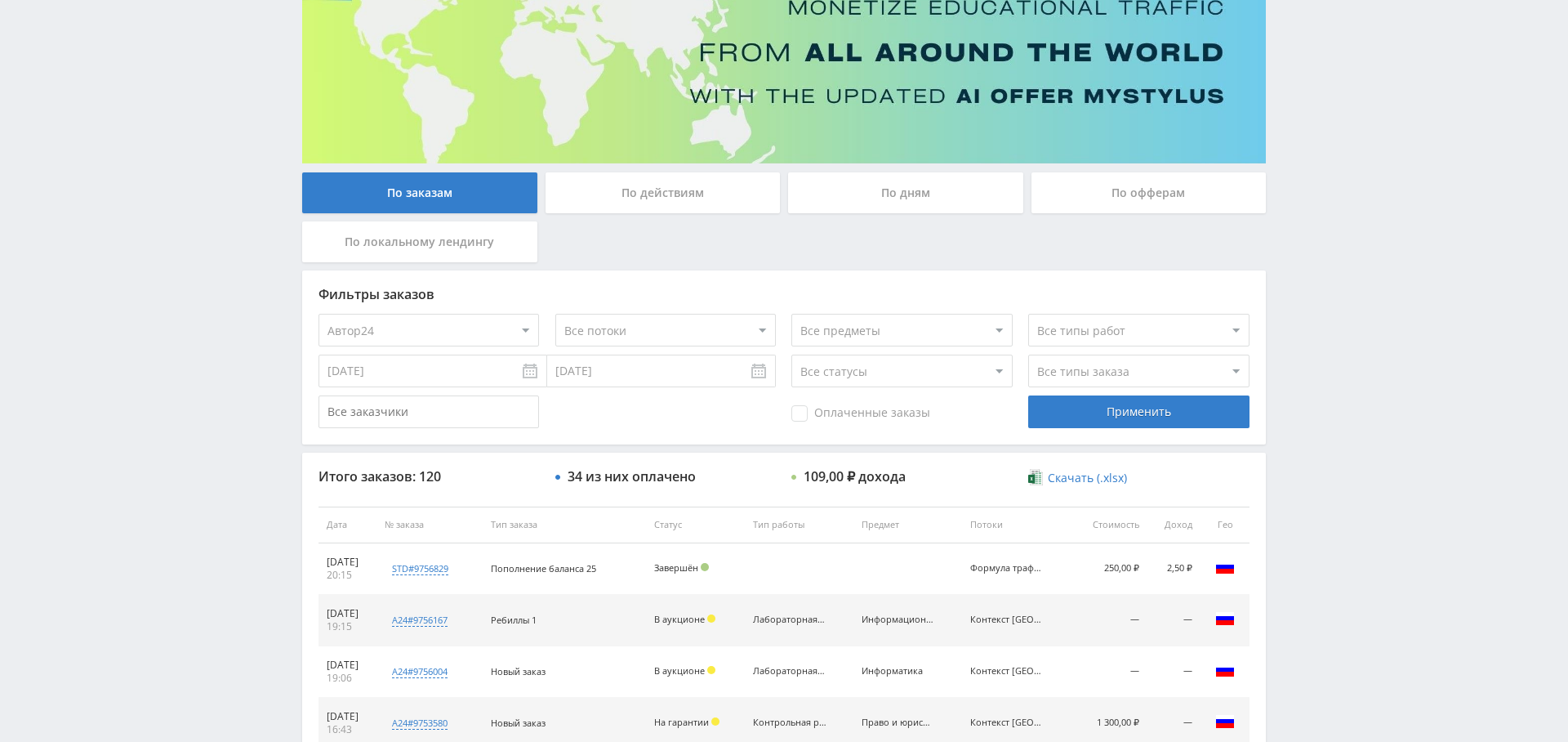
click at [1143, 412] on div "Применить" at bounding box center [1138, 411] width 220 height 33
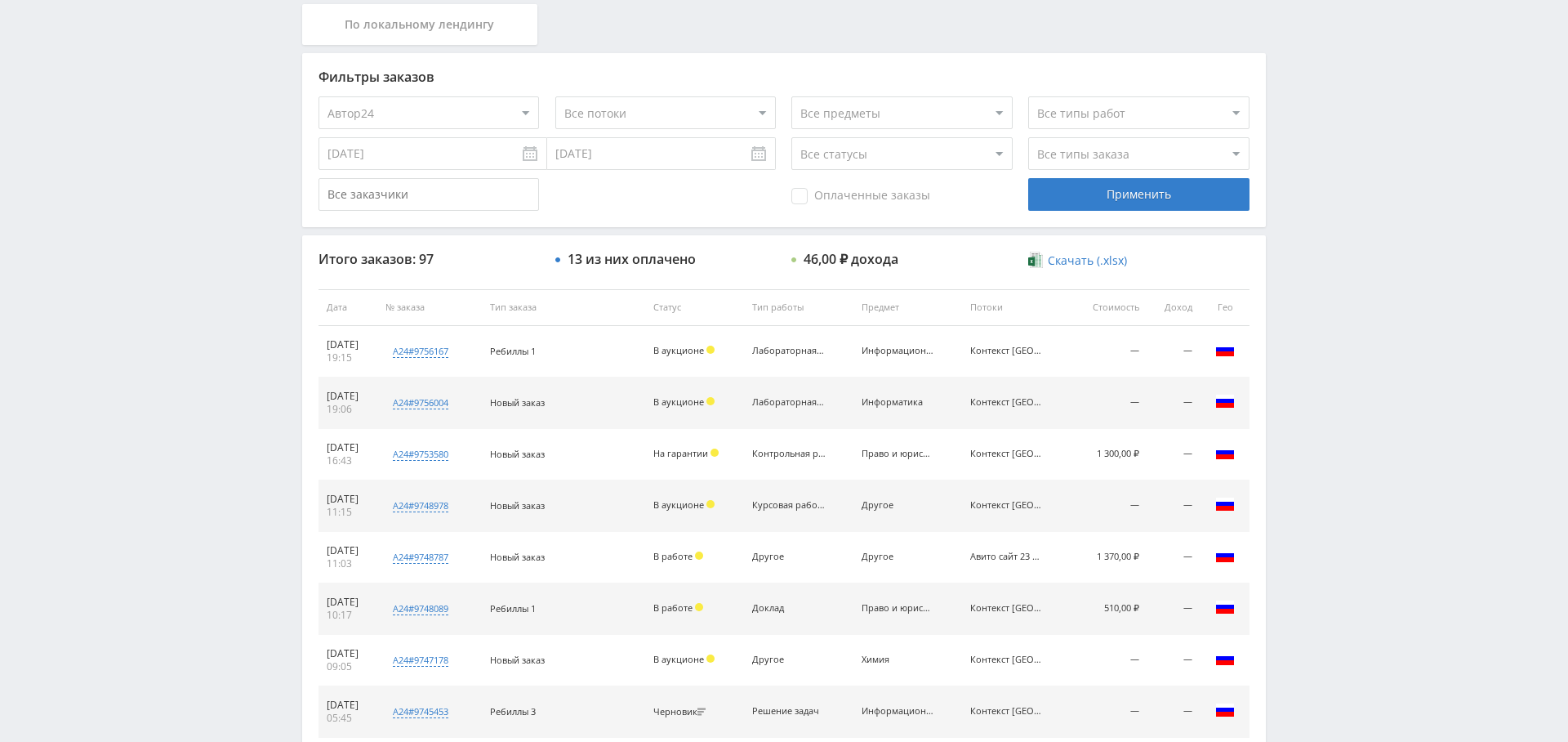
scroll to position [0, 0]
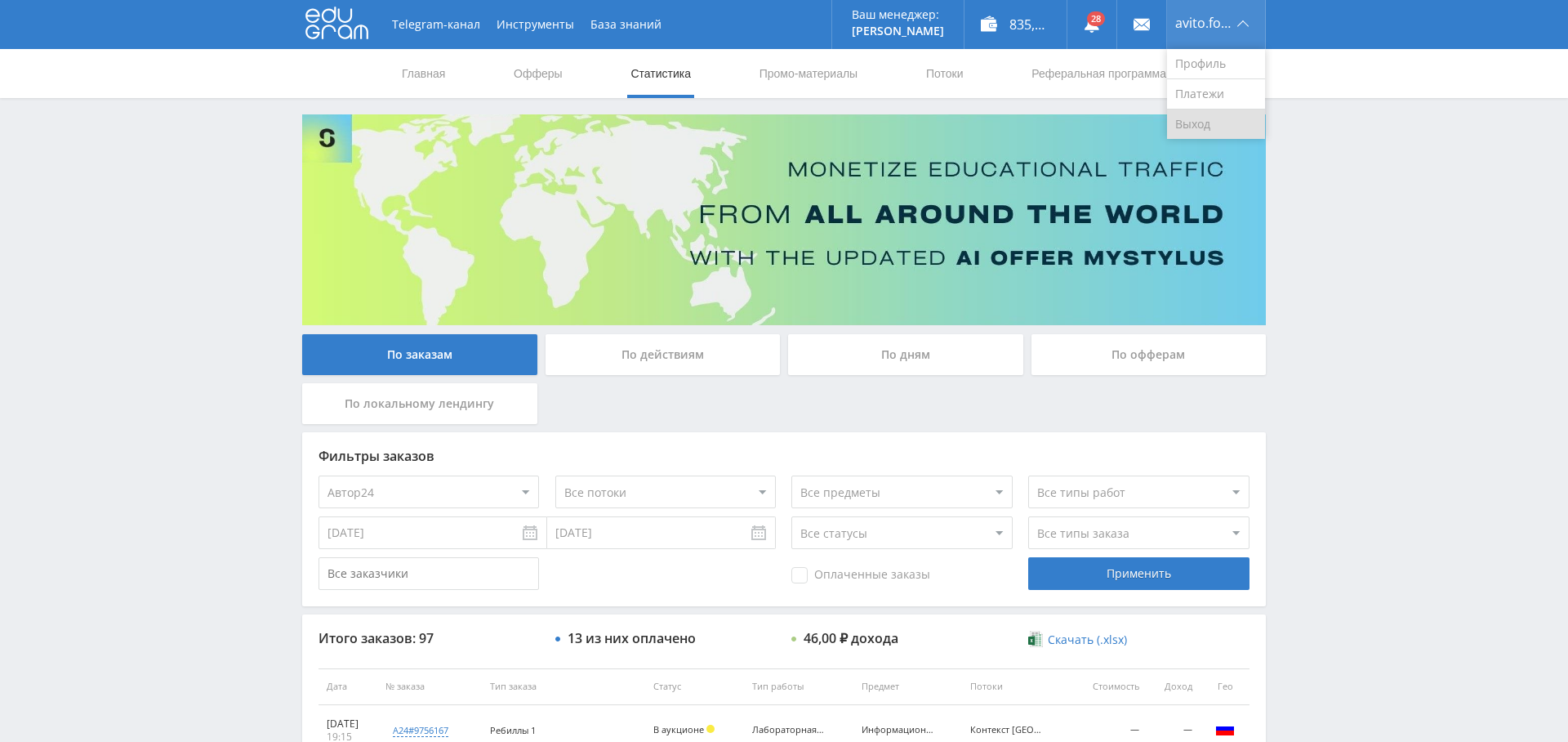
click at [1222, 121] on link "Выход" at bounding box center [1216, 124] width 98 height 29
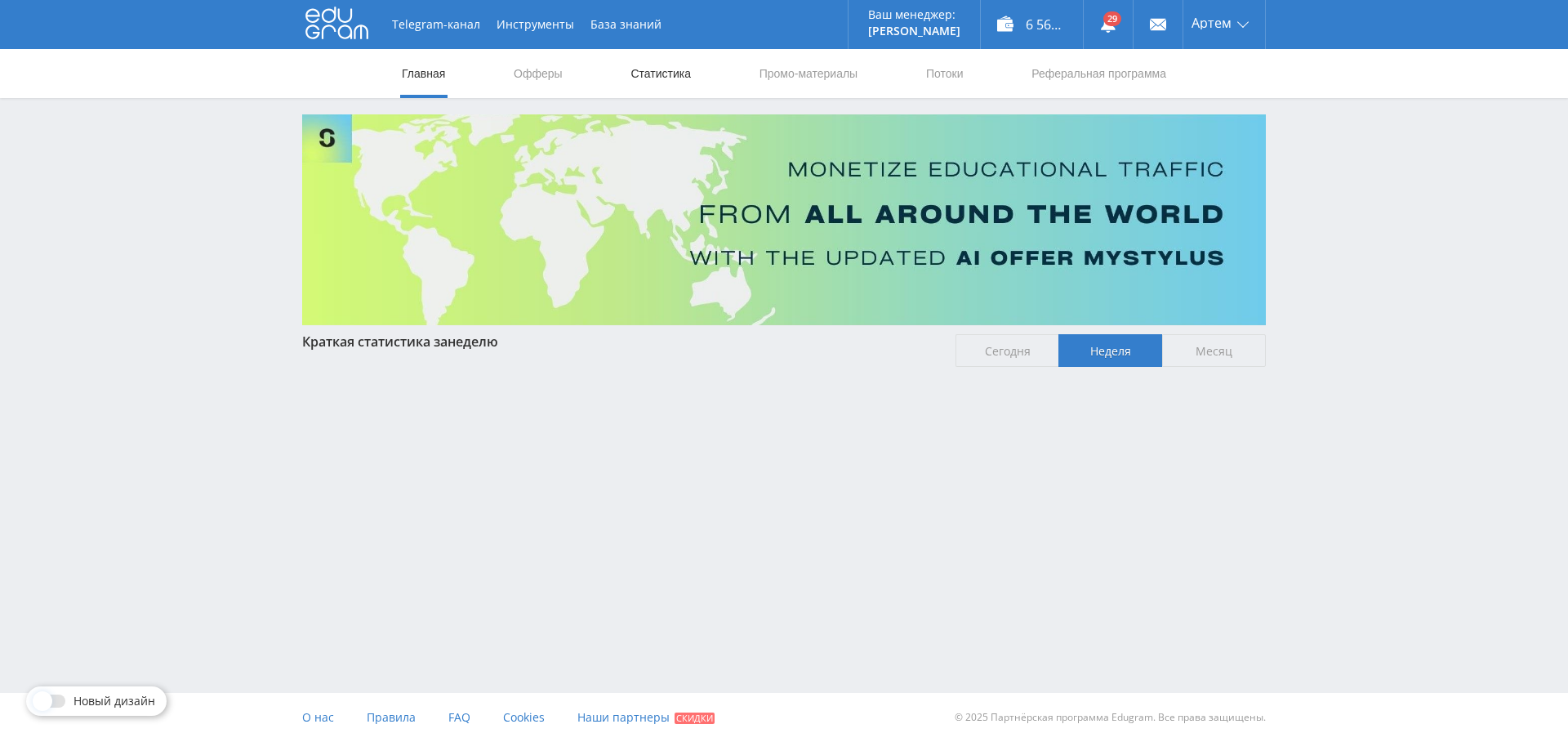
click at [667, 70] on link "Статистика" at bounding box center [661, 73] width 64 height 49
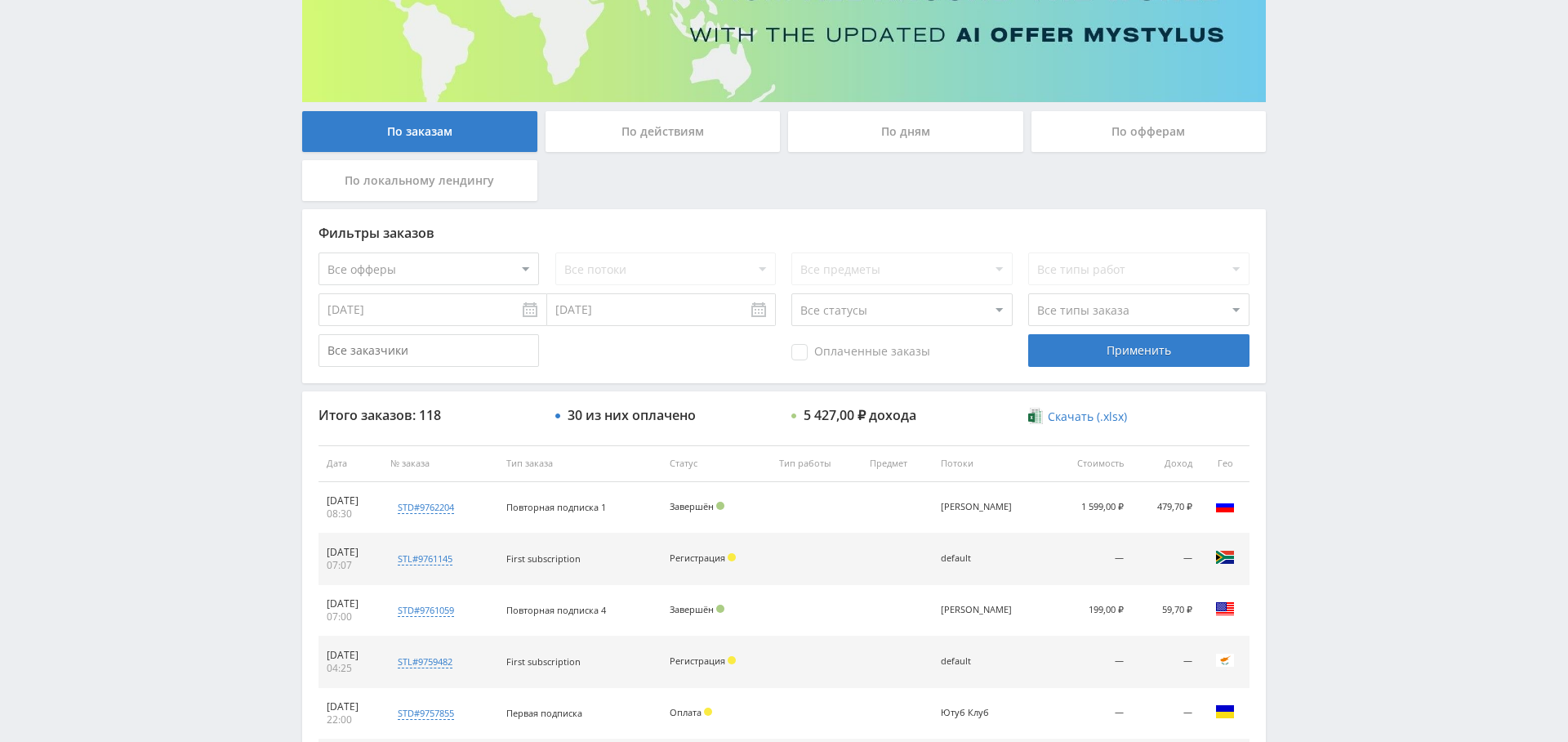
scroll to position [219, 0]
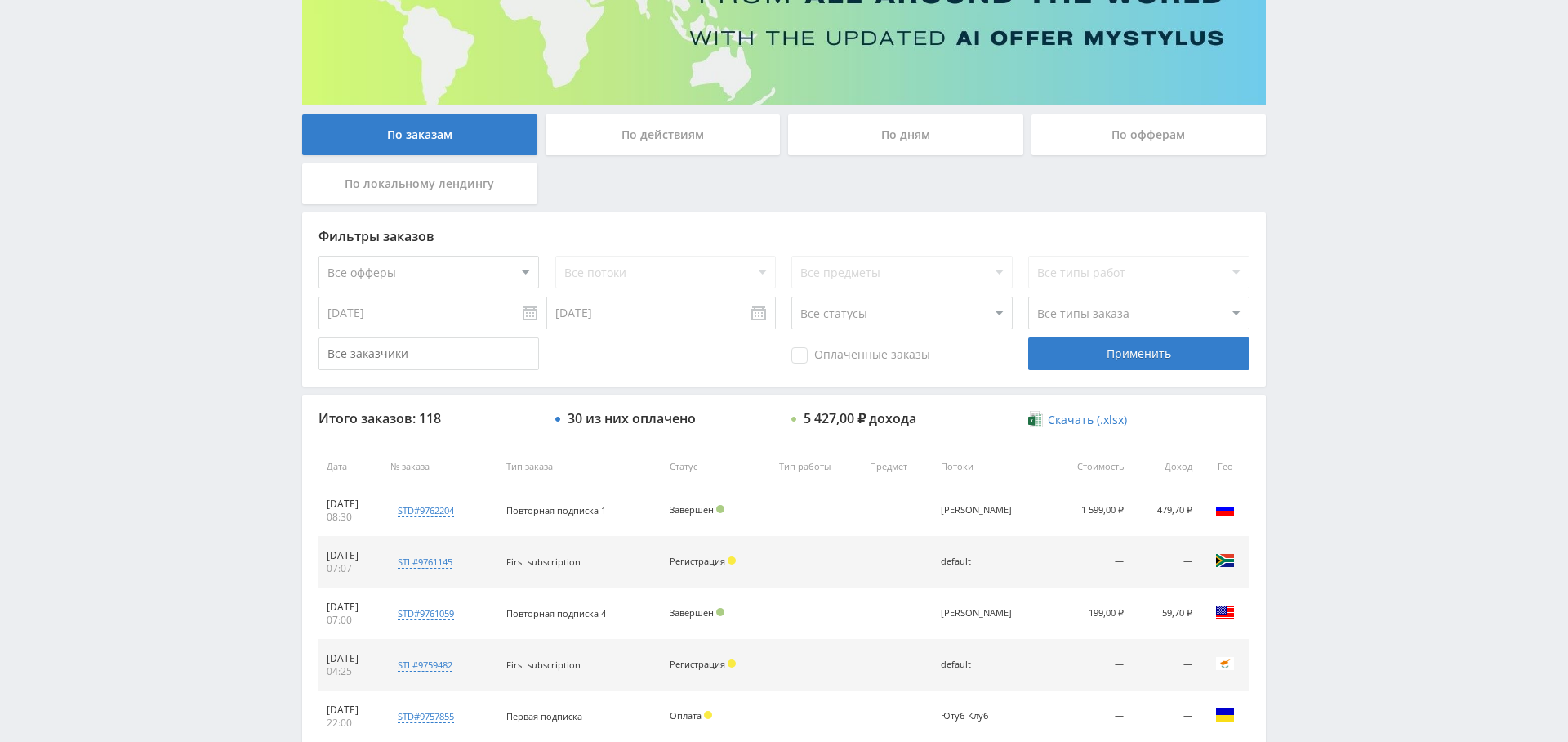
click at [503, 271] on select "Все офферы MyStylus MyStylus - Revshare Кэмп Studybay Автор24 Studybay [GEOGRAP…" at bounding box center [429, 272] width 220 height 33
select select "376"
click at [671, 274] on select "Все потоки Ютуб Клуб Ringo" at bounding box center [665, 272] width 220 height 33
click at [555, 256] on select "Все потоки Ютуб Клуб Ringo" at bounding box center [665, 272] width 220 height 33
click at [1191, 343] on div "Применить" at bounding box center [1138, 354] width 220 height 33
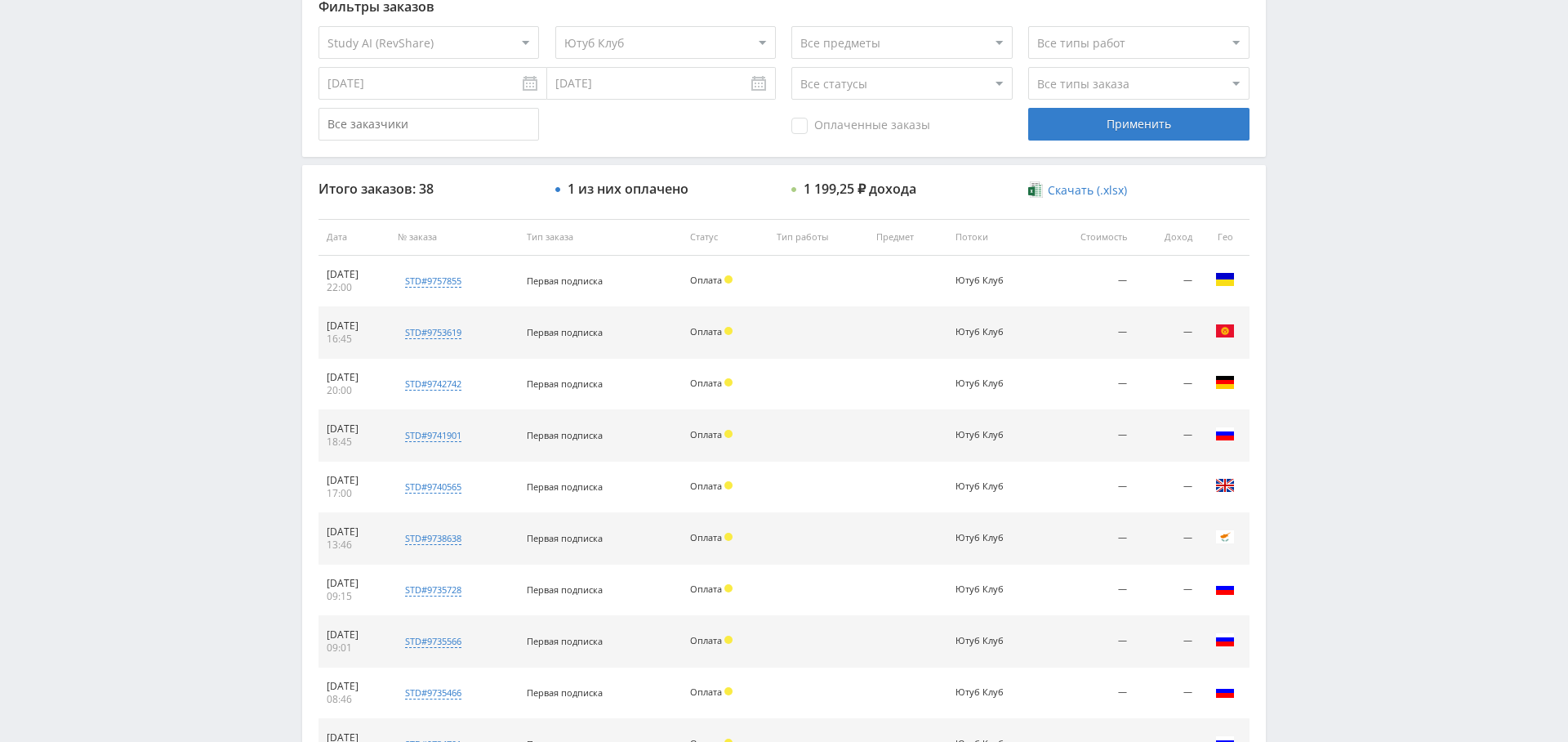
scroll to position [626, 0]
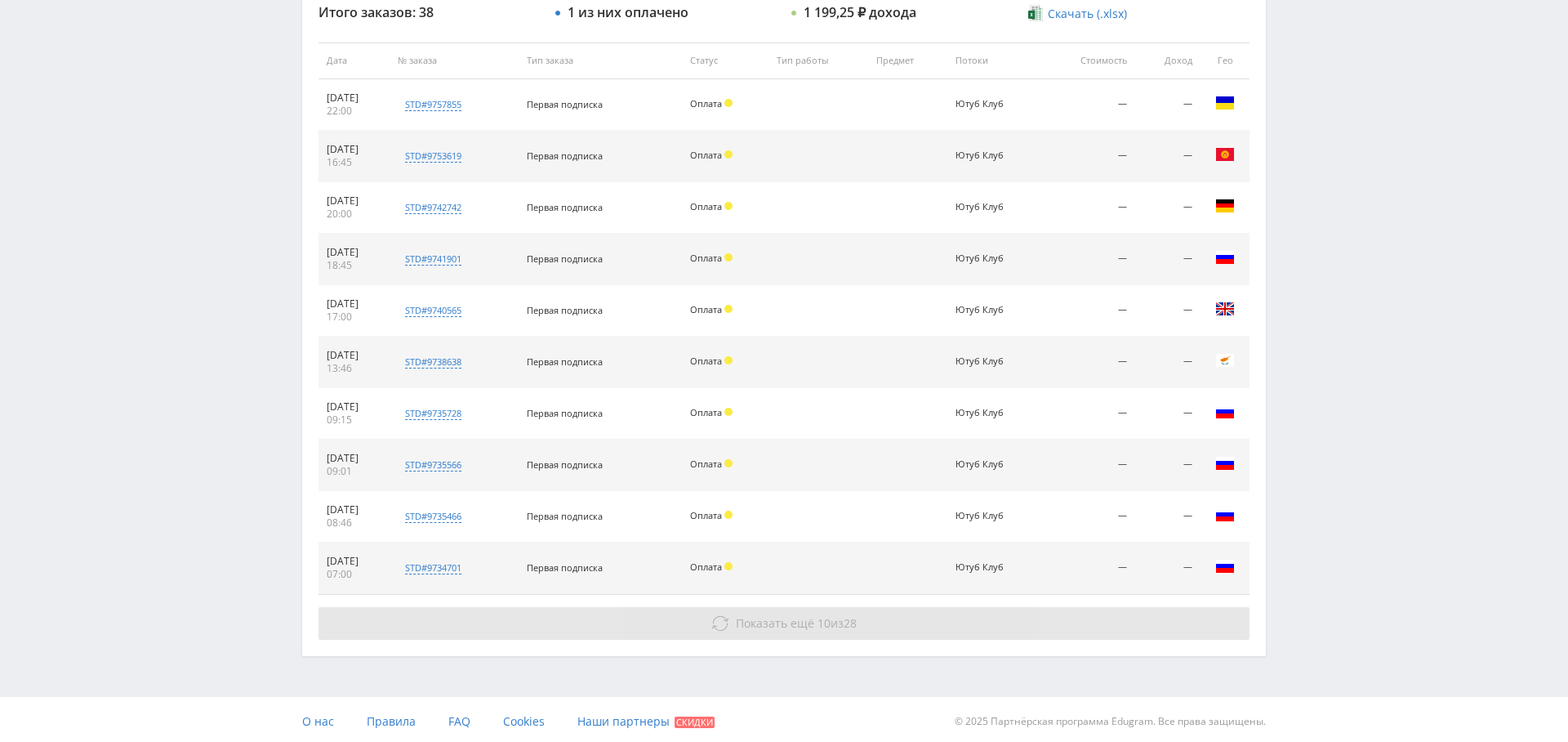
click at [860, 615] on button "Показать ещё 10 из 28" at bounding box center [784, 623] width 931 height 33
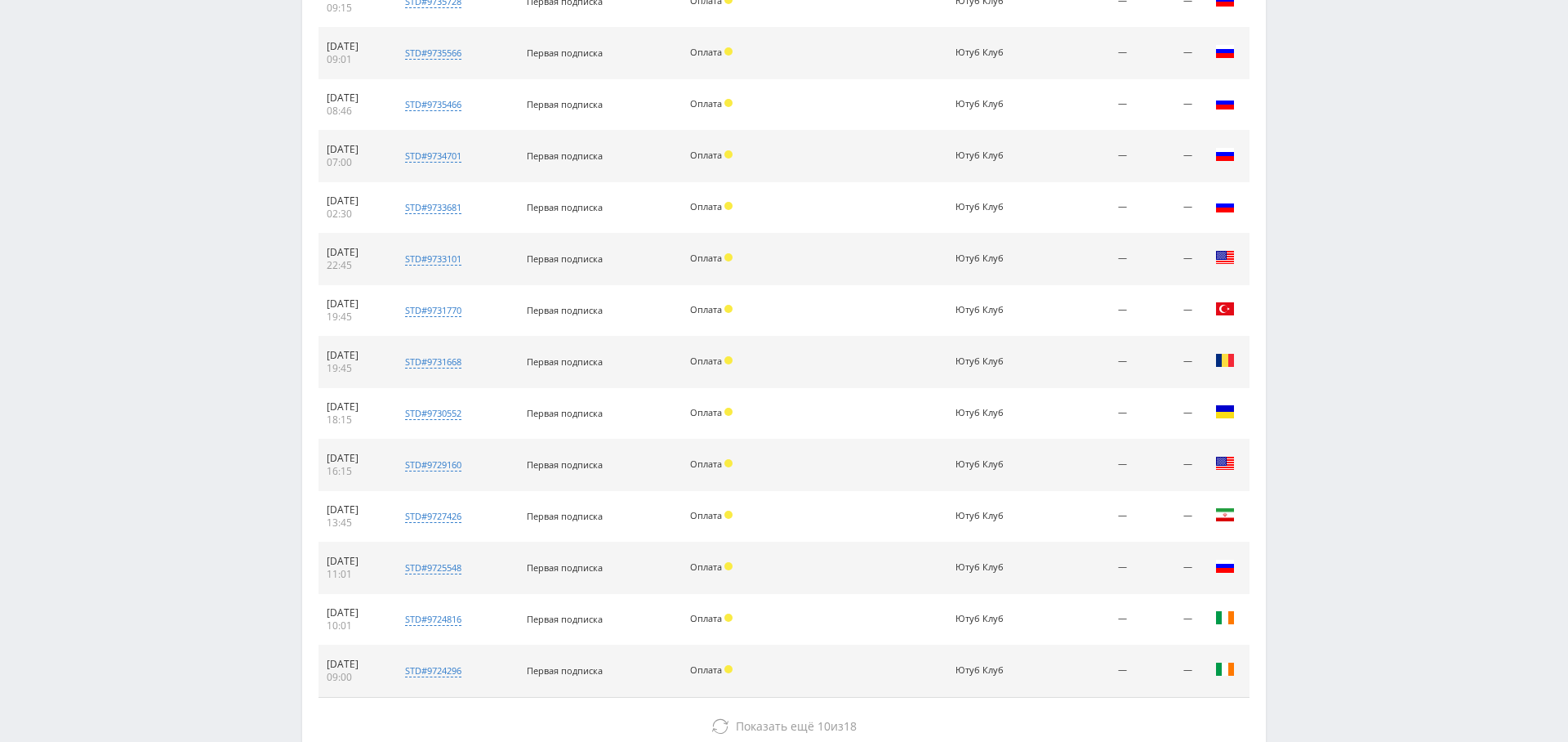
scroll to position [1138, 0]
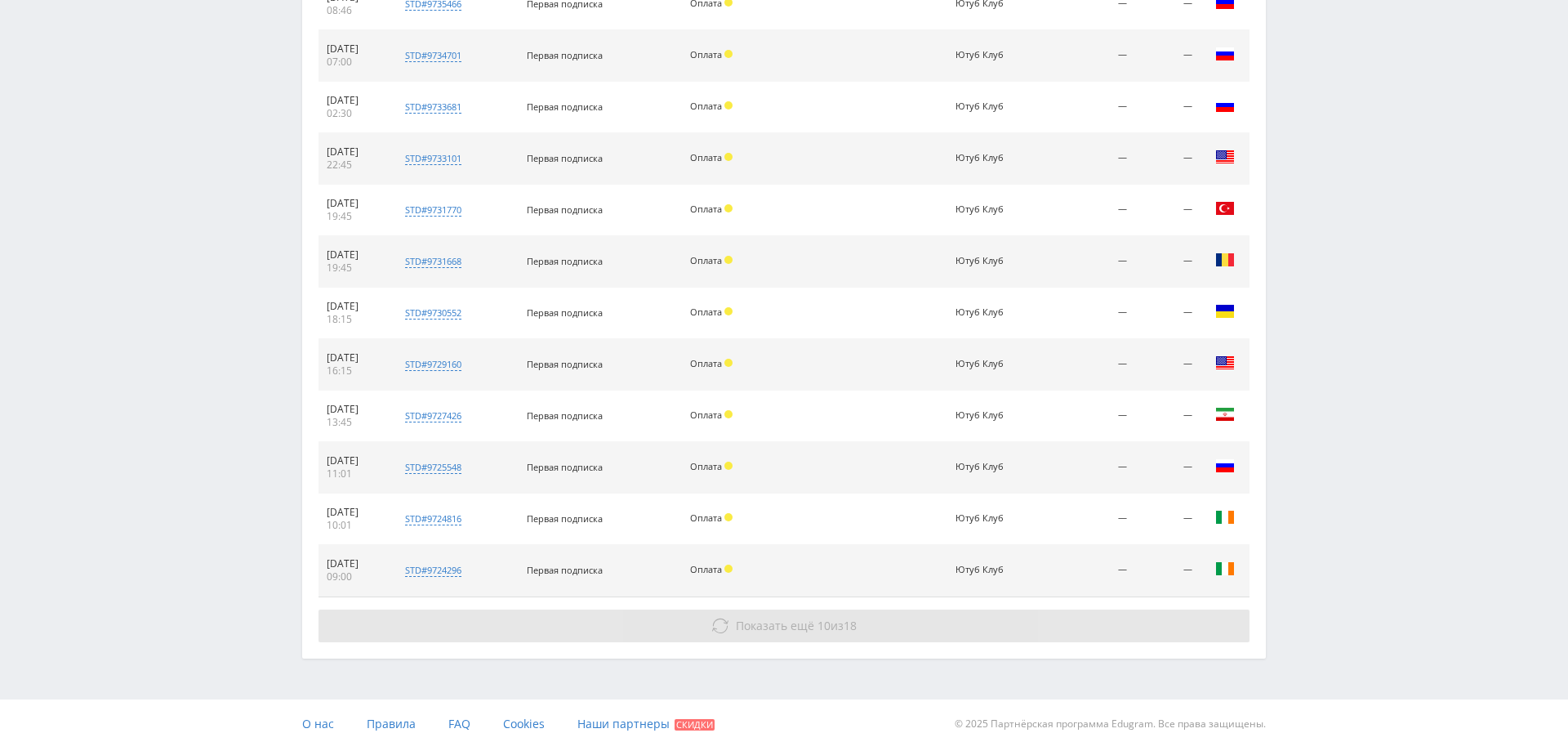
click at [843, 624] on span "Показать ещё 10 из 18" at bounding box center [796, 625] width 121 height 15
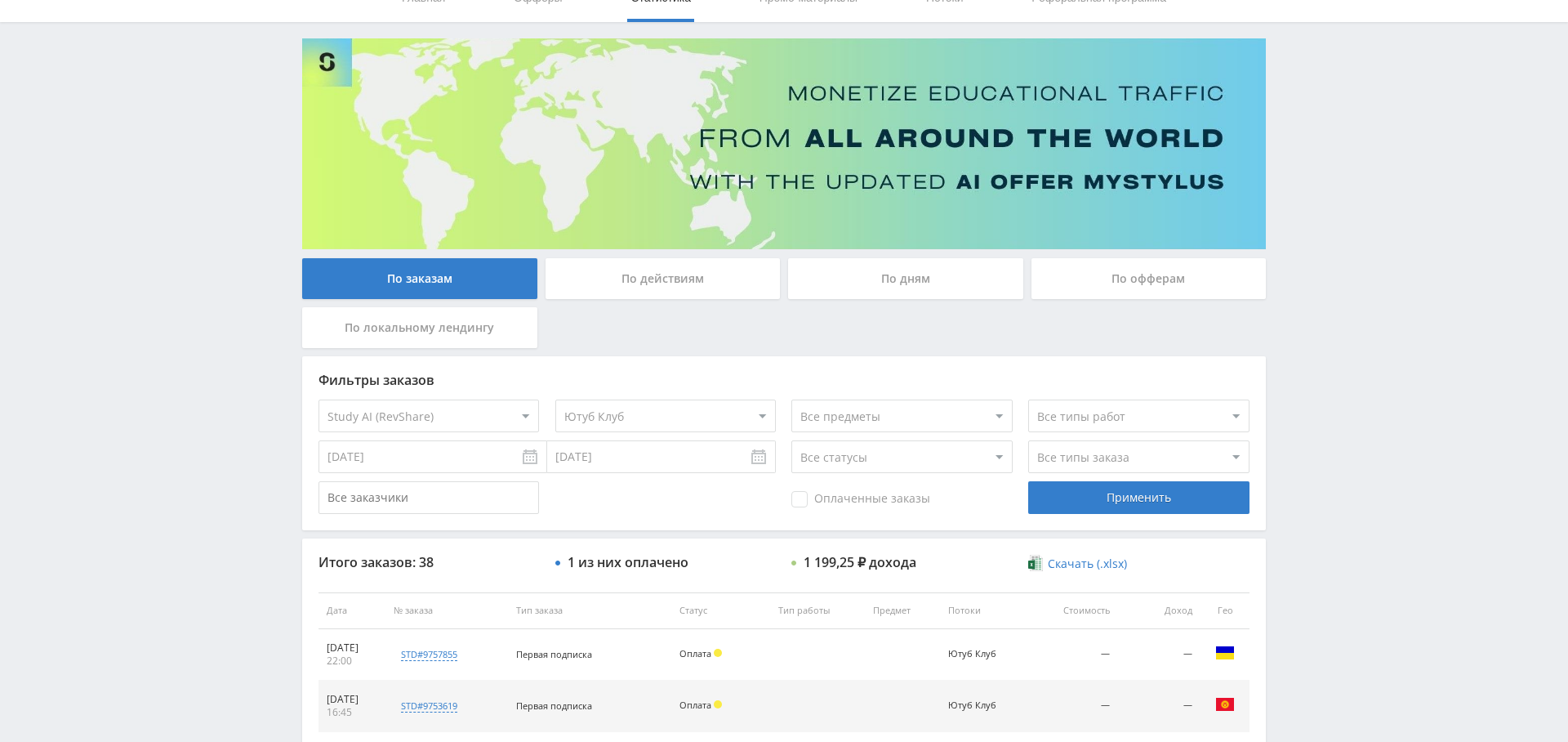
scroll to position [0, 0]
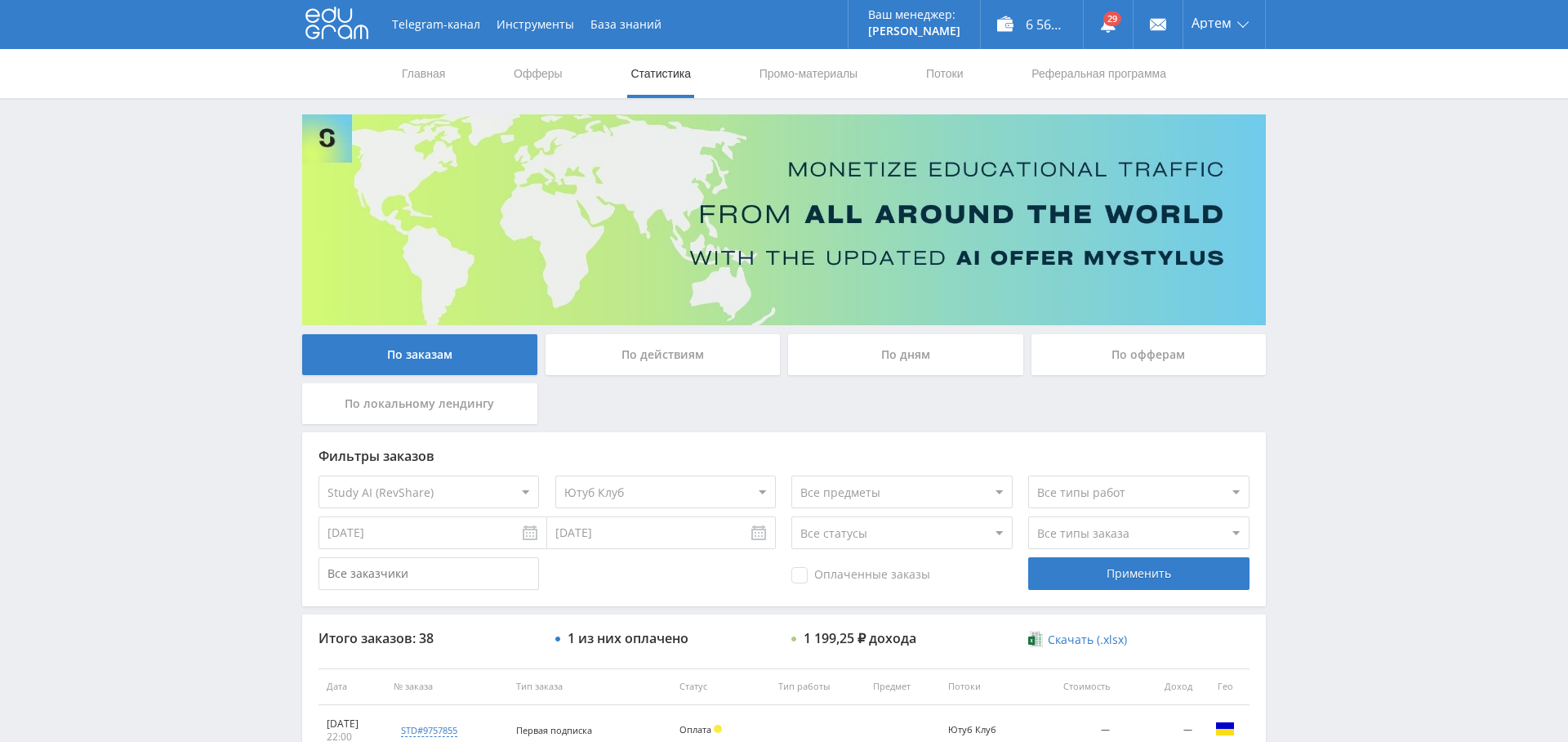
click at [683, 492] on select "Все потоки Ютуб Клуб Ringo" at bounding box center [665, 491] width 220 height 33
select select "6643958"
click at [555, 475] on select "Все потоки Ютуб Клуб Ringo" at bounding box center [665, 491] width 220 height 33
click at [642, 497] on select "Все потоки Ютуб Клуб Ringo" at bounding box center [665, 491] width 220 height 33
click at [1132, 570] on div "Применить" at bounding box center [1138, 573] width 220 height 33
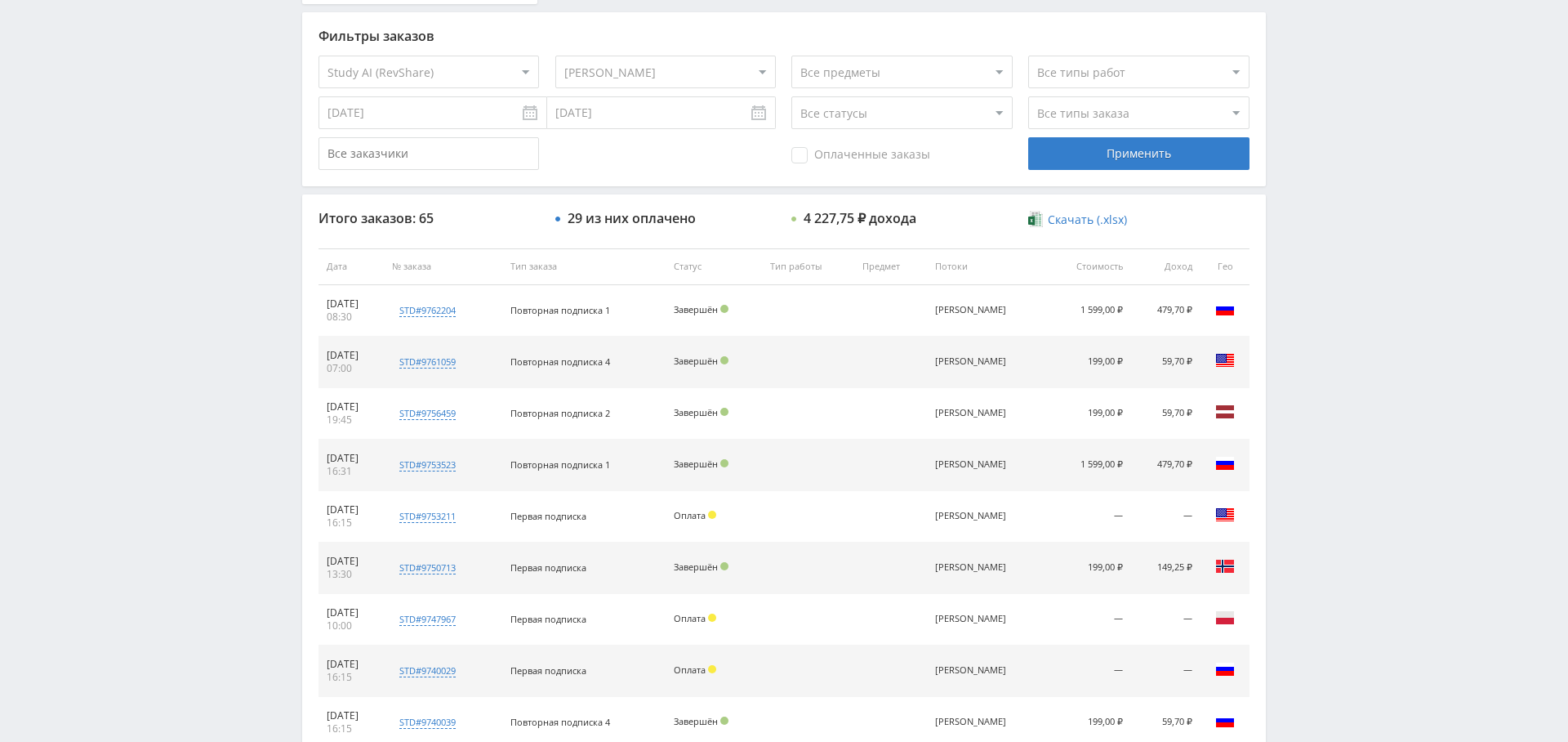
scroll to position [416, 0]
click at [665, 67] on select "Все потоки Ютуб Клуб Ringo" at bounding box center [665, 76] width 220 height 33
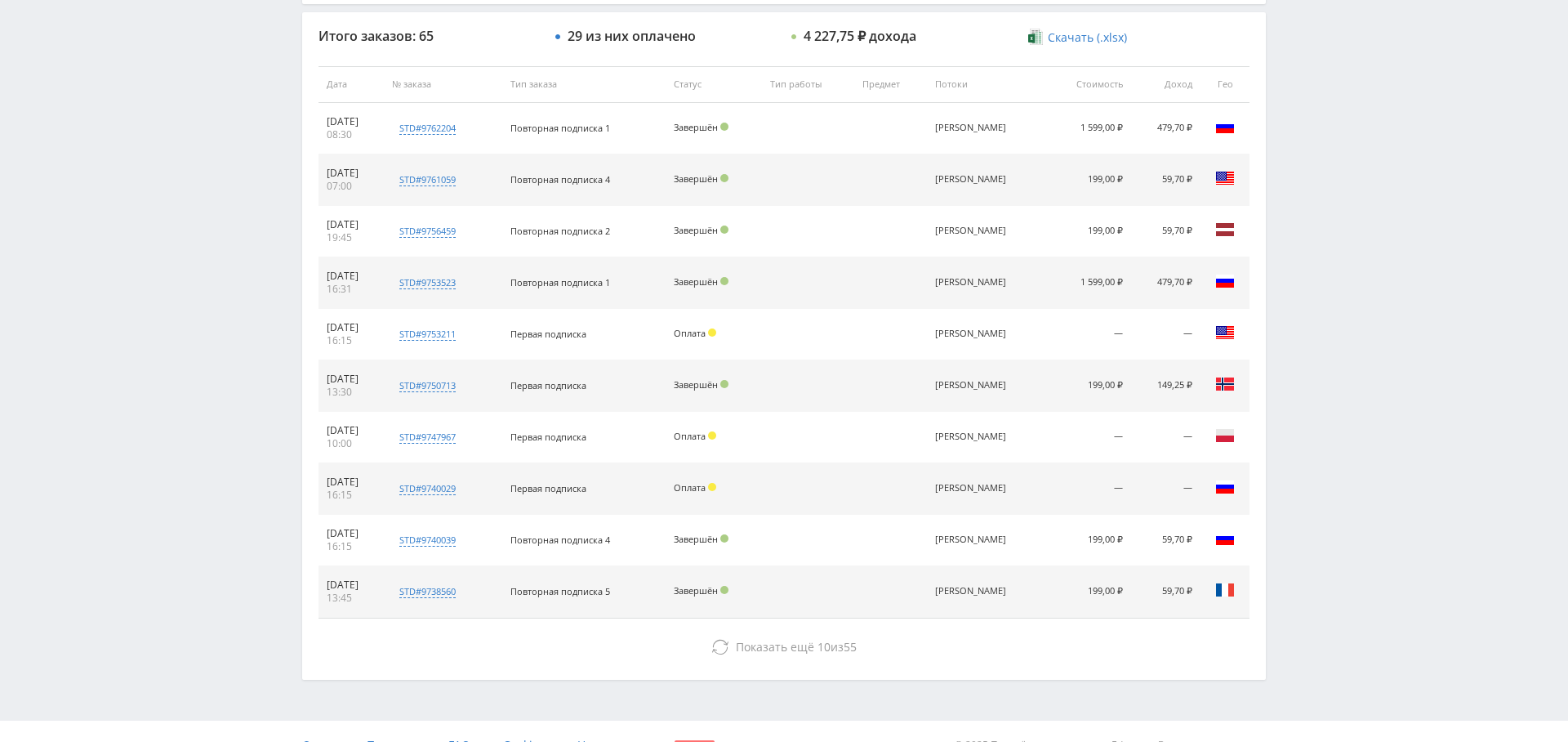
scroll to position [626, 0]
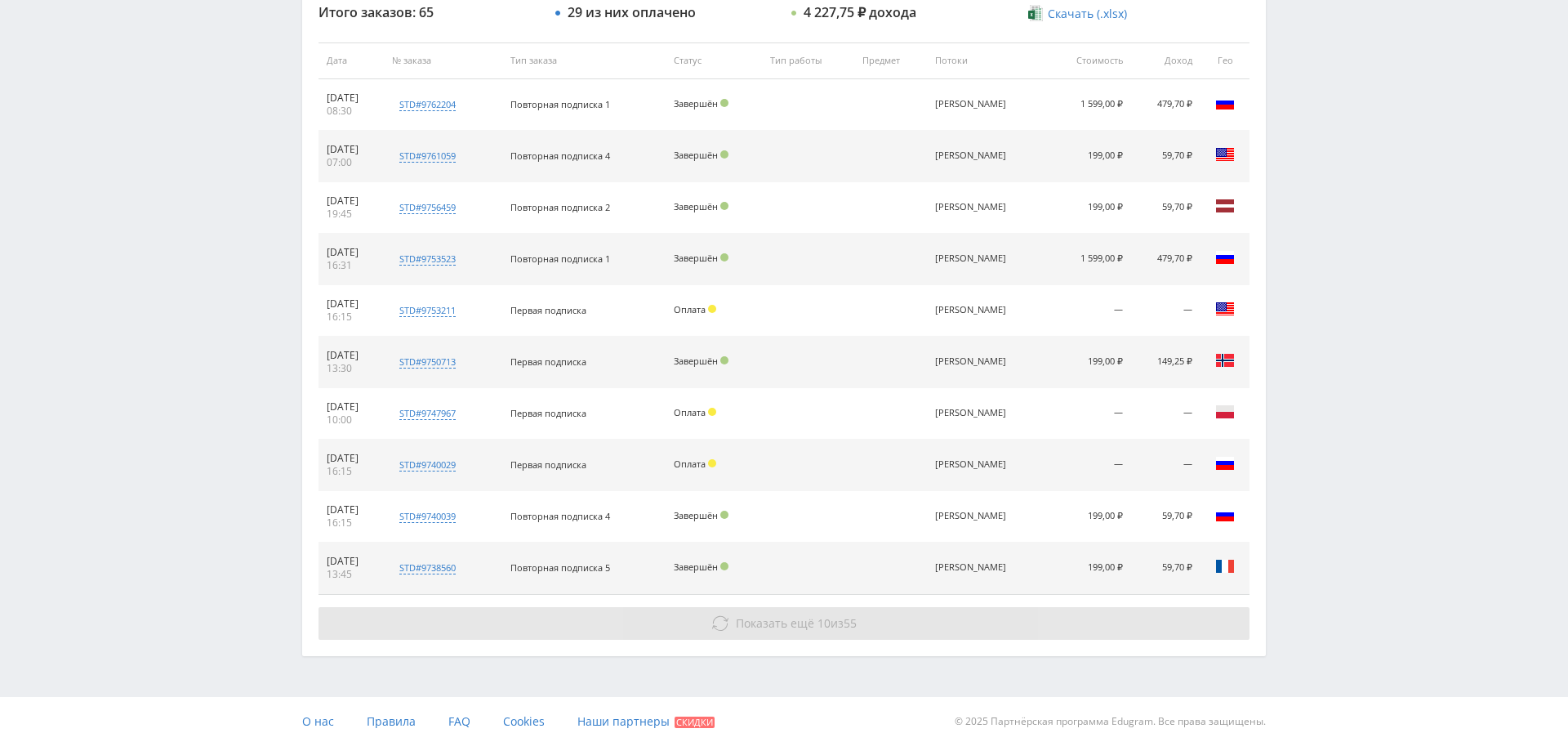
click at [847, 610] on button "Показать ещё 10 из 55" at bounding box center [784, 623] width 931 height 33
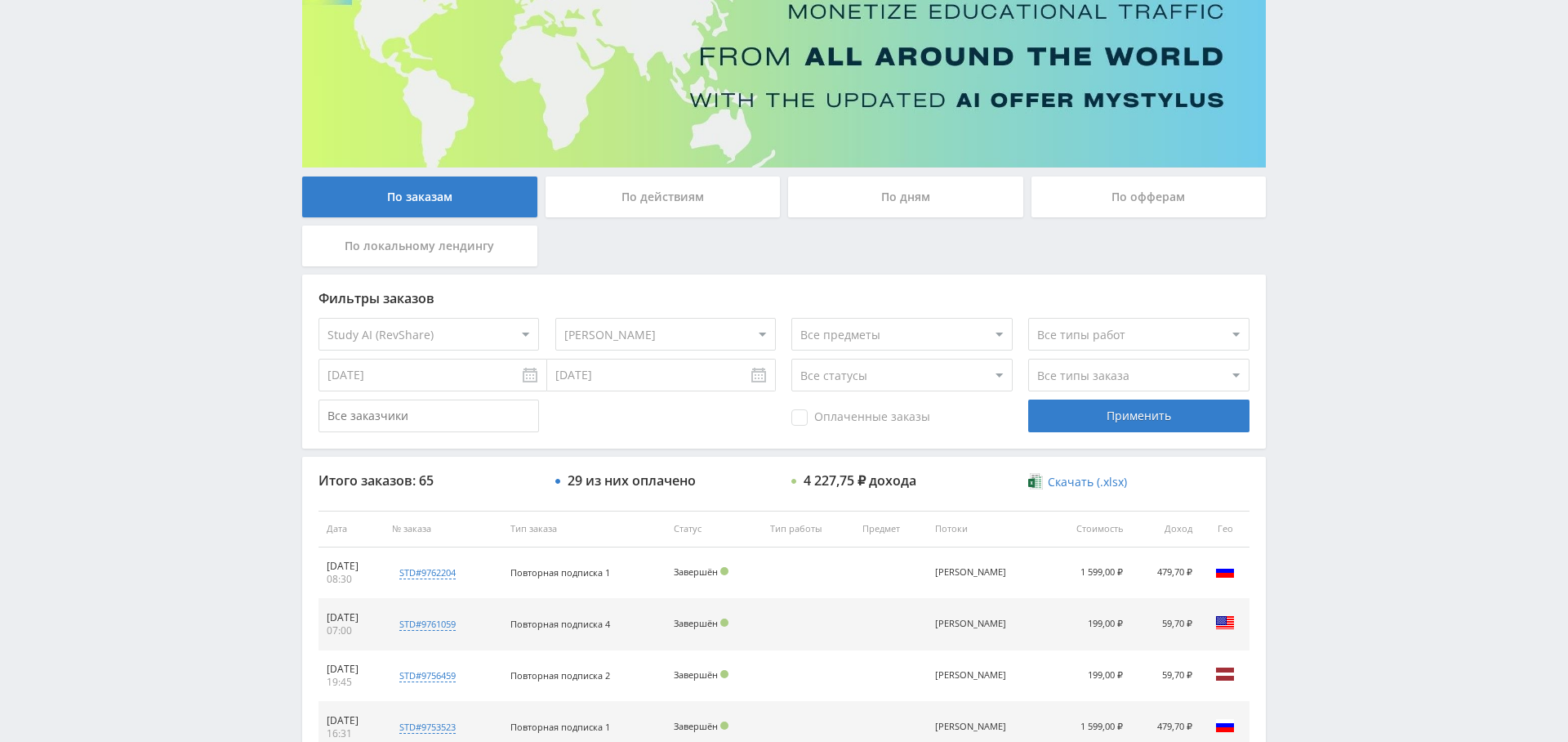
scroll to position [0, 0]
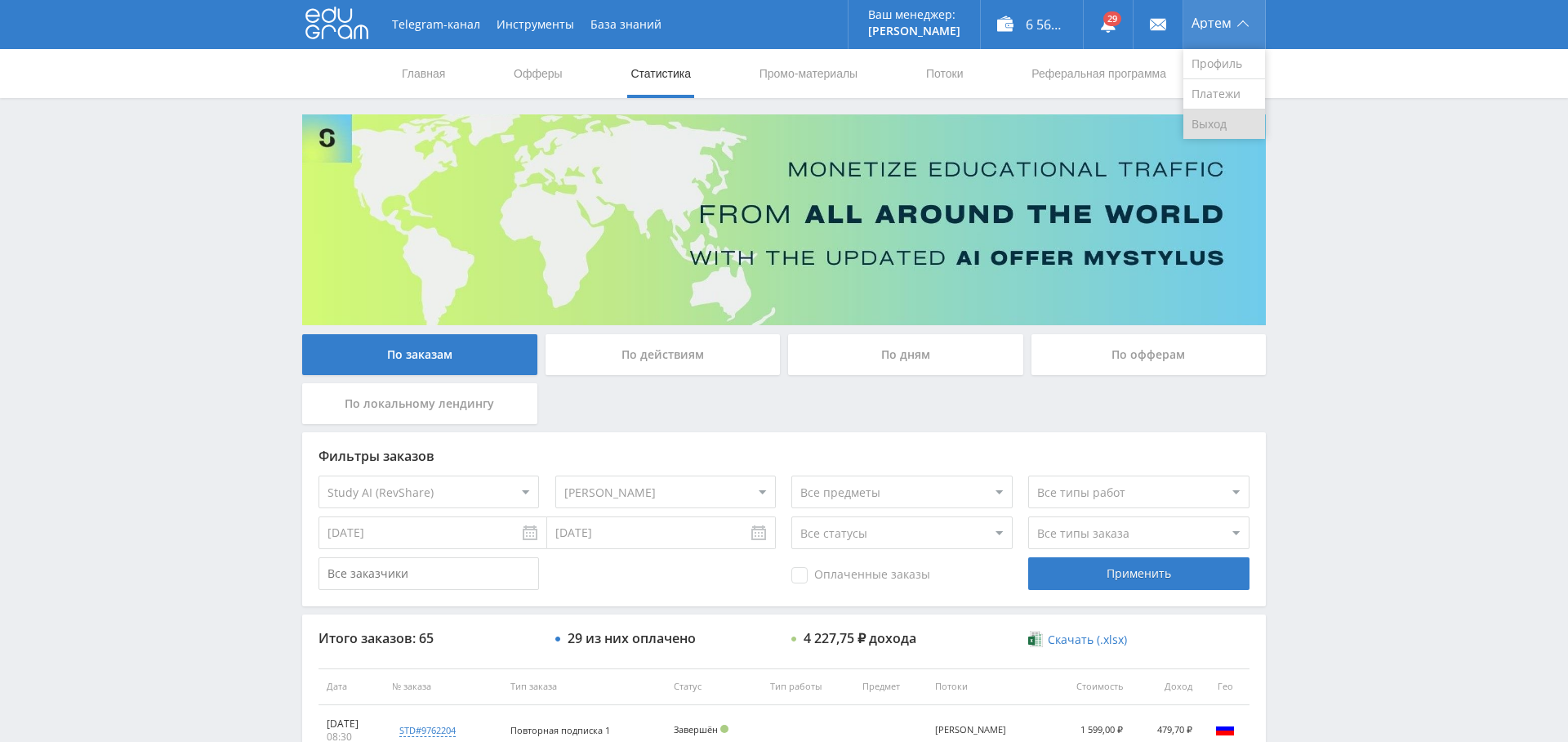
click at [1223, 112] on link "Выход" at bounding box center [1224, 124] width 82 height 29
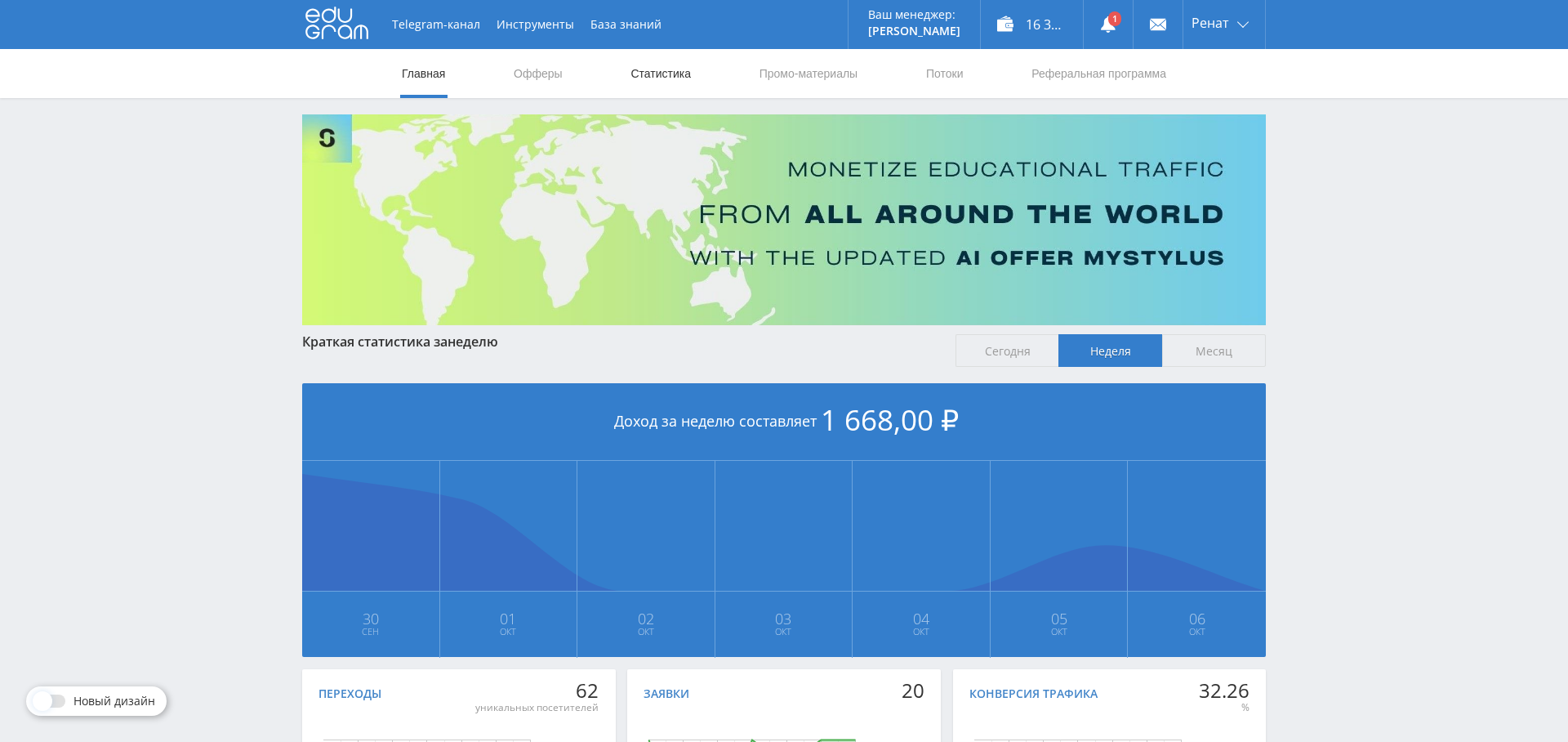
click at [665, 68] on link "Статистика" at bounding box center [661, 73] width 64 height 49
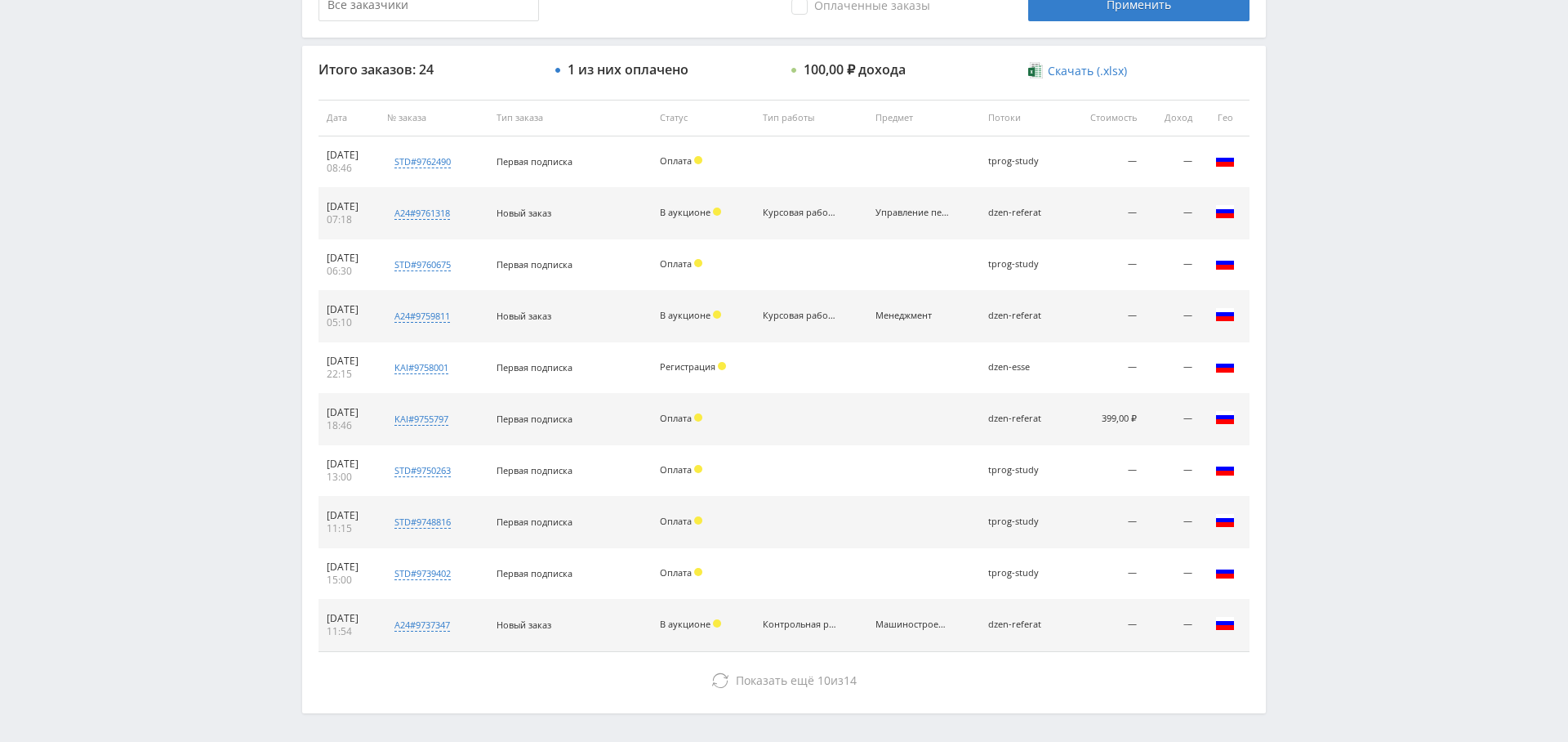
scroll to position [571, 0]
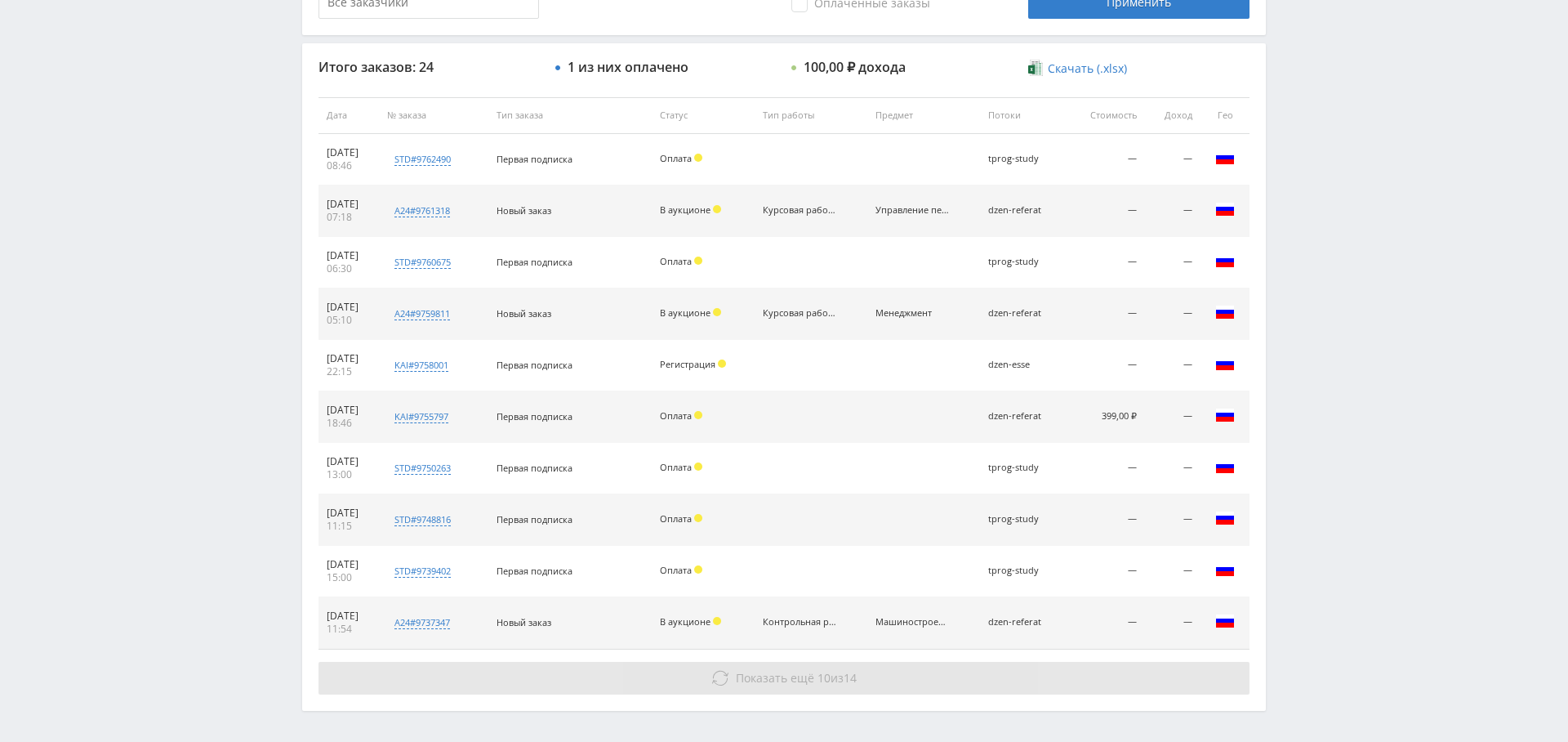
click at [803, 663] on button "Показать ещё 10 из 14" at bounding box center [784, 678] width 931 height 33
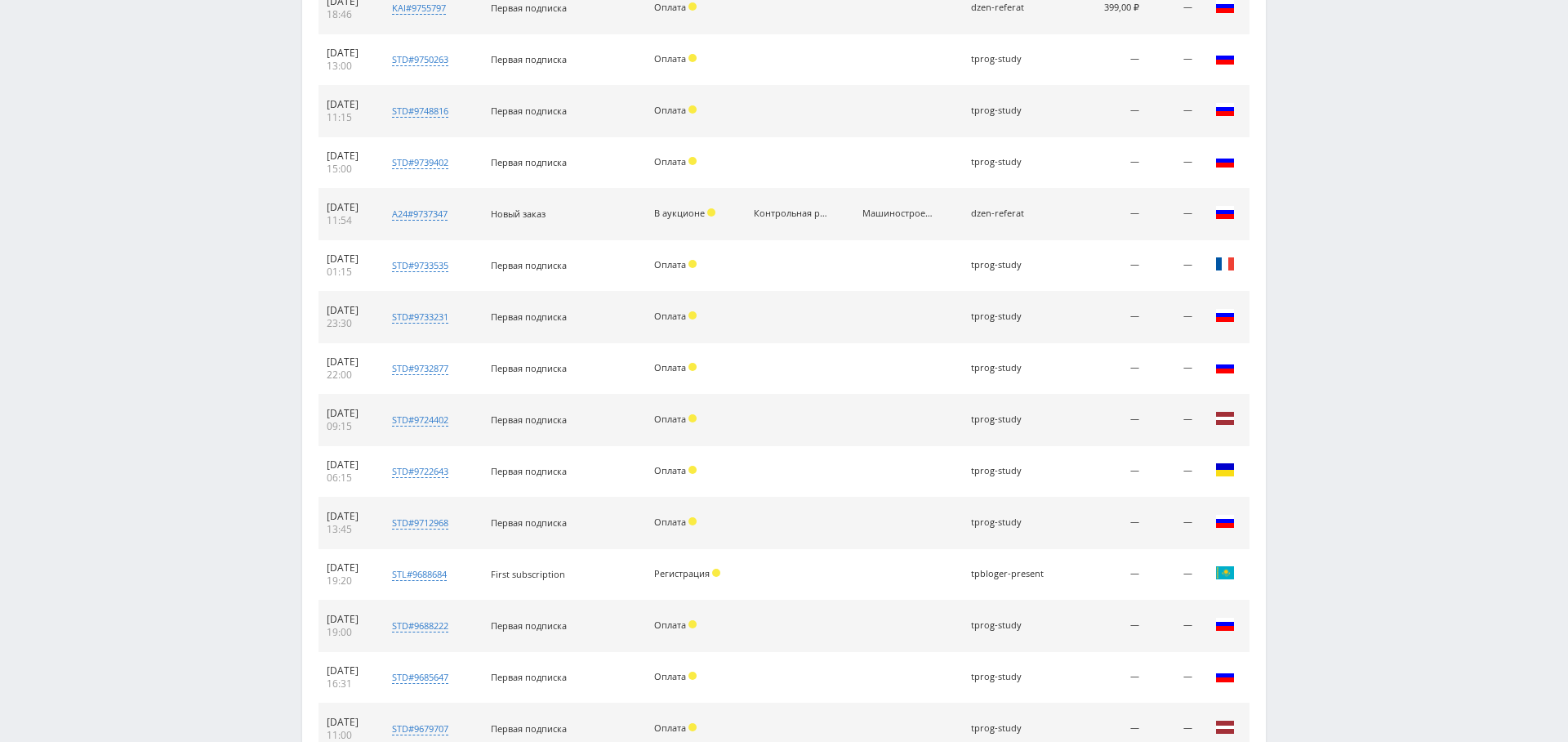
scroll to position [1138, 0]
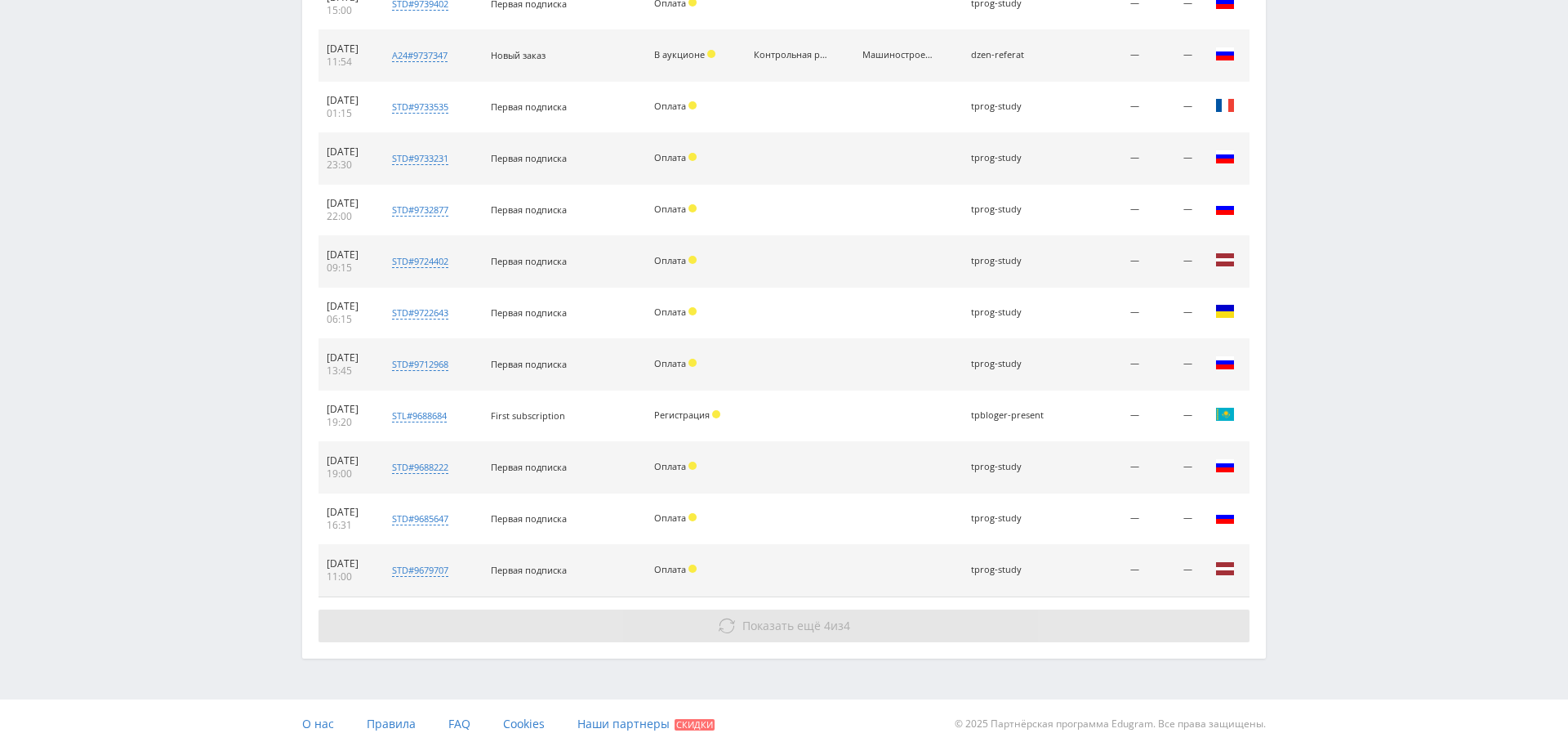
click at [770, 618] on span "Показать ещё" at bounding box center [782, 625] width 78 height 15
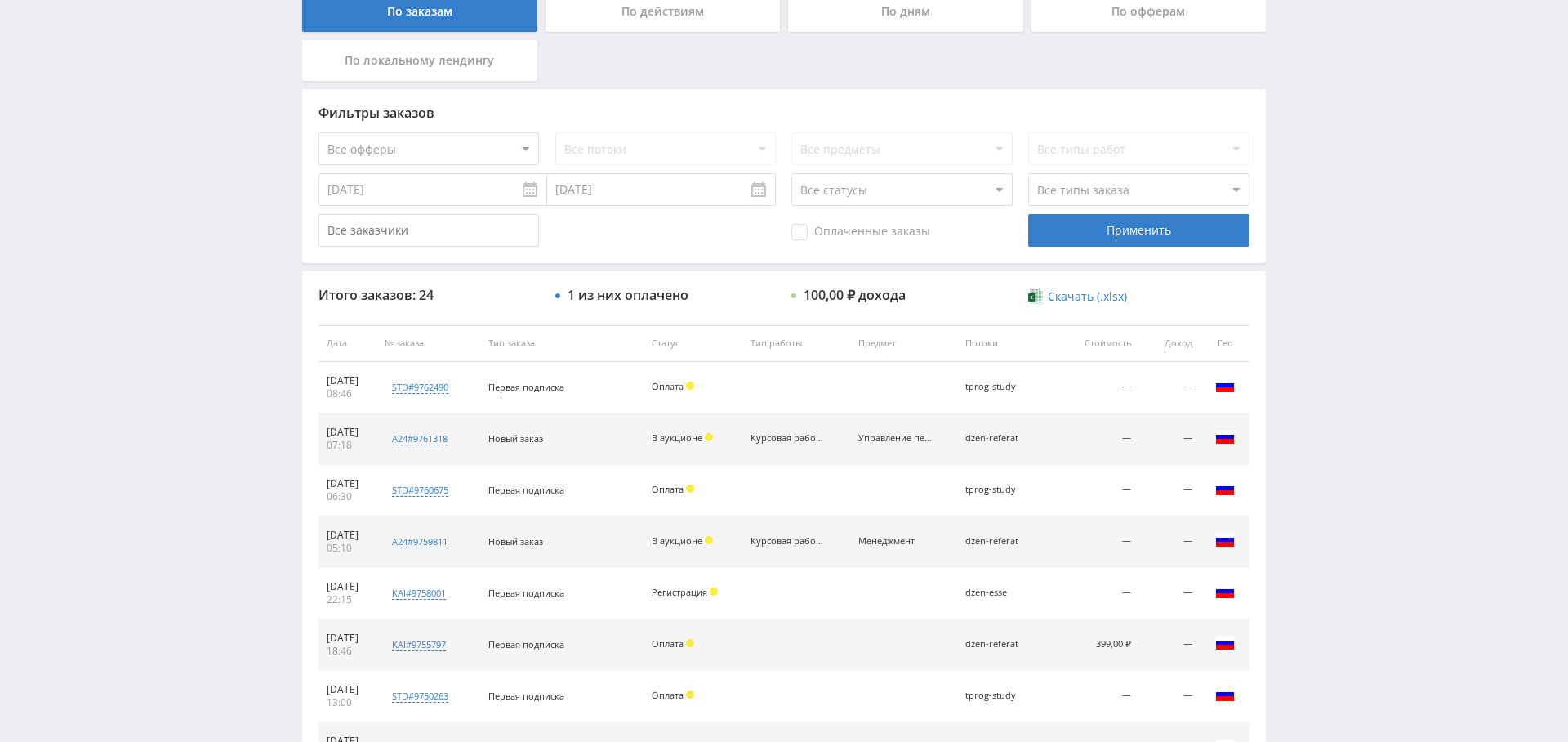
scroll to position [315, 0]
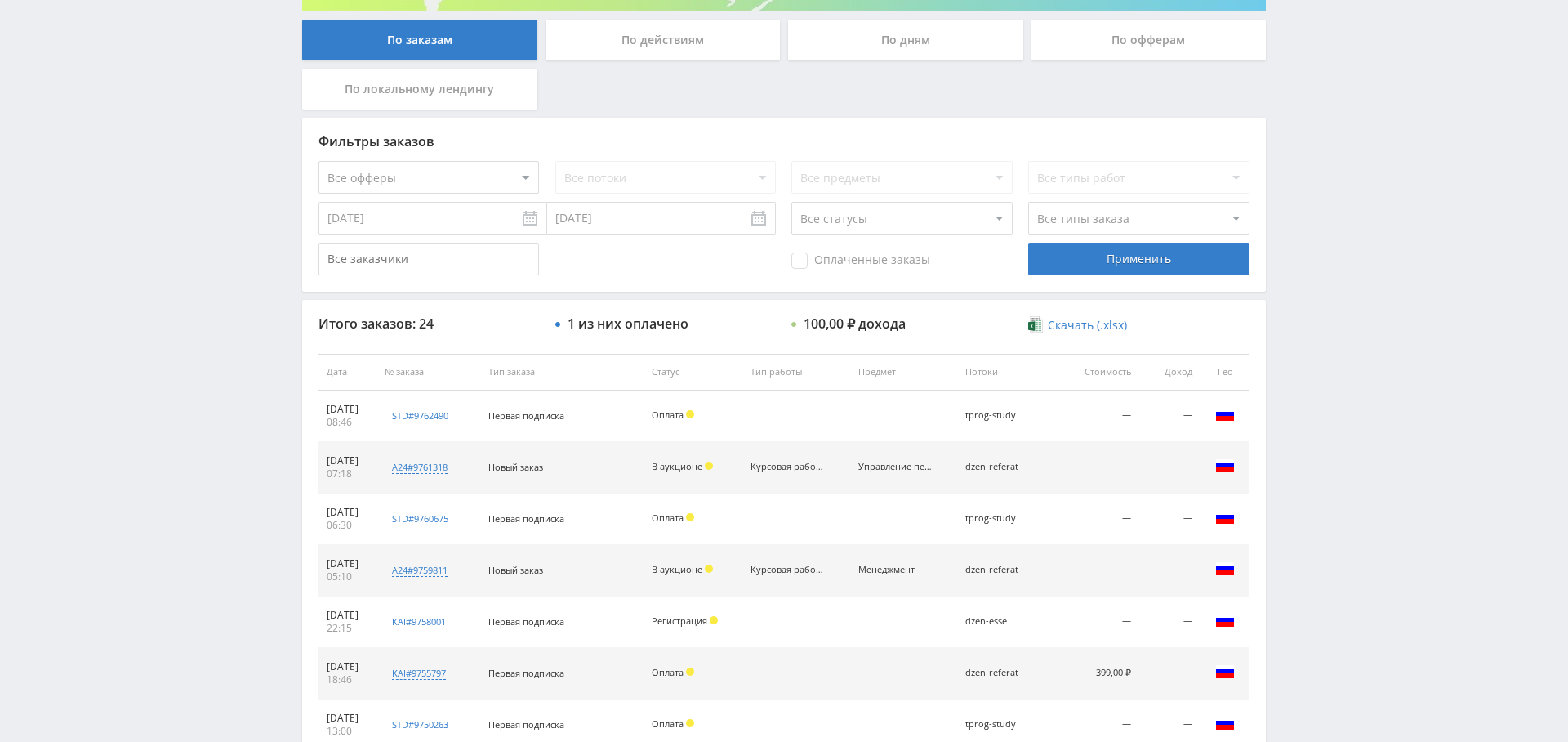
click at [449, 211] on input "[DATE]" at bounding box center [433, 218] width 228 height 33
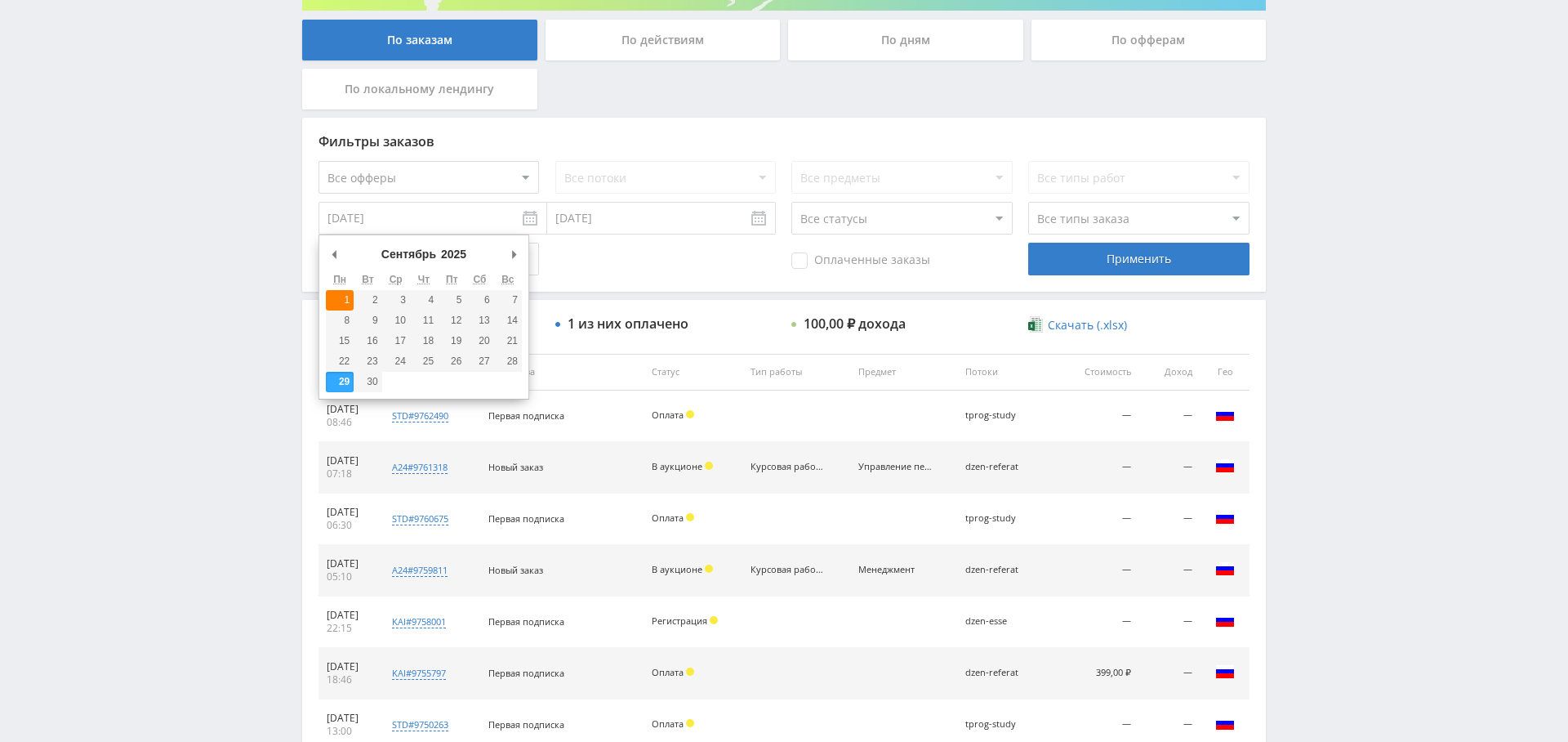
type input "01.09.2025"
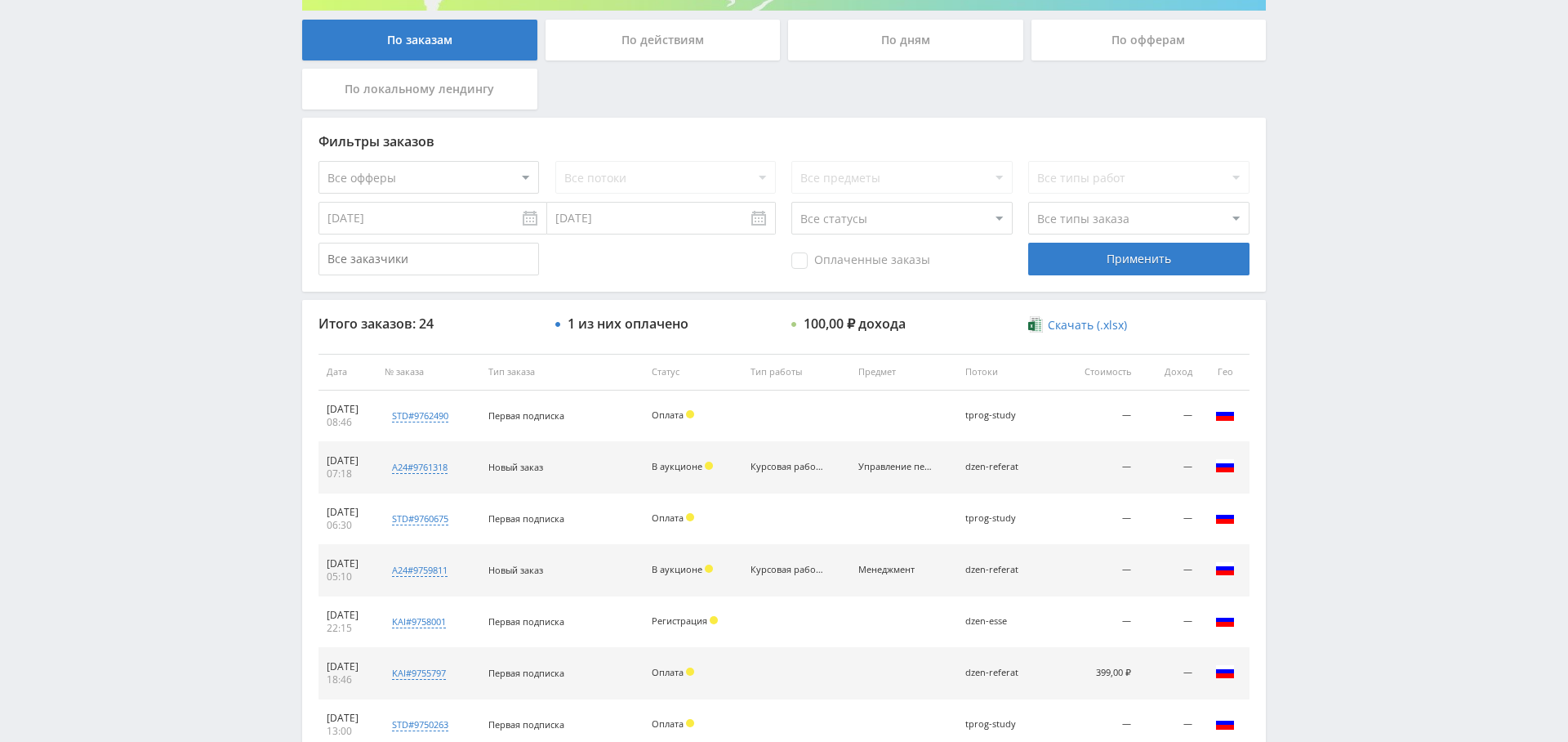
click at [1196, 267] on div "Применить" at bounding box center [1138, 259] width 220 height 33
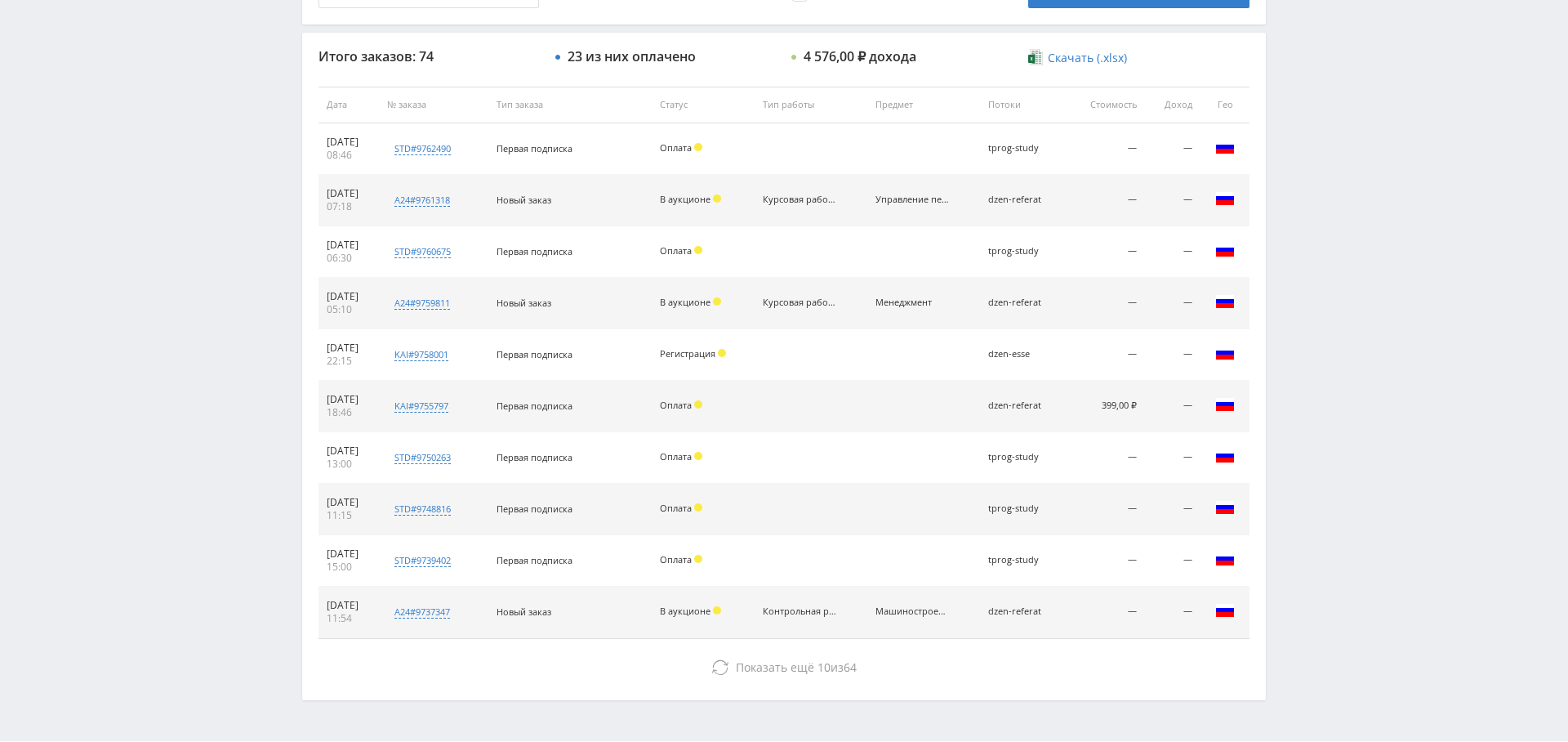
scroll to position [626, 0]
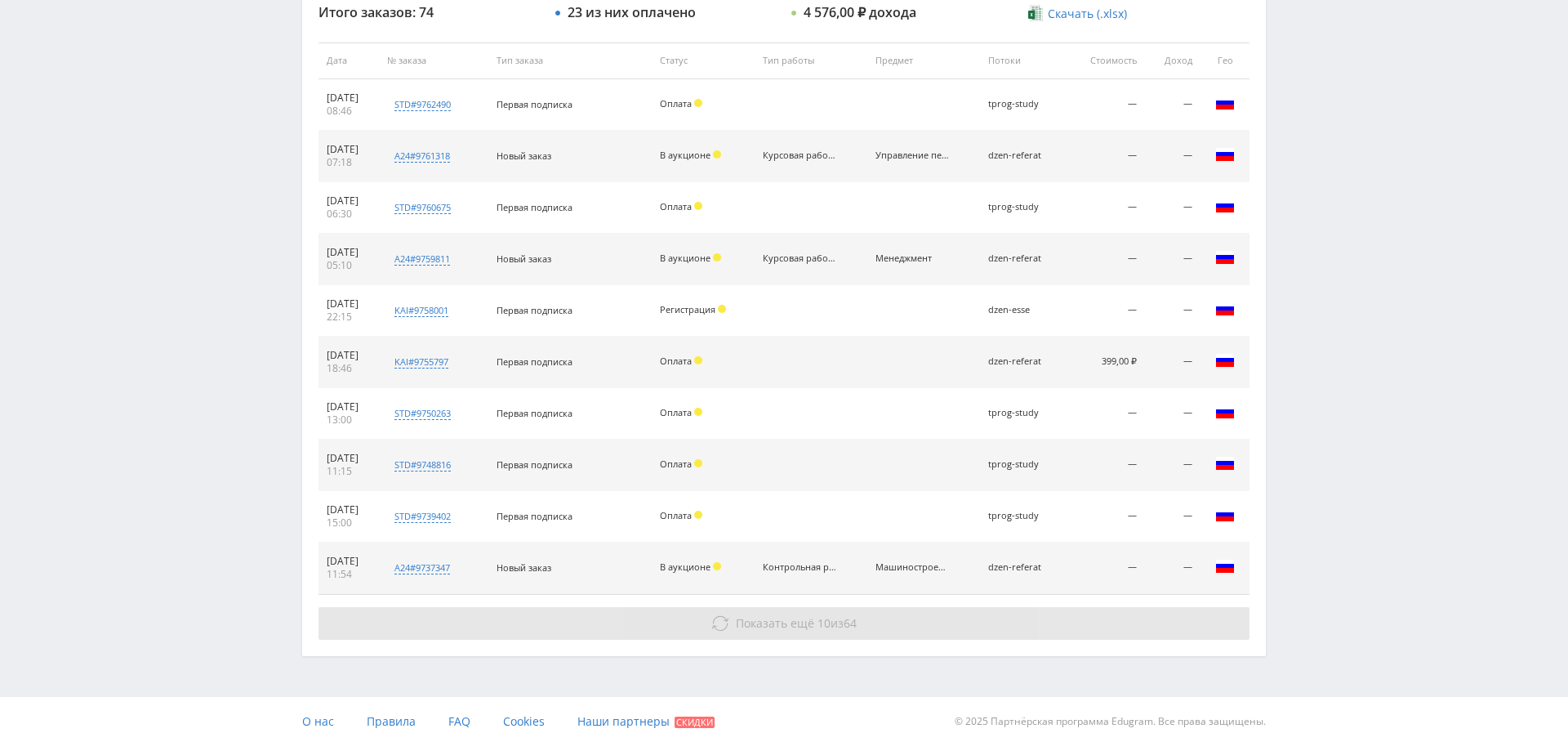
click at [870, 617] on button "Показать ещё 10 из 64" at bounding box center [784, 623] width 931 height 33
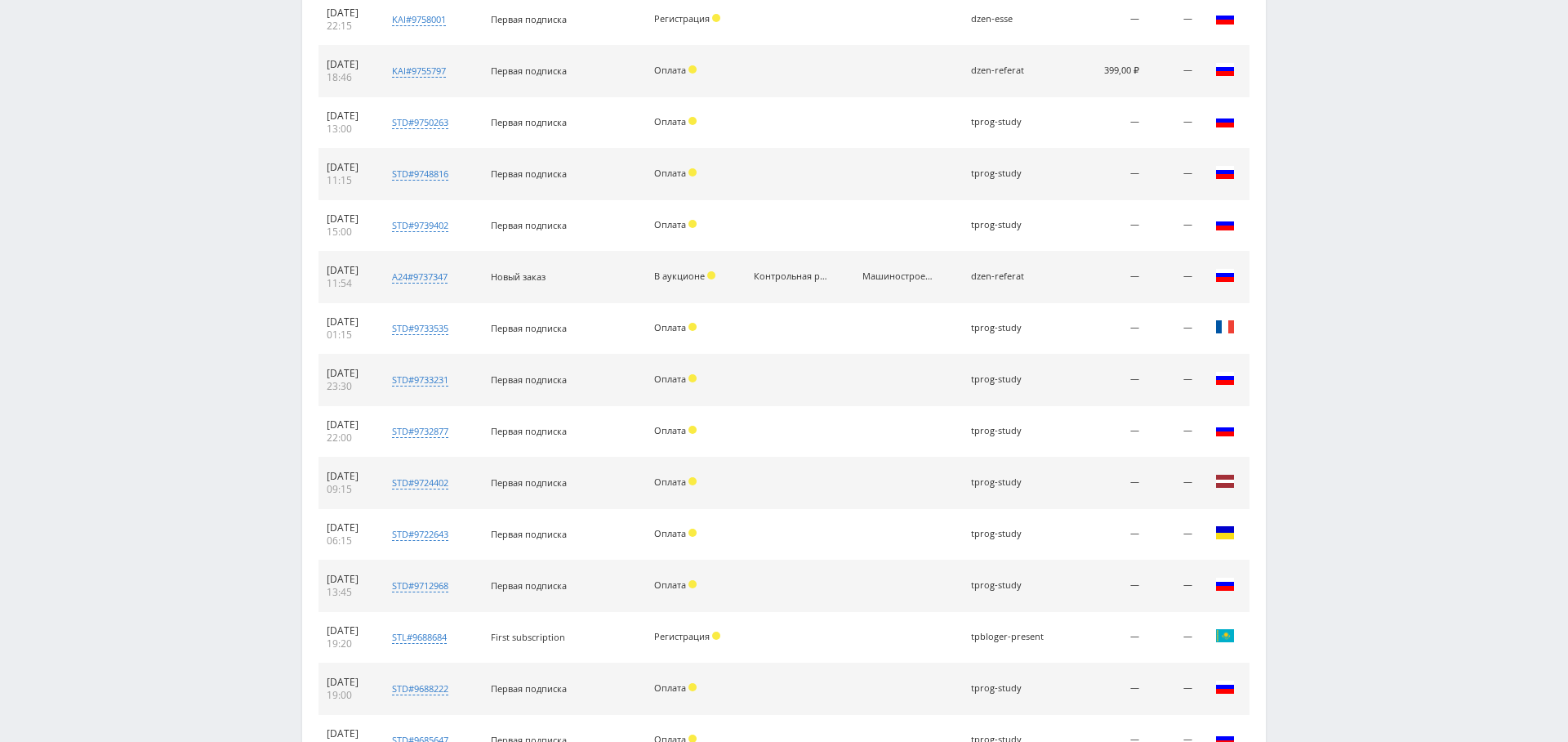
scroll to position [1138, 0]
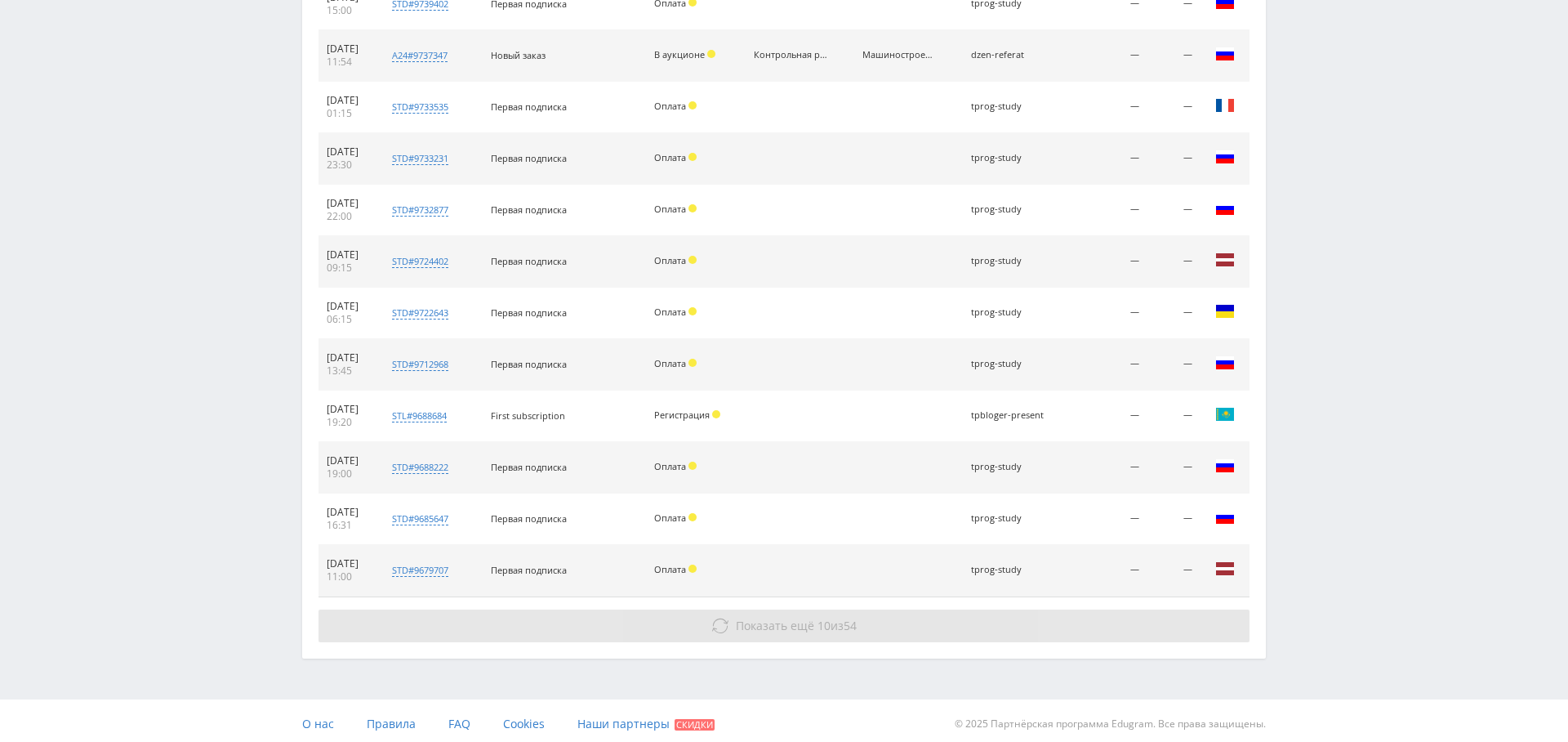
click at [781, 610] on button "Показать ещё 10 из 54" at bounding box center [784, 626] width 931 height 33
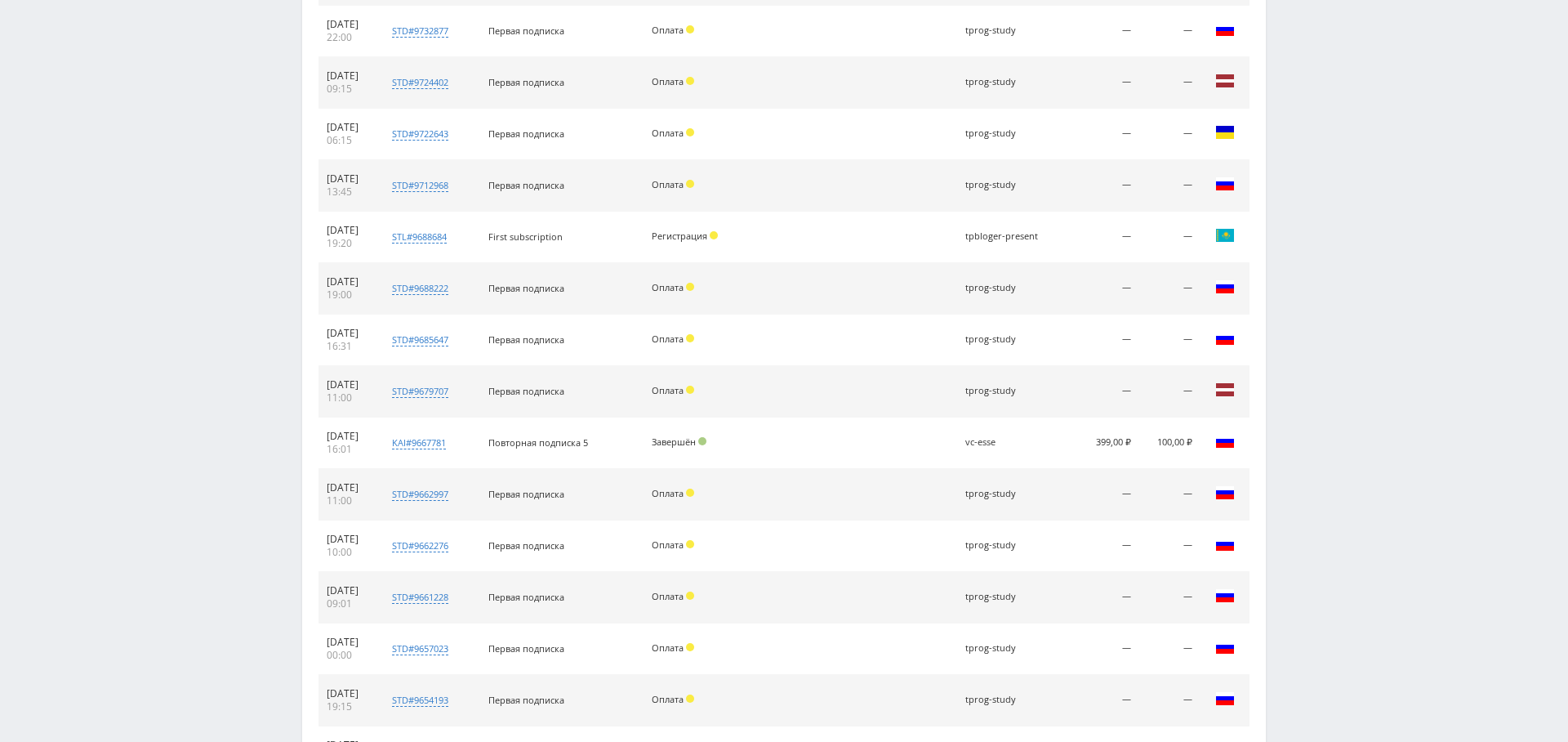
scroll to position [1650, 0]
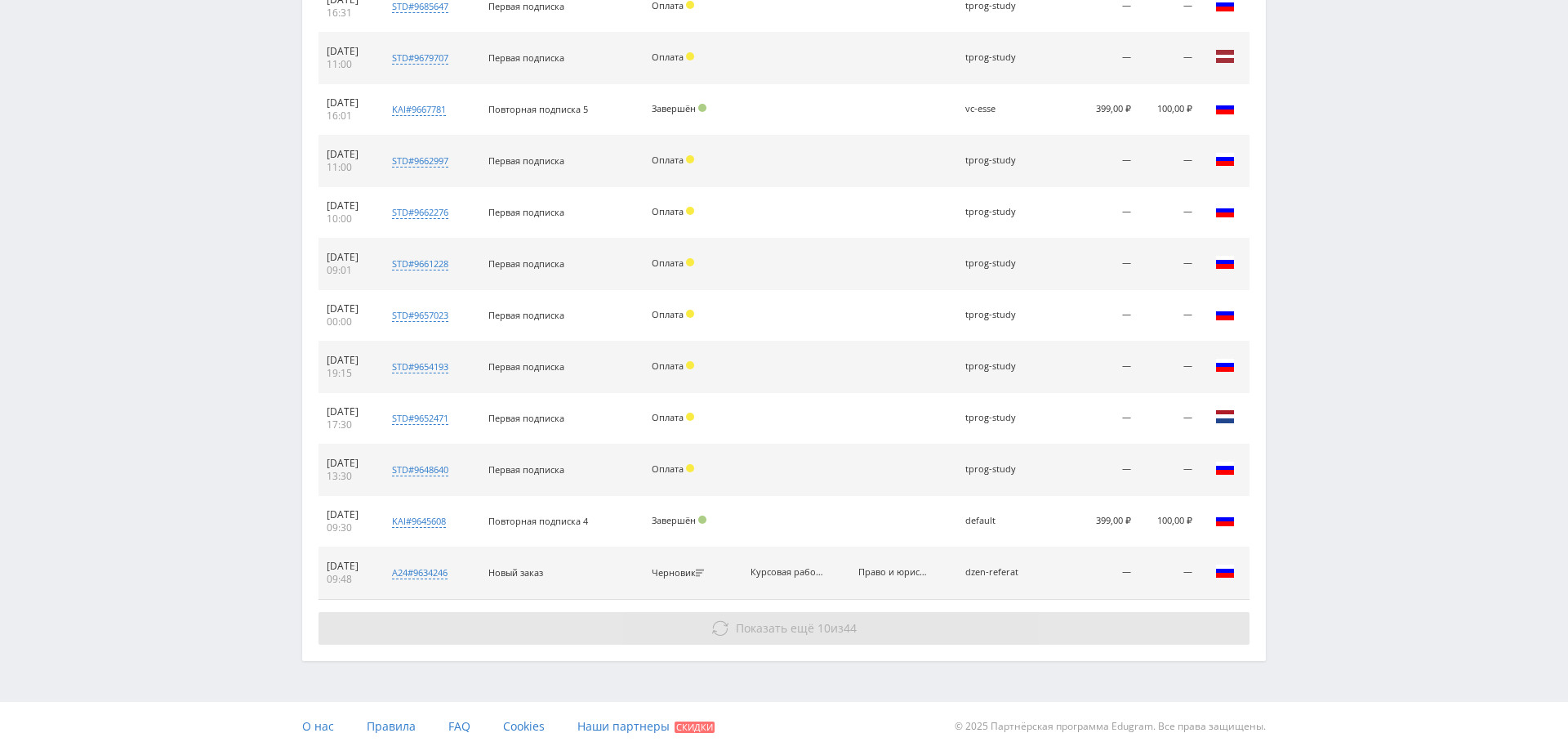
click at [736, 620] on span "Показать ещё" at bounding box center [775, 627] width 78 height 15
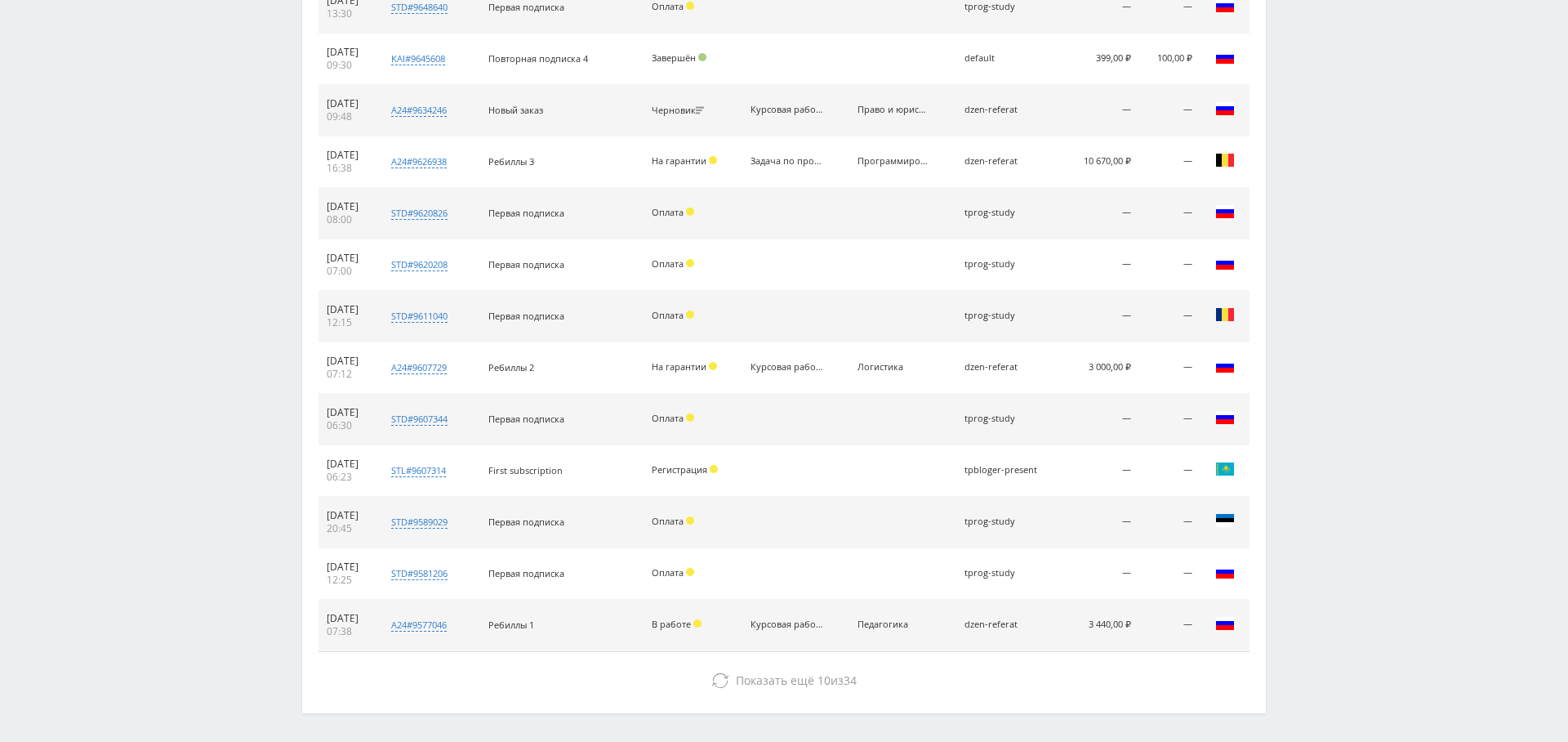
scroll to position [2161, 0]
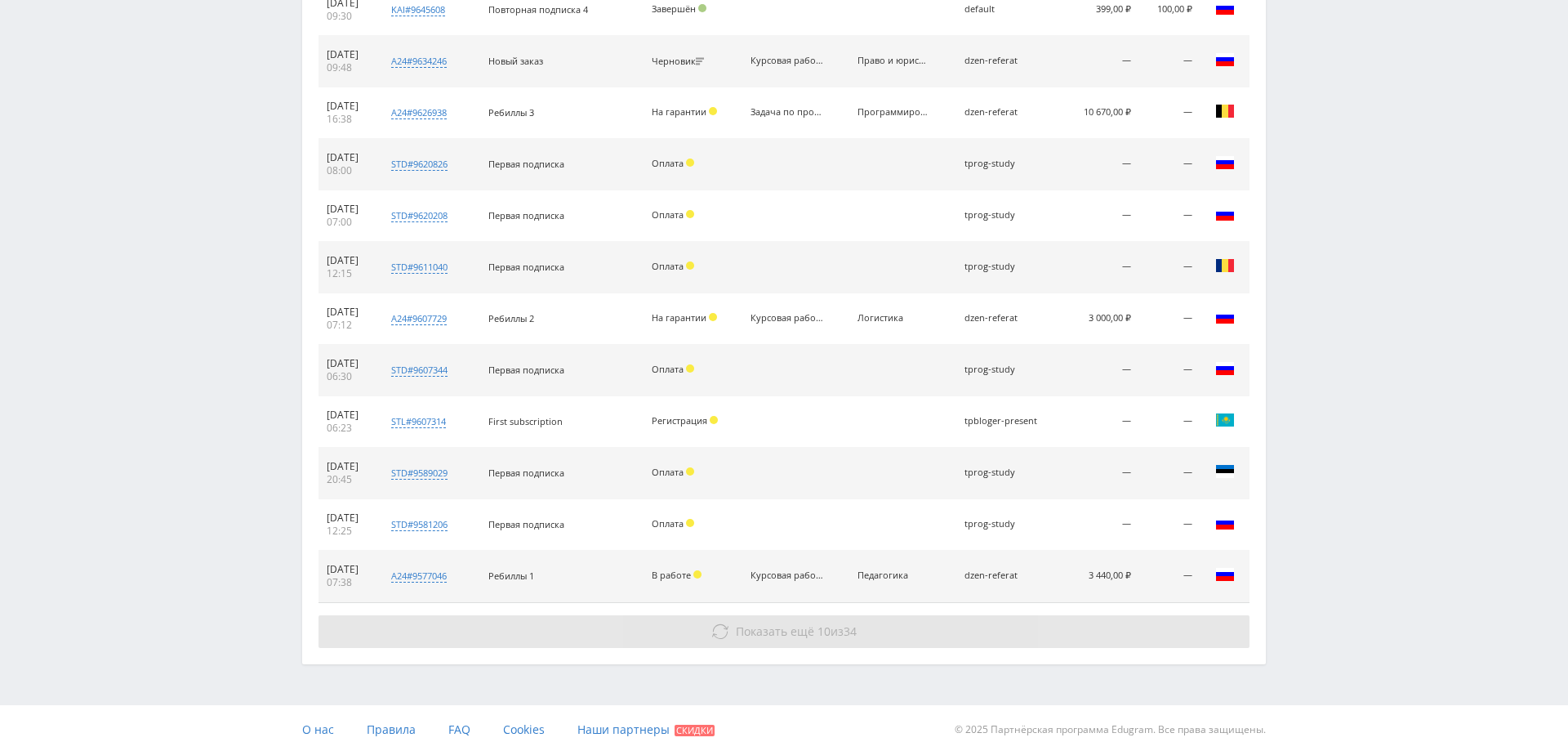
click at [791, 623] on span "Показать ещё" at bounding box center [775, 630] width 78 height 15
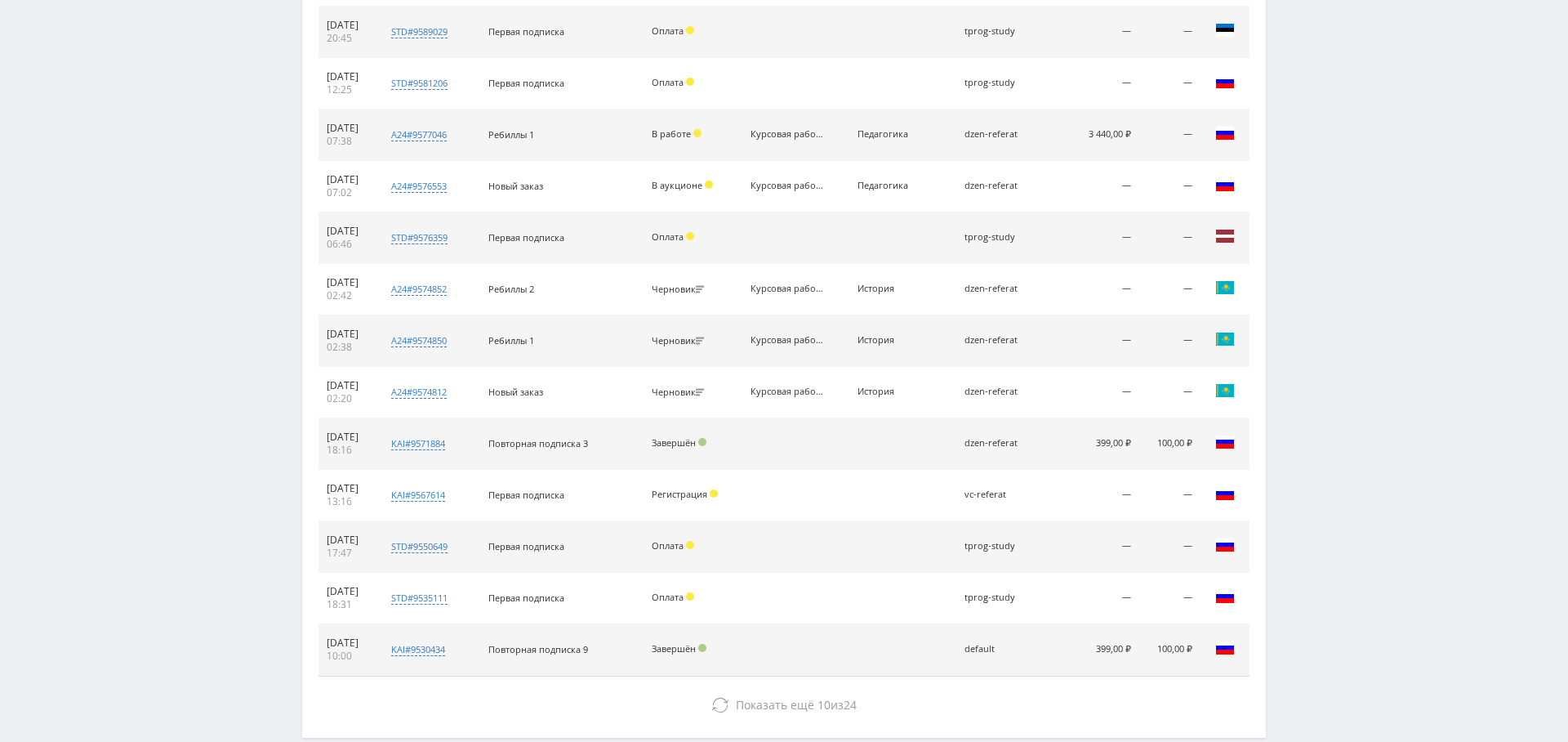
scroll to position [2612, 0]
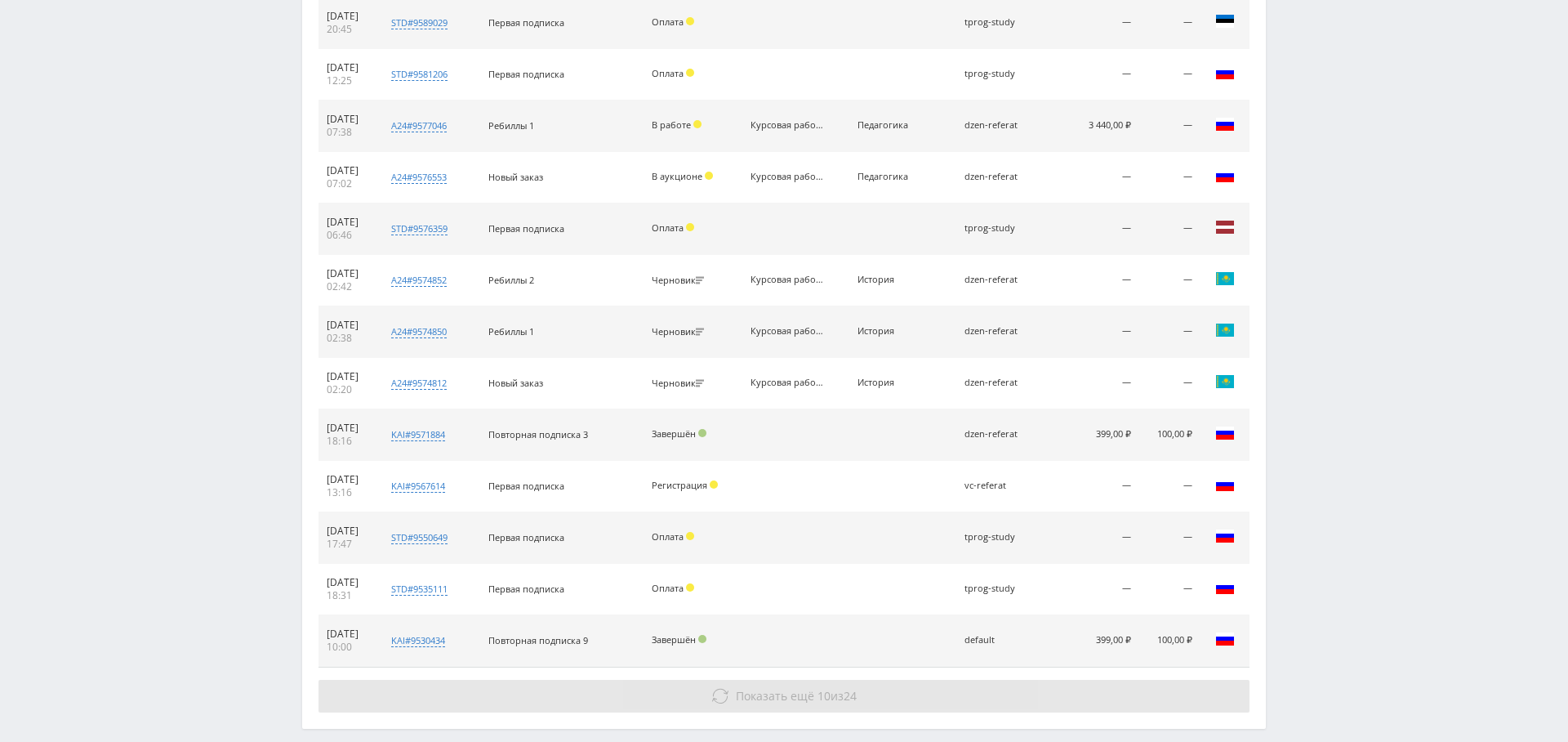
click at [769, 688] on span "Показать ещё" at bounding box center [775, 695] width 78 height 15
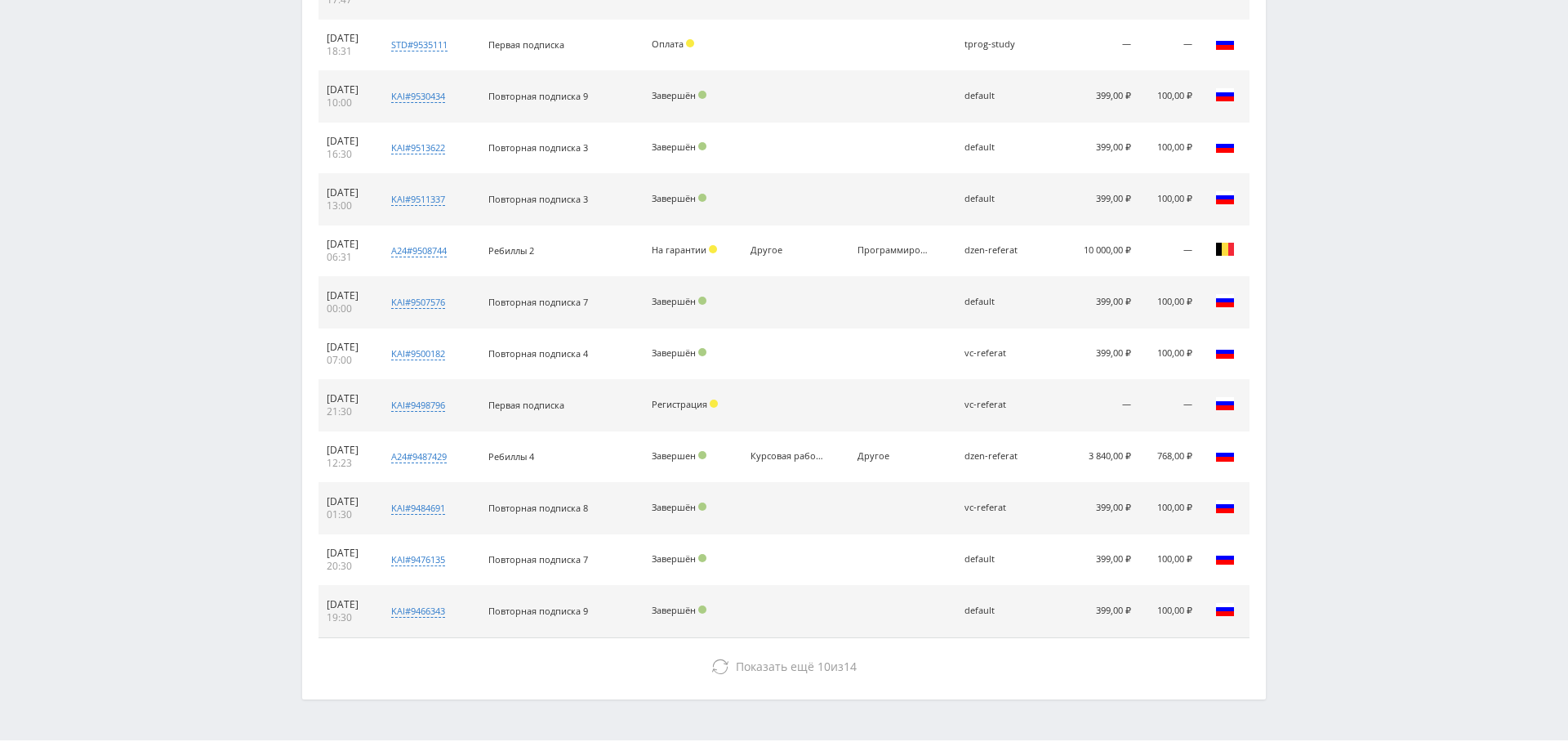
scroll to position [3186, 0]
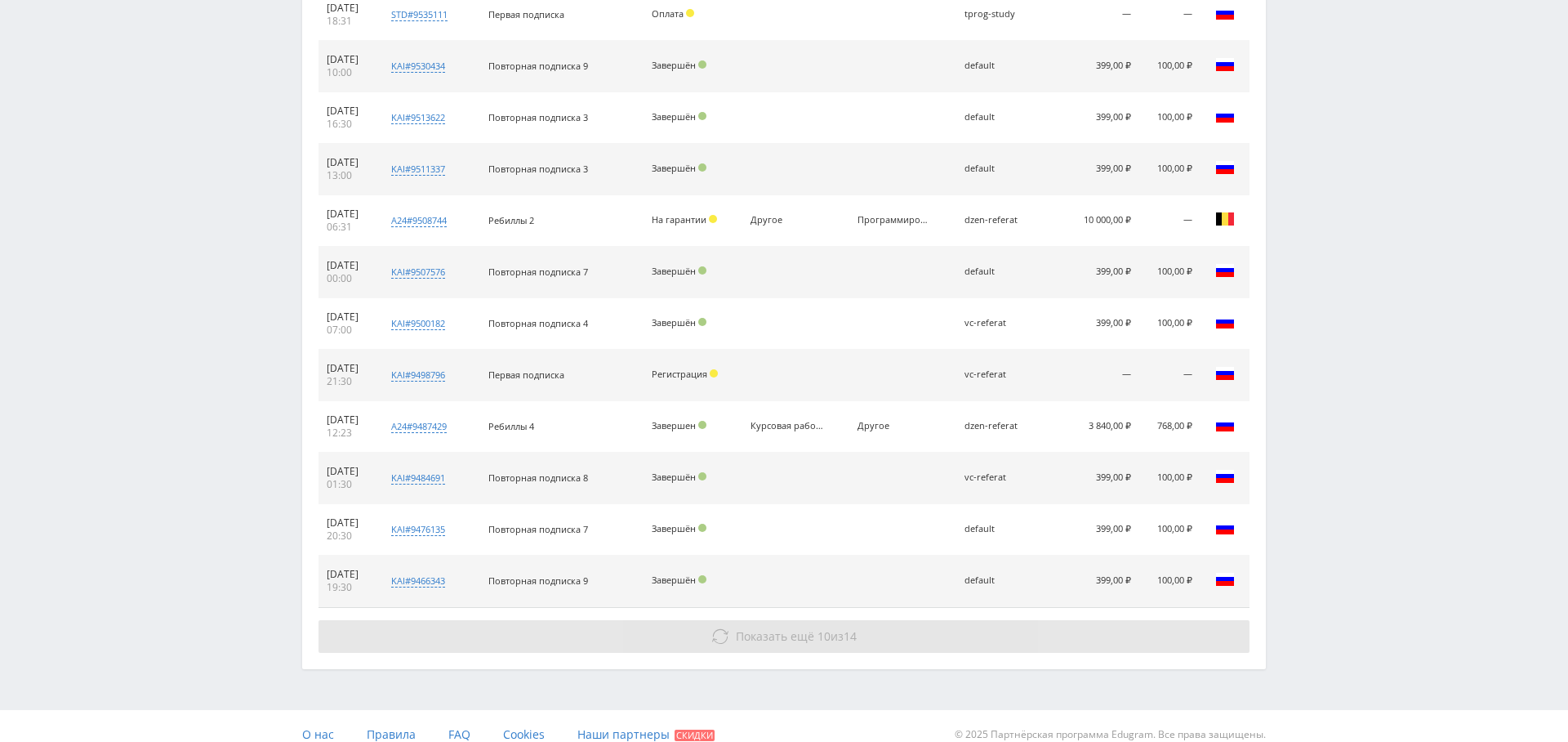
click at [796, 627] on button "Показать ещё 10 из 14" at bounding box center [784, 636] width 931 height 33
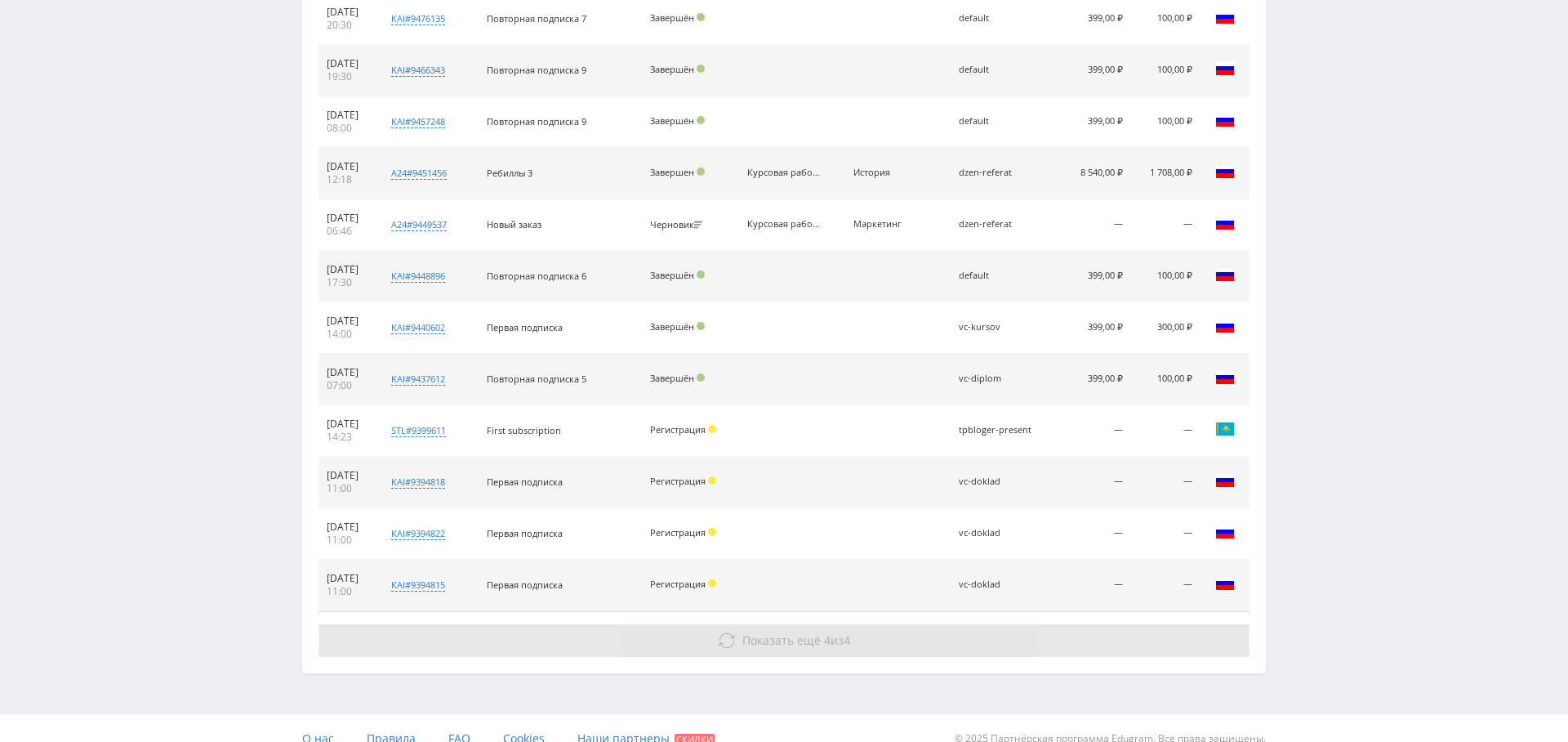
scroll to position [3698, 0]
click at [794, 632] on span "Показать ещё" at bounding box center [782, 639] width 78 height 15
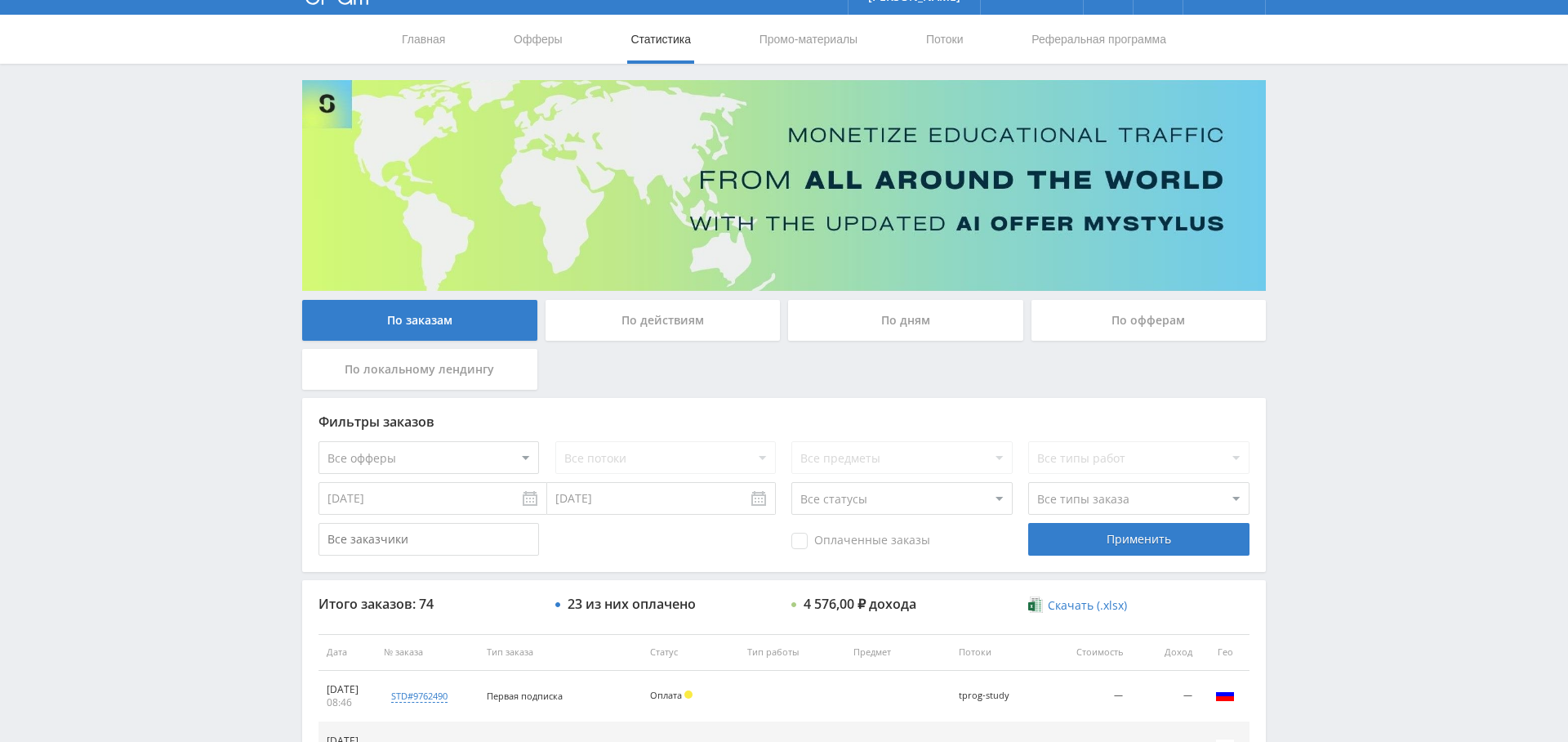
scroll to position [36, 0]
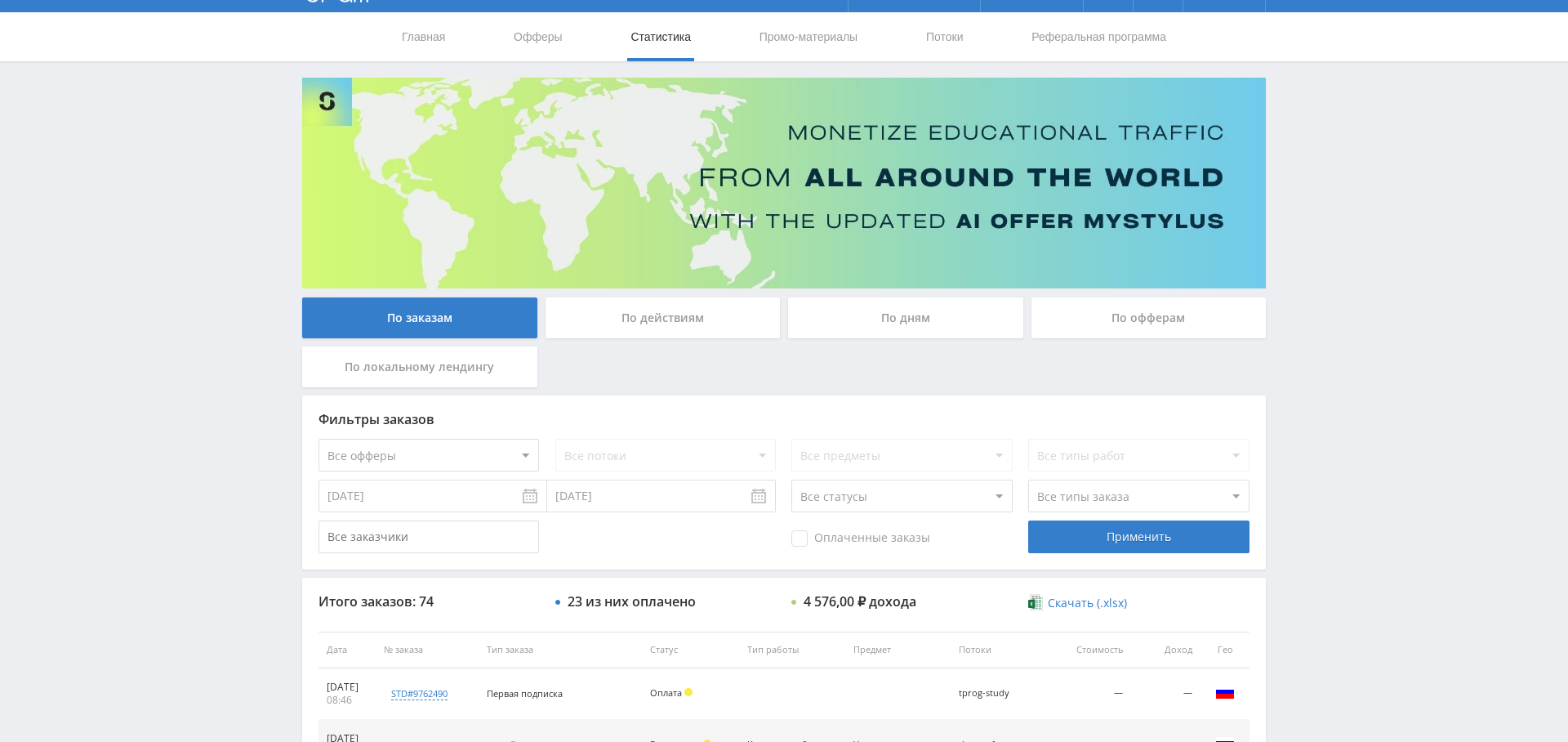
click at [914, 309] on div "По дням" at bounding box center [905, 318] width 235 height 41
click at [0, 0] on input "По дням" at bounding box center [0, 0] width 0 height 0
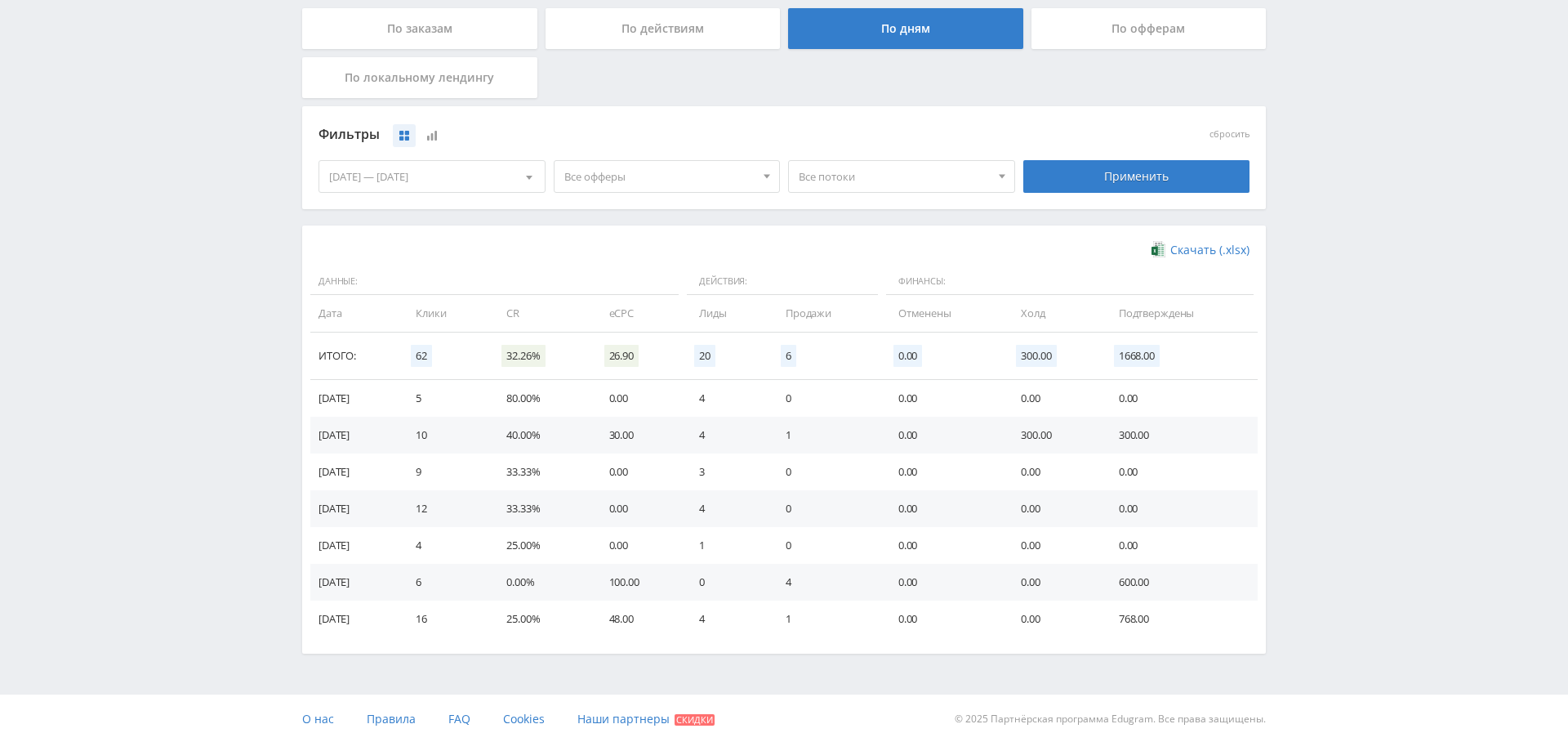
scroll to position [0, 0]
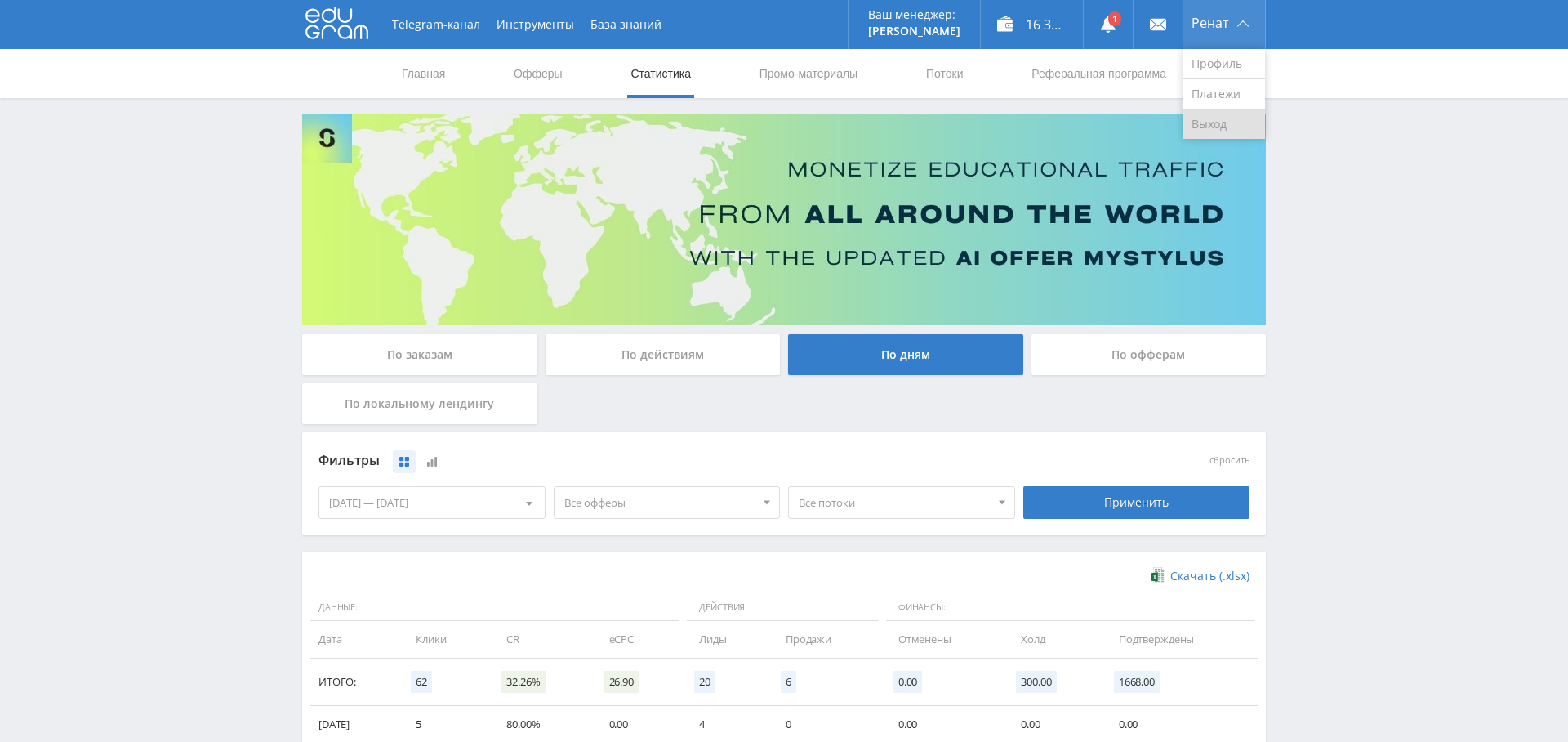
click at [1230, 116] on link "Выход" at bounding box center [1224, 124] width 82 height 29
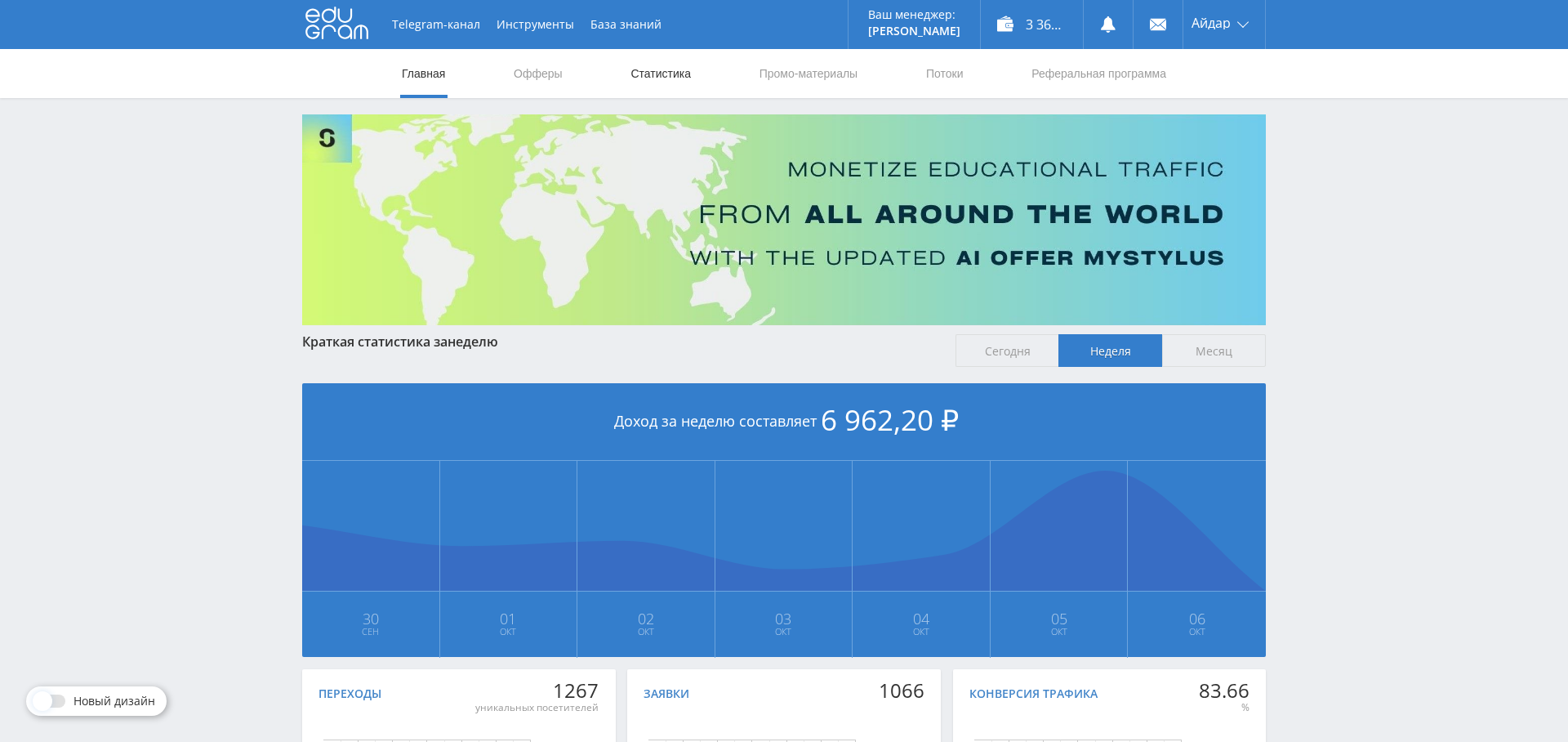
click at [673, 72] on link "Статистика" at bounding box center [661, 73] width 64 height 49
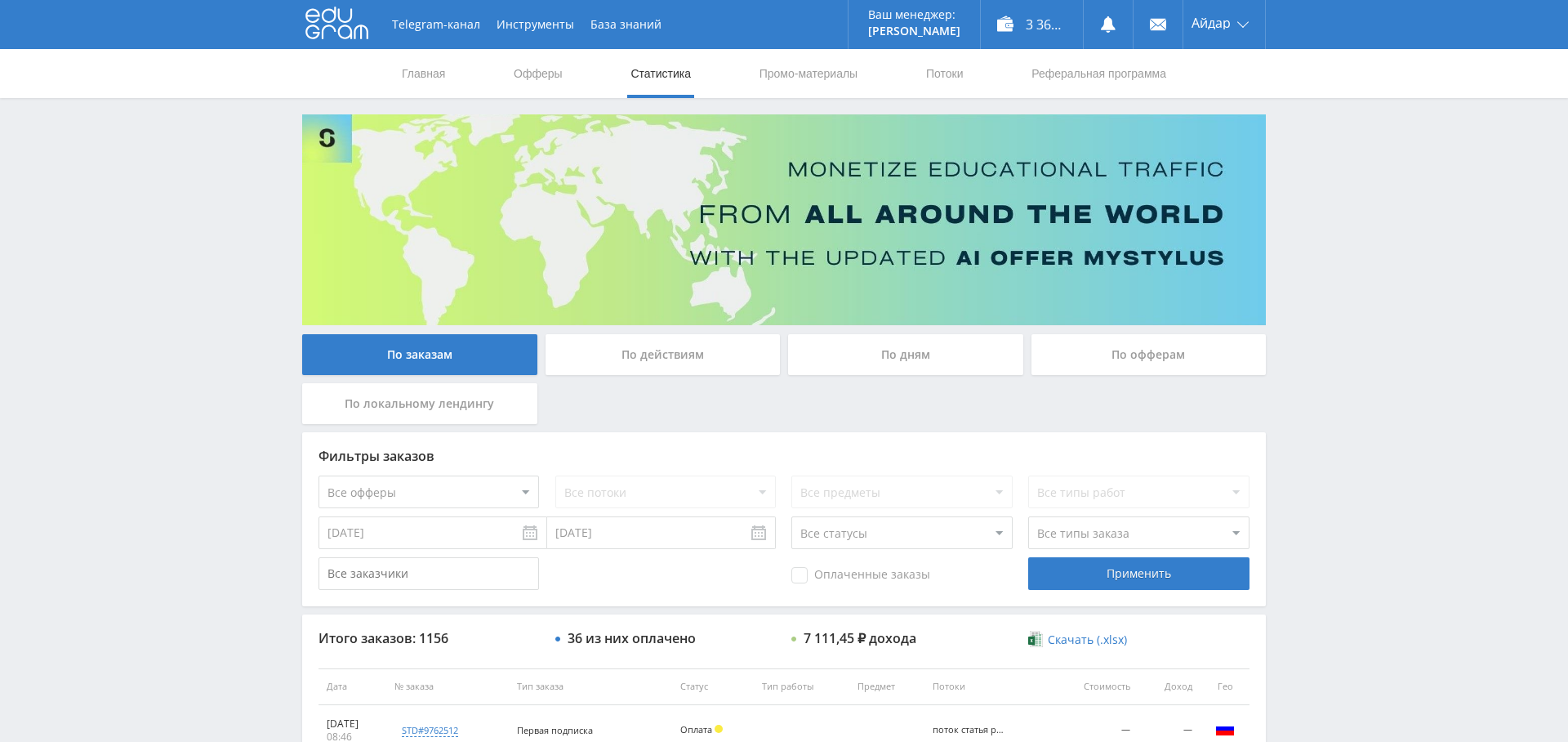
click at [464, 484] on select "Все офферы MyStylus MyStylus - Revshare Кэмп Studybay Автор24 Studybay [GEOGRAP…" at bounding box center [429, 491] width 220 height 33
select select "376"
click at [673, 487] on select "Все потоки поток статья рерайт Фото со звездой Нат. карта Код мастер [PERSON_NA…" at bounding box center [665, 491] width 220 height 33
select select "6646665"
click at [555, 475] on select "Все потоки поток статья рерайт Фото со звездой Нат. карта Код мастер [PERSON_NA…" at bounding box center [665, 491] width 220 height 33
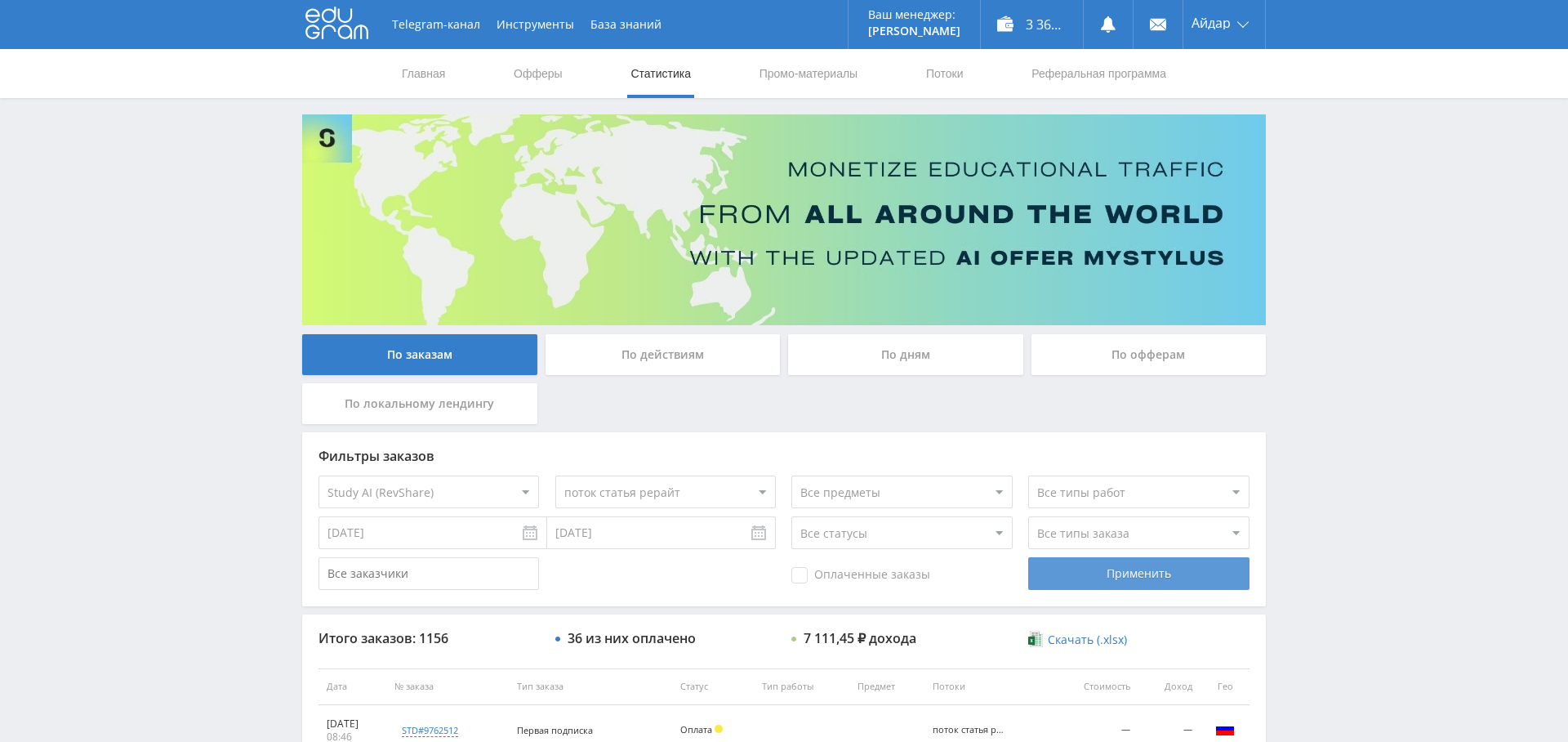
click at [1158, 576] on div "Применить" at bounding box center [1138, 573] width 220 height 33
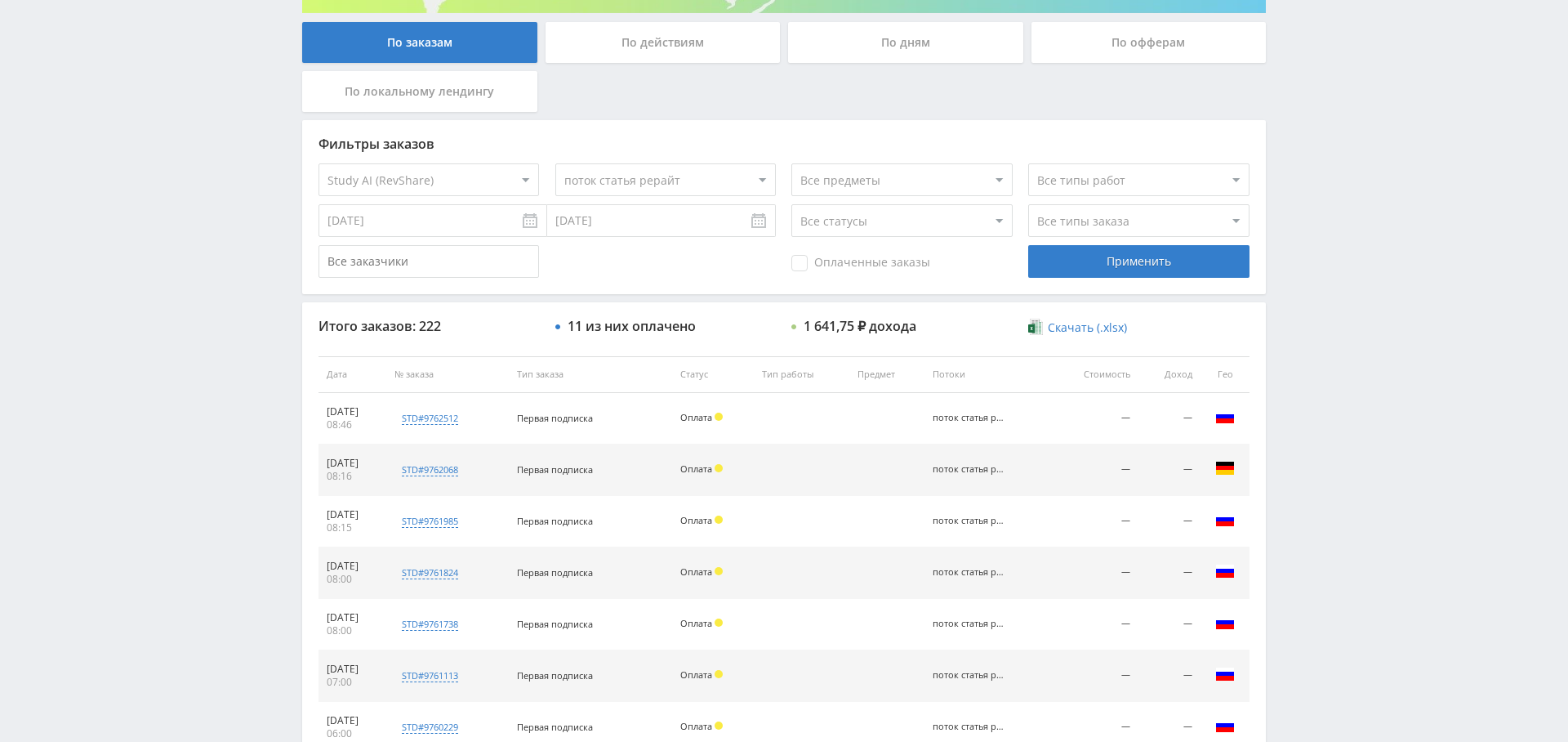
scroll to position [626, 0]
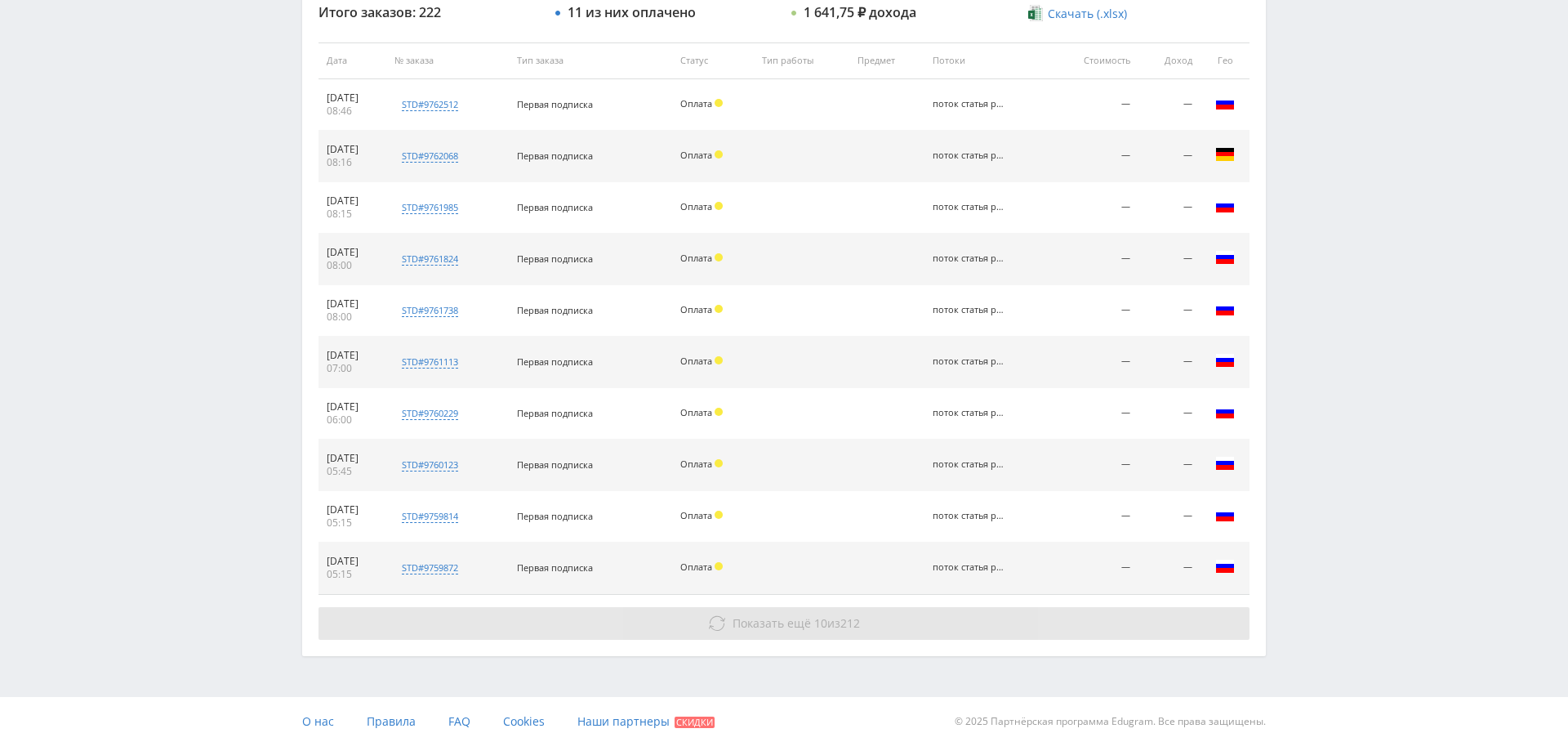
click at [754, 621] on span "Показать ещё" at bounding box center [772, 622] width 78 height 15
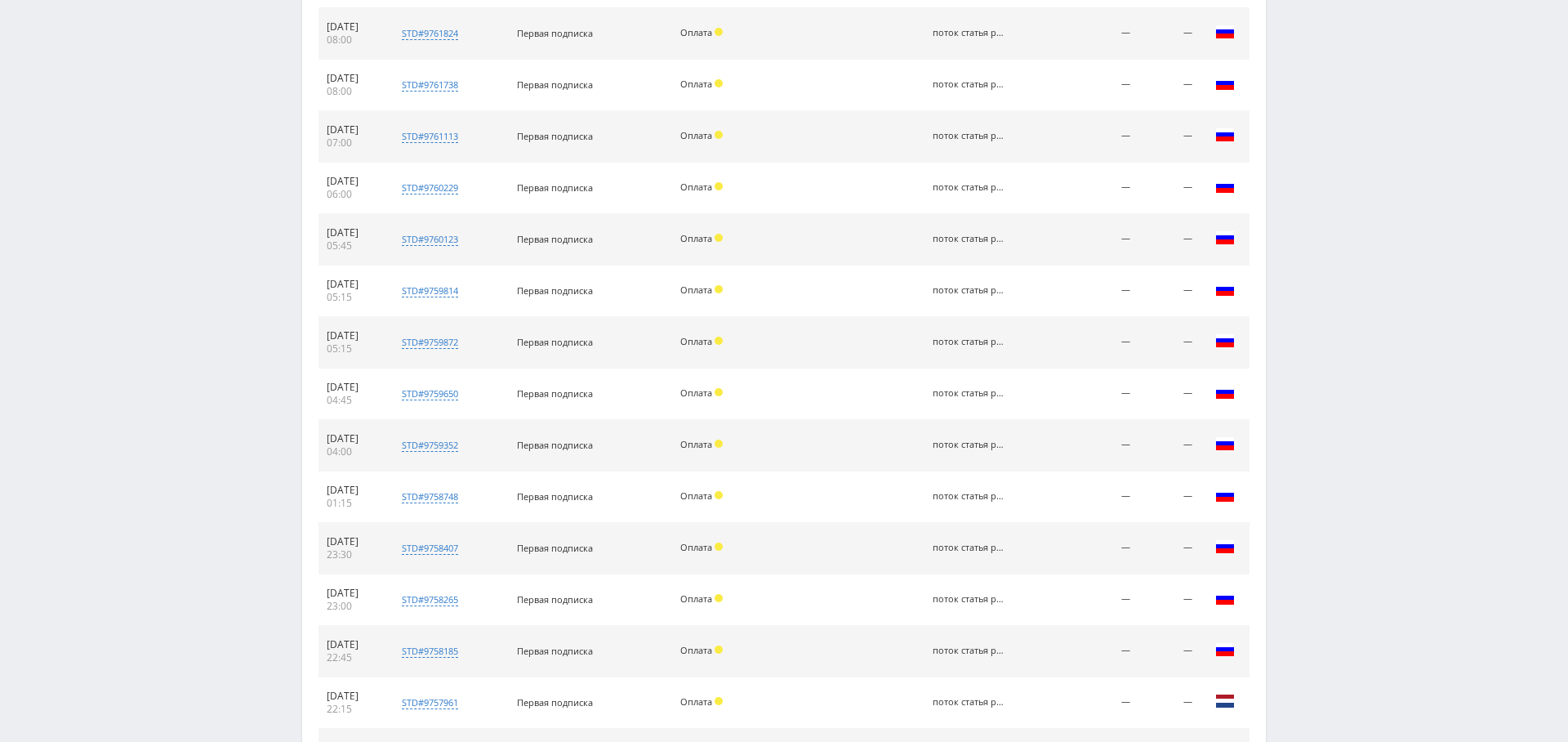
scroll to position [1138, 0]
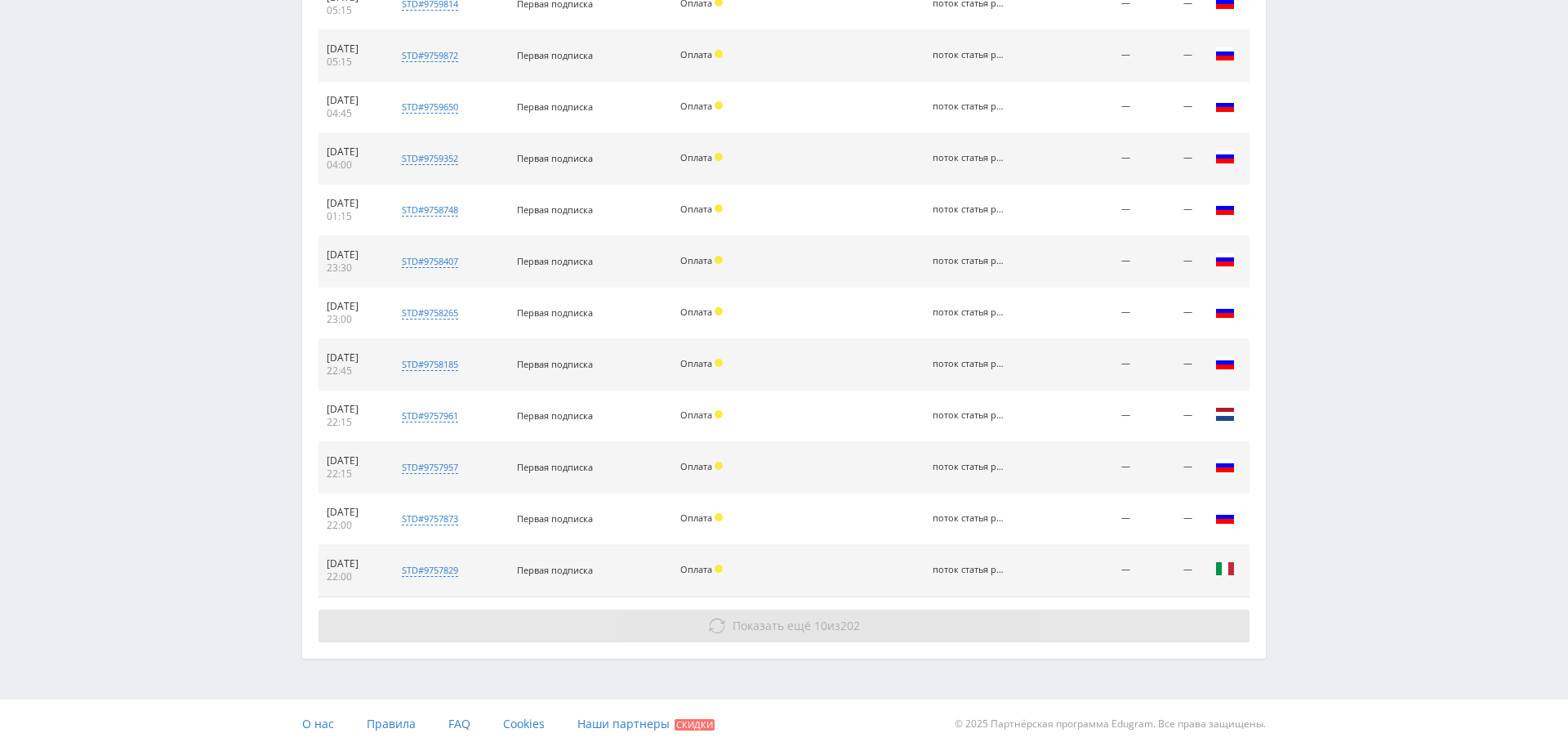
click at [815, 620] on span "10" at bounding box center [821, 625] width 13 height 15
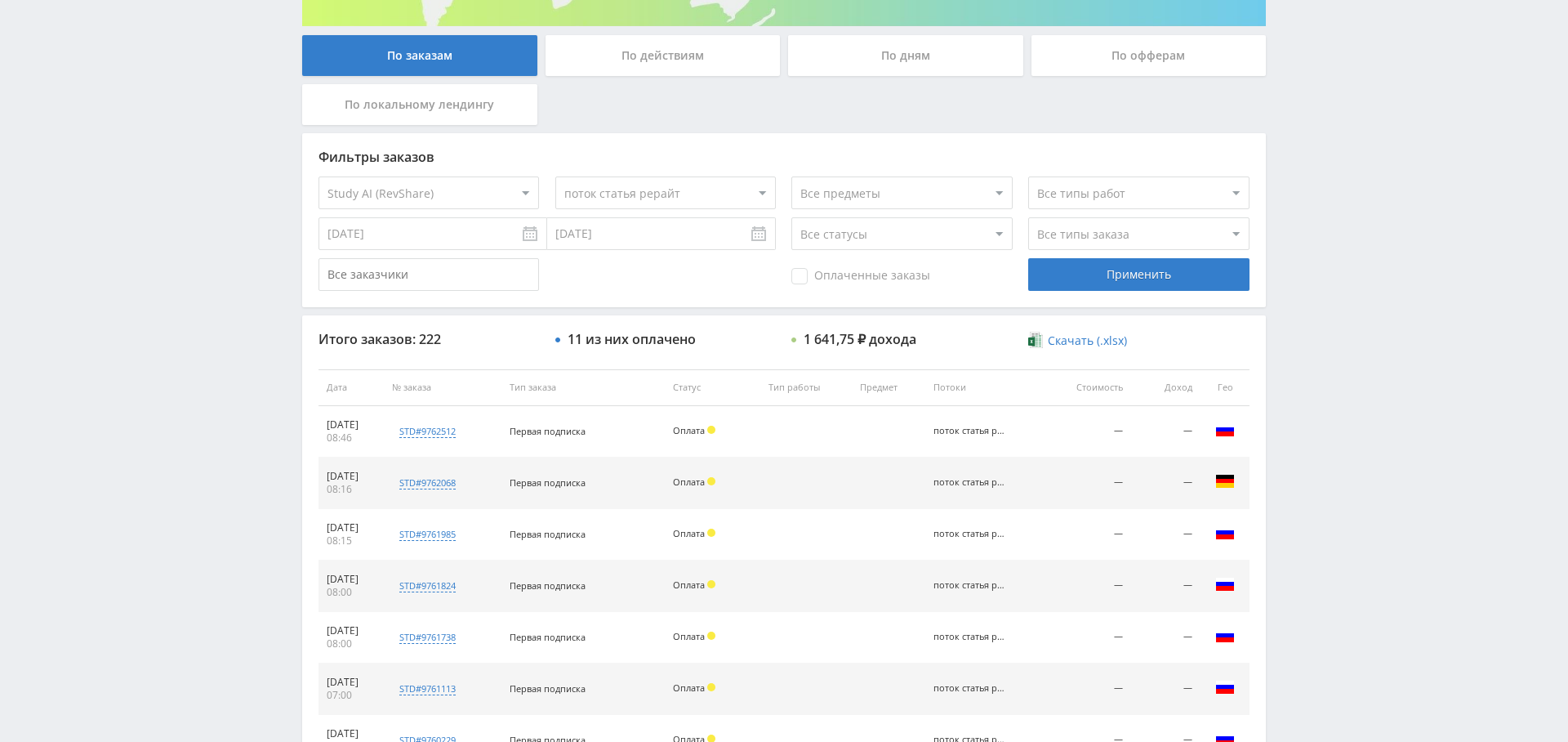
scroll to position [299, 0]
drag, startPoint x: 857, startPoint y: 278, endPoint x: 919, endPoint y: 275, distance: 62.1
click at [857, 278] on span "Оплаченные заказы" at bounding box center [861, 276] width 139 height 16
click at [0, 0] on input "Оплаченные заказы" at bounding box center [0, 0] width 0 height 0
click at [1122, 278] on div "Применить" at bounding box center [1138, 275] width 220 height 33
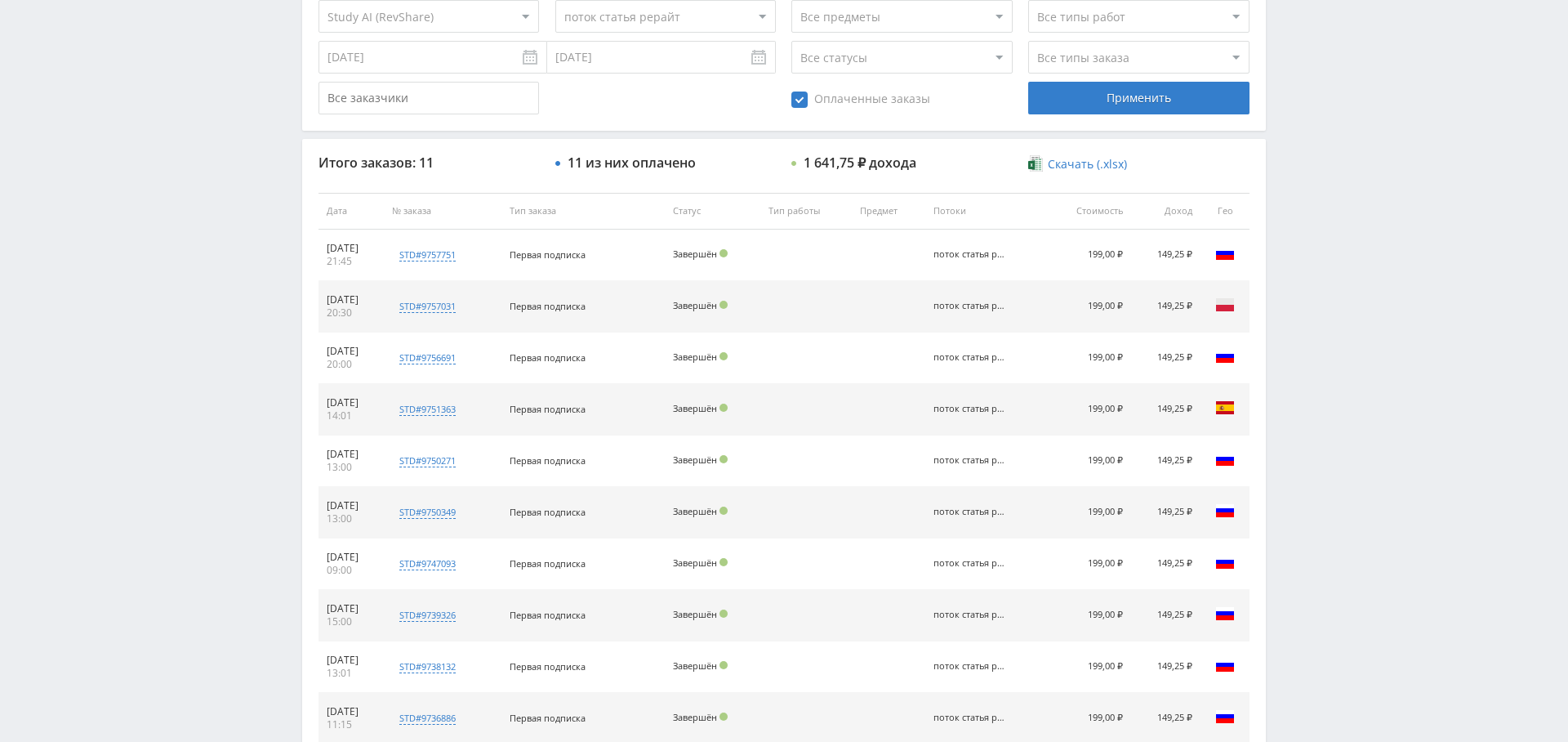
scroll to position [471, 0]
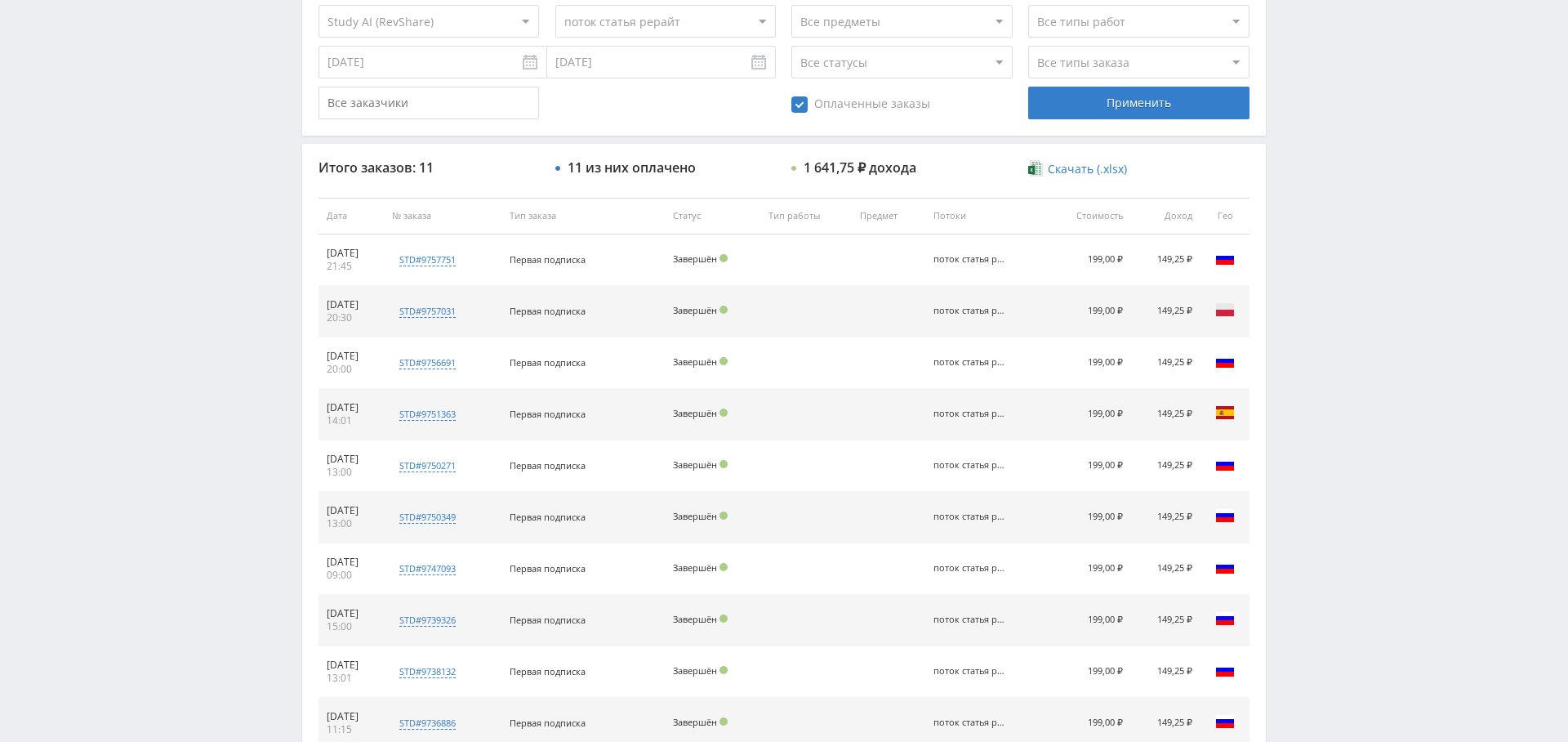
drag, startPoint x: 867, startPoint y: 100, endPoint x: 910, endPoint y: 104, distance: 43.2
click at [867, 100] on span "Оплаченные заказы" at bounding box center [861, 104] width 139 height 16
click at [0, 0] on input "Оплаченные заказы" at bounding box center [0, 0] width 0 height 0
drag, startPoint x: 1124, startPoint y: 101, endPoint x: 1106, endPoint y: 116, distance: 23.4
click at [1124, 101] on div "Применить" at bounding box center [1138, 102] width 220 height 33
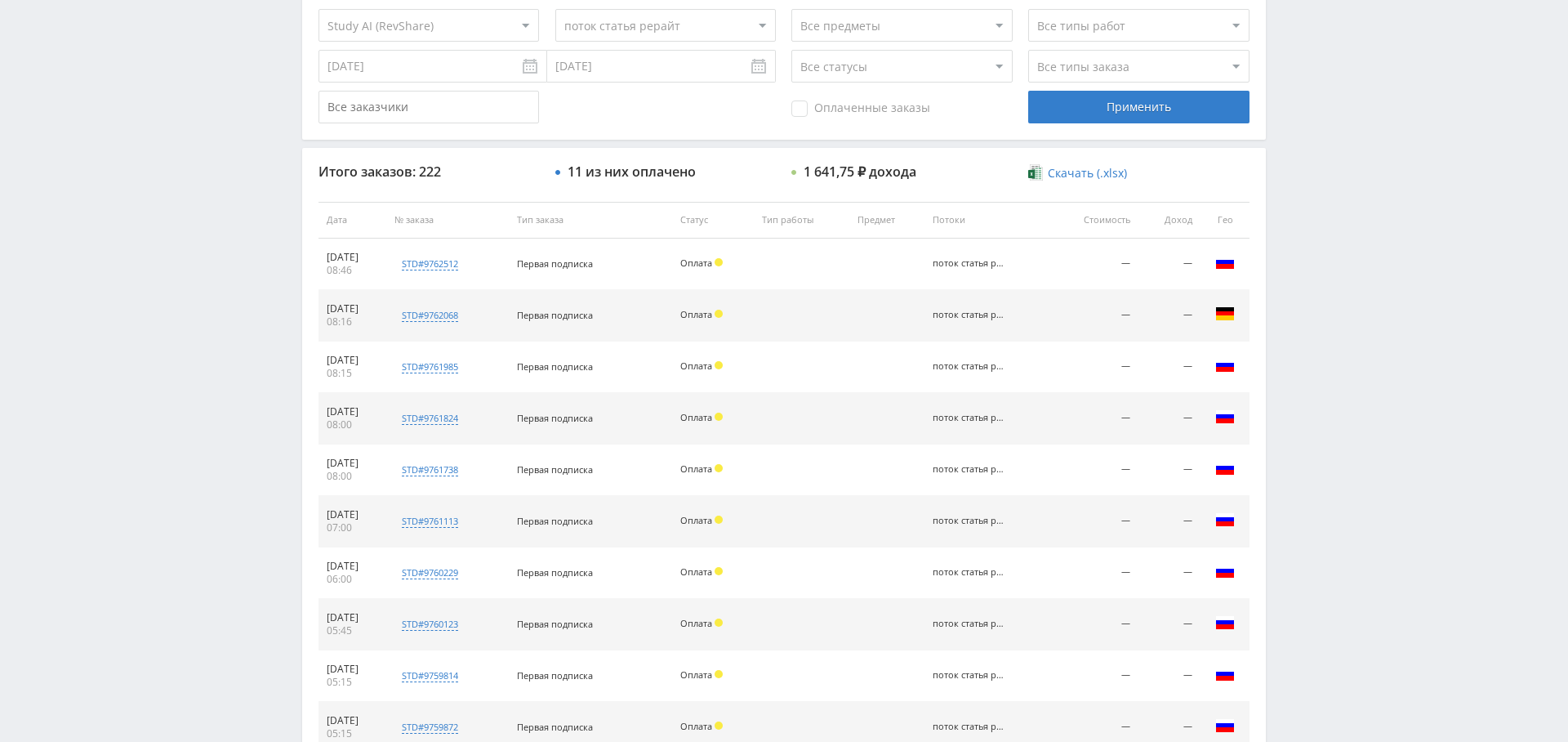
scroll to position [467, 0]
click at [1082, 60] on select "Все типы заказа [PERSON_NAME] Новый заказ" at bounding box center [1138, 65] width 220 height 33
click at [862, 103] on span "Оплаченные заказы" at bounding box center [861, 108] width 139 height 16
click at [0, 0] on input "Оплаченные заказы" at bounding box center [0, 0] width 0 height 0
click at [1078, 98] on div "Применить" at bounding box center [1138, 106] width 220 height 33
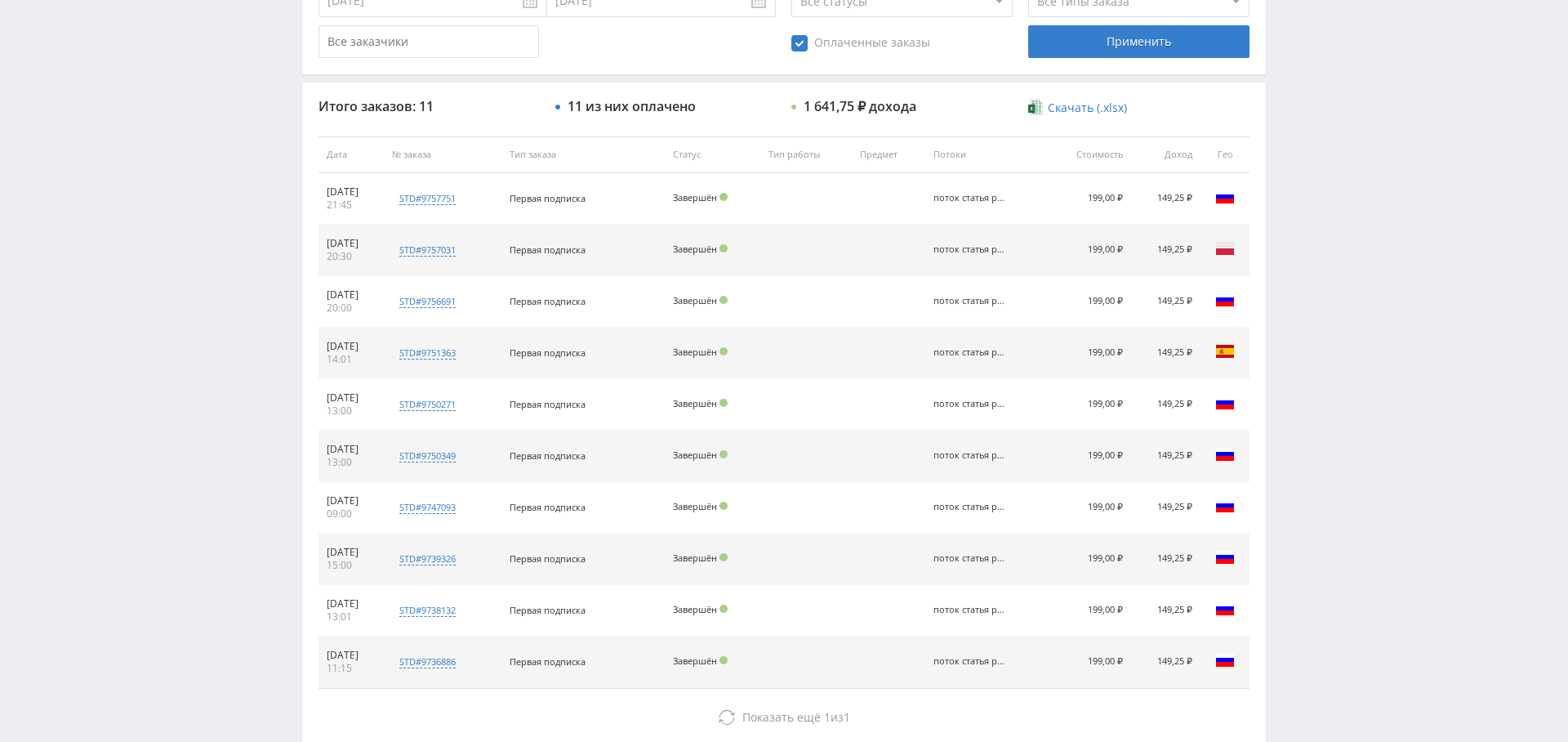
scroll to position [530, 0]
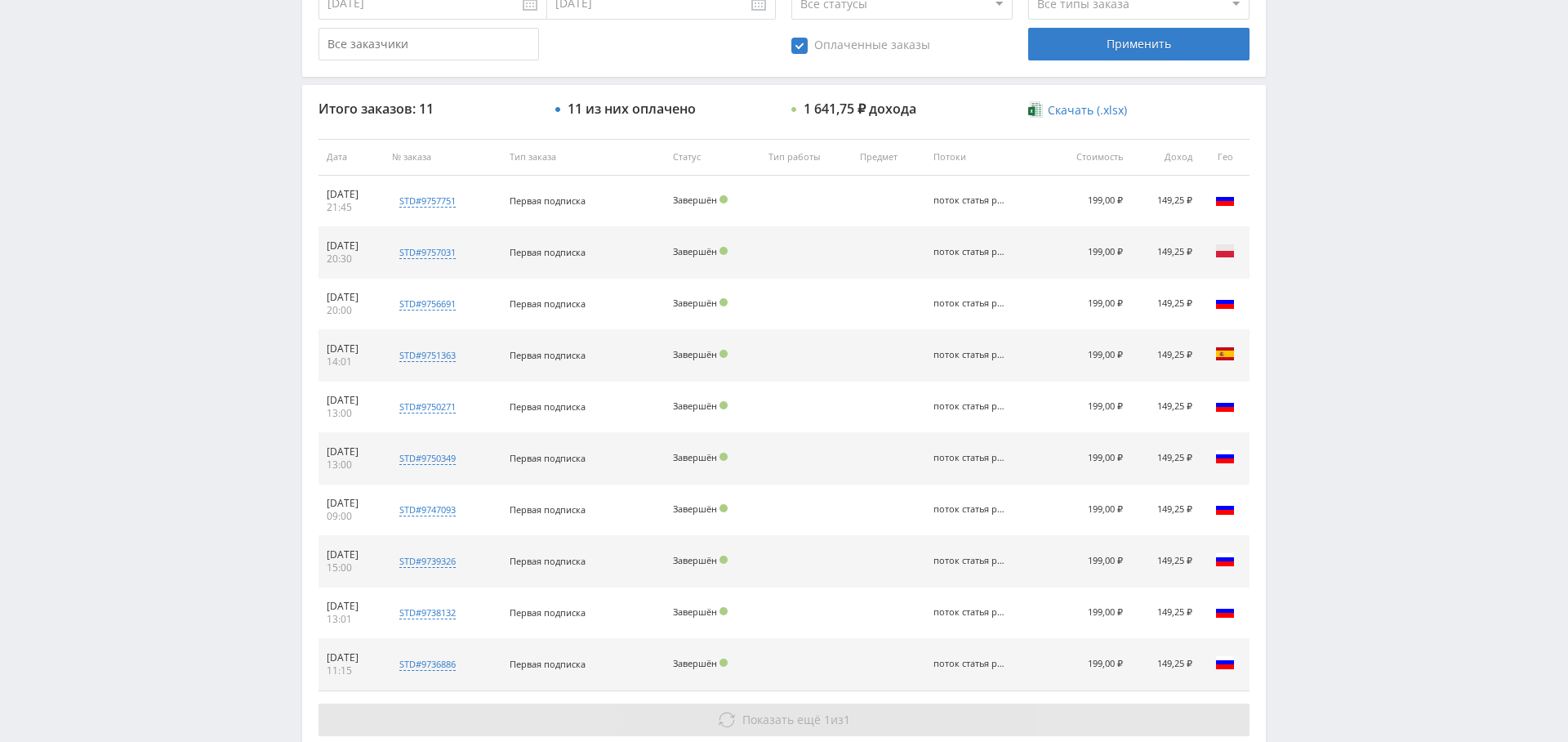
click at [762, 717] on span "Показать ещё" at bounding box center [782, 719] width 78 height 15
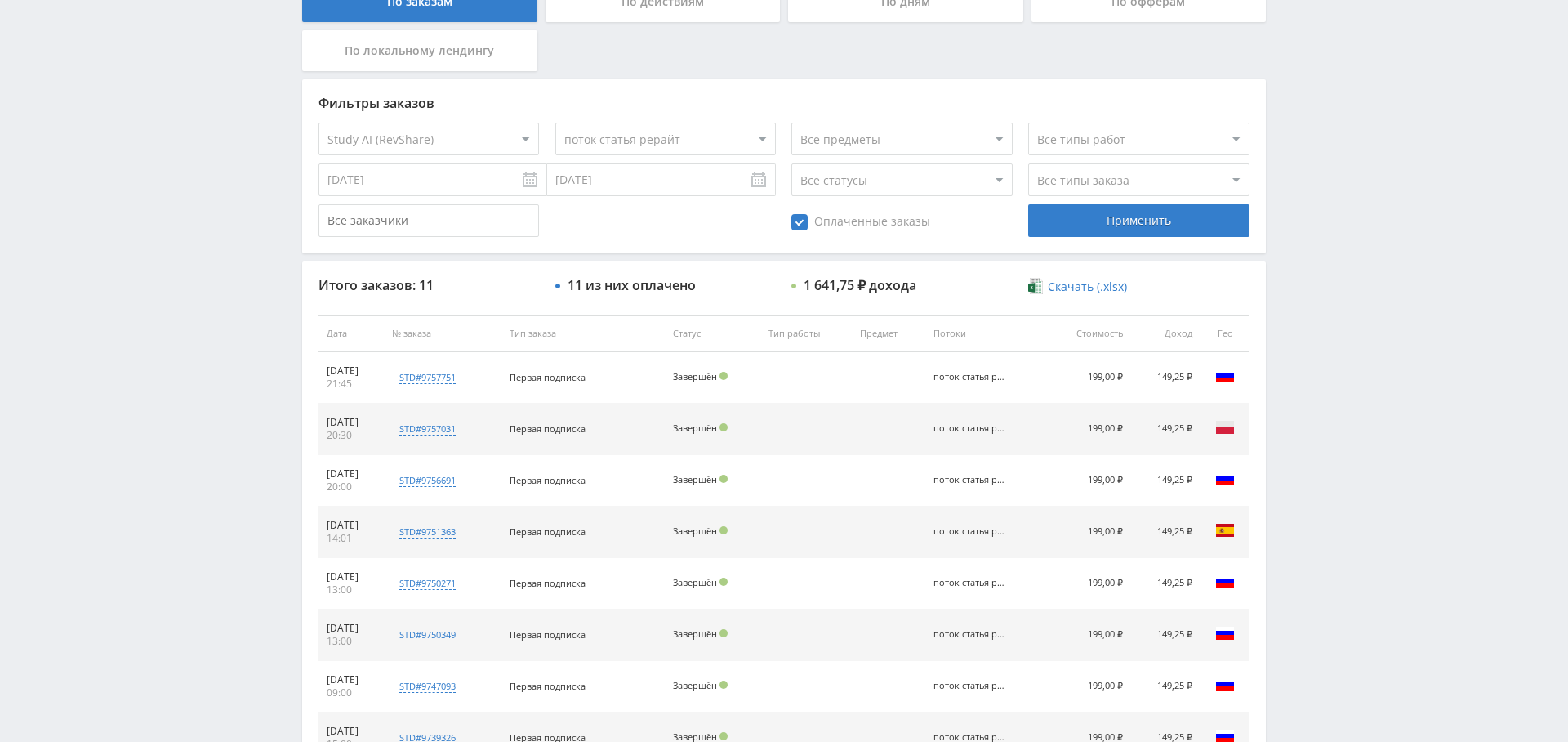
scroll to position [0, 0]
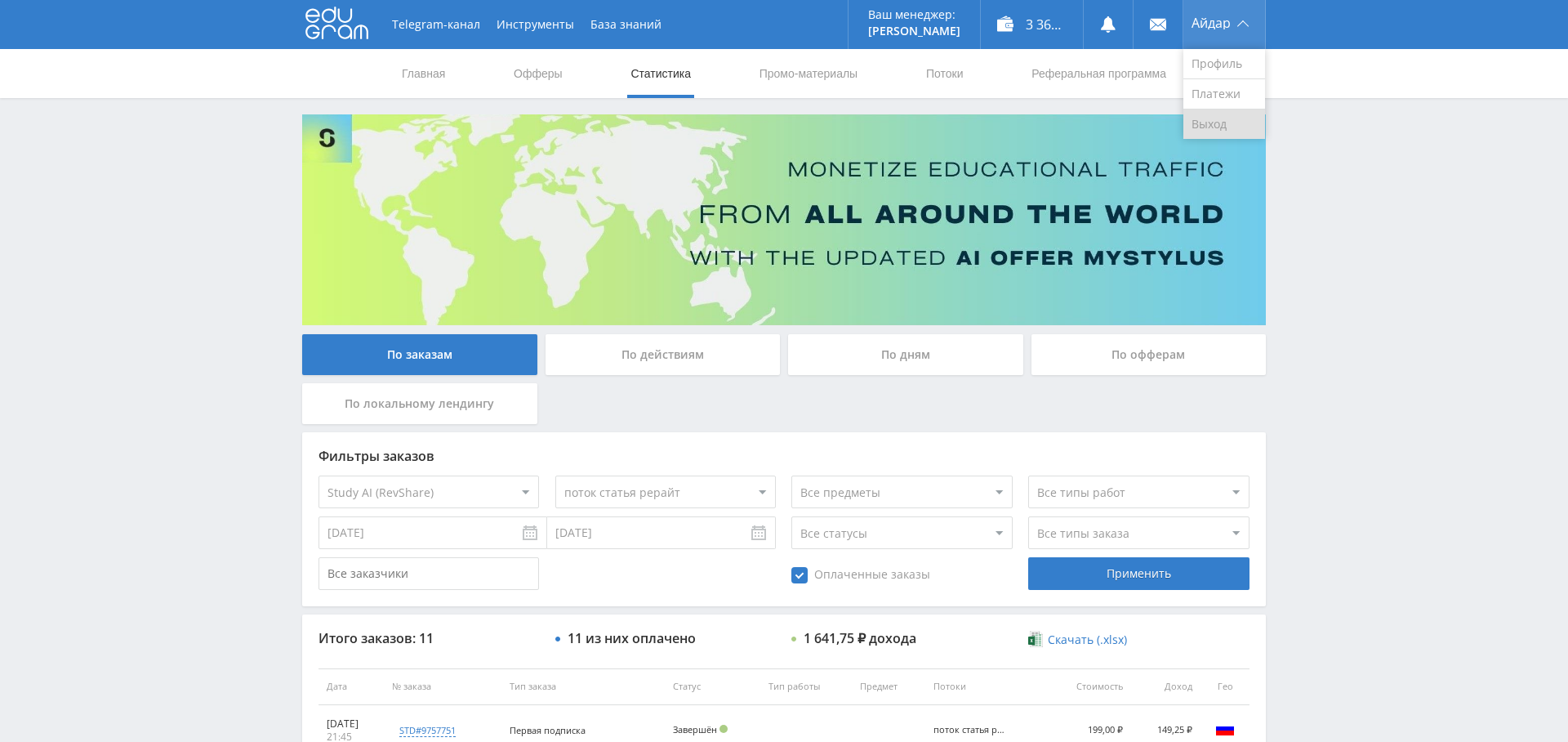
click at [1240, 122] on link "Выход" at bounding box center [1224, 124] width 82 height 29
